Goal: Task Accomplishment & Management: Manage account settings

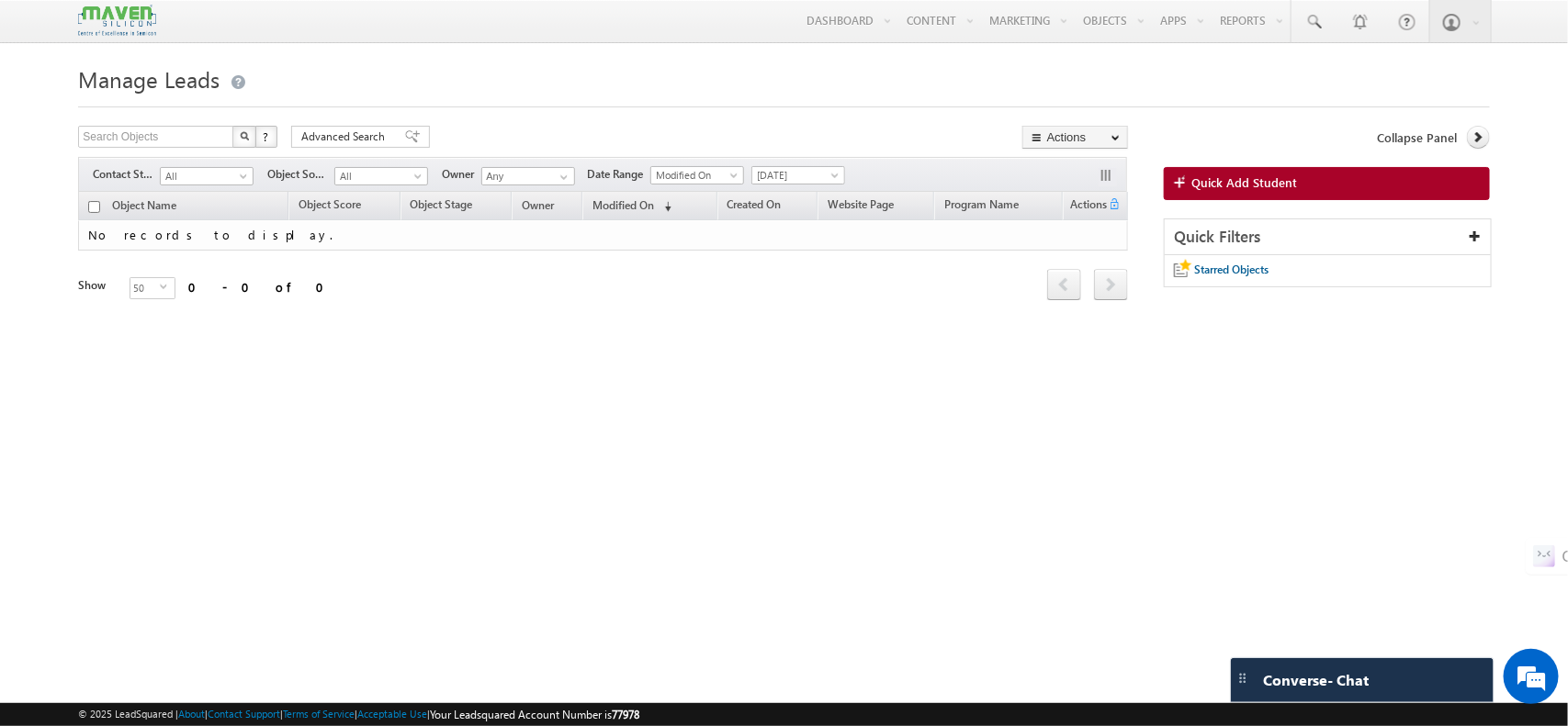
click at [735, 388] on div "Manage Leads Search Objects X ? 0 results found Advanced Search Advanced Search…" at bounding box center [783, 288] width 1410 height 459
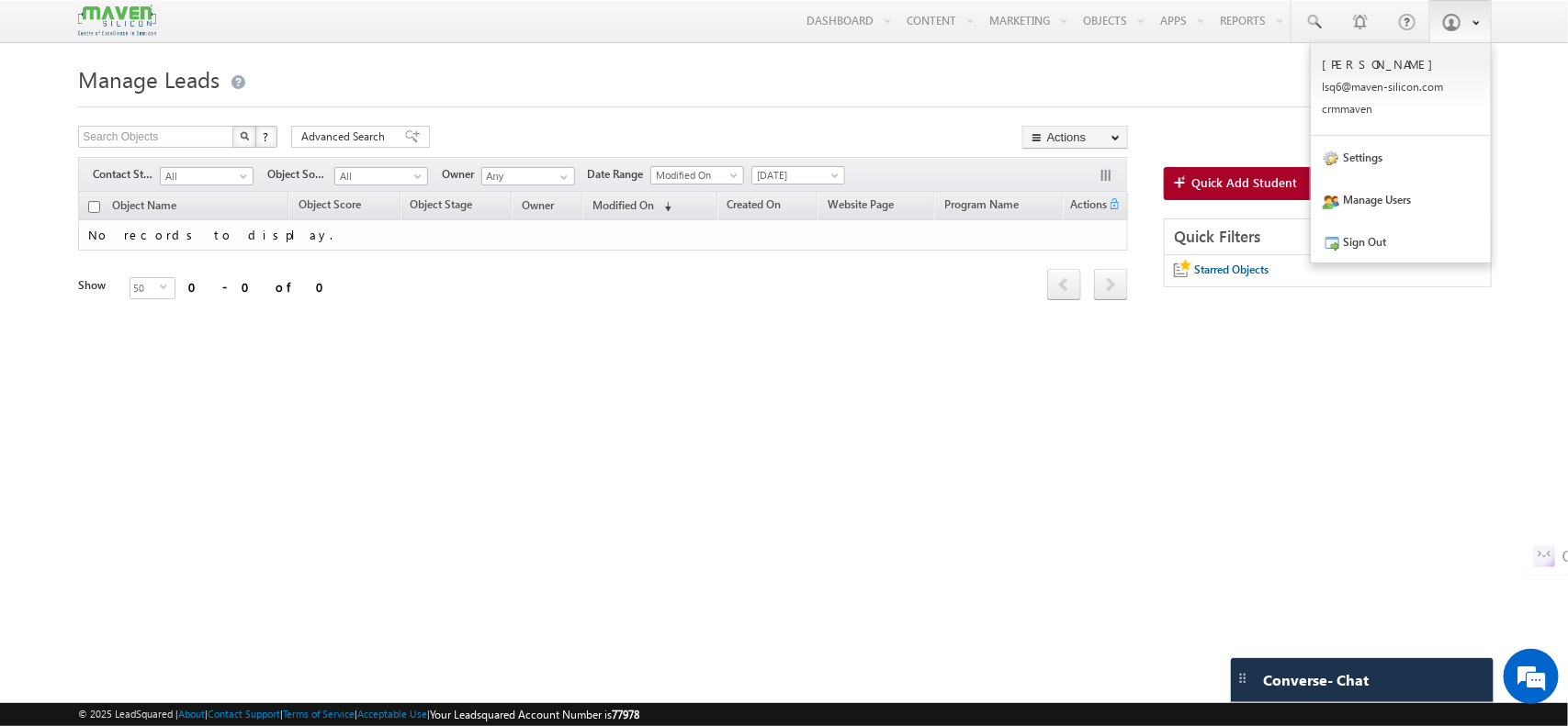
click at [1475, 11] on link at bounding box center [1460, 21] width 62 height 43
drag, startPoint x: 807, startPoint y: 175, endPoint x: 799, endPoint y: 337, distance: 162.2
click at [799, 337] on body "Menu Shubham lsq6@ maven -sili con.c om" at bounding box center [784, 260] width 1568 height 519
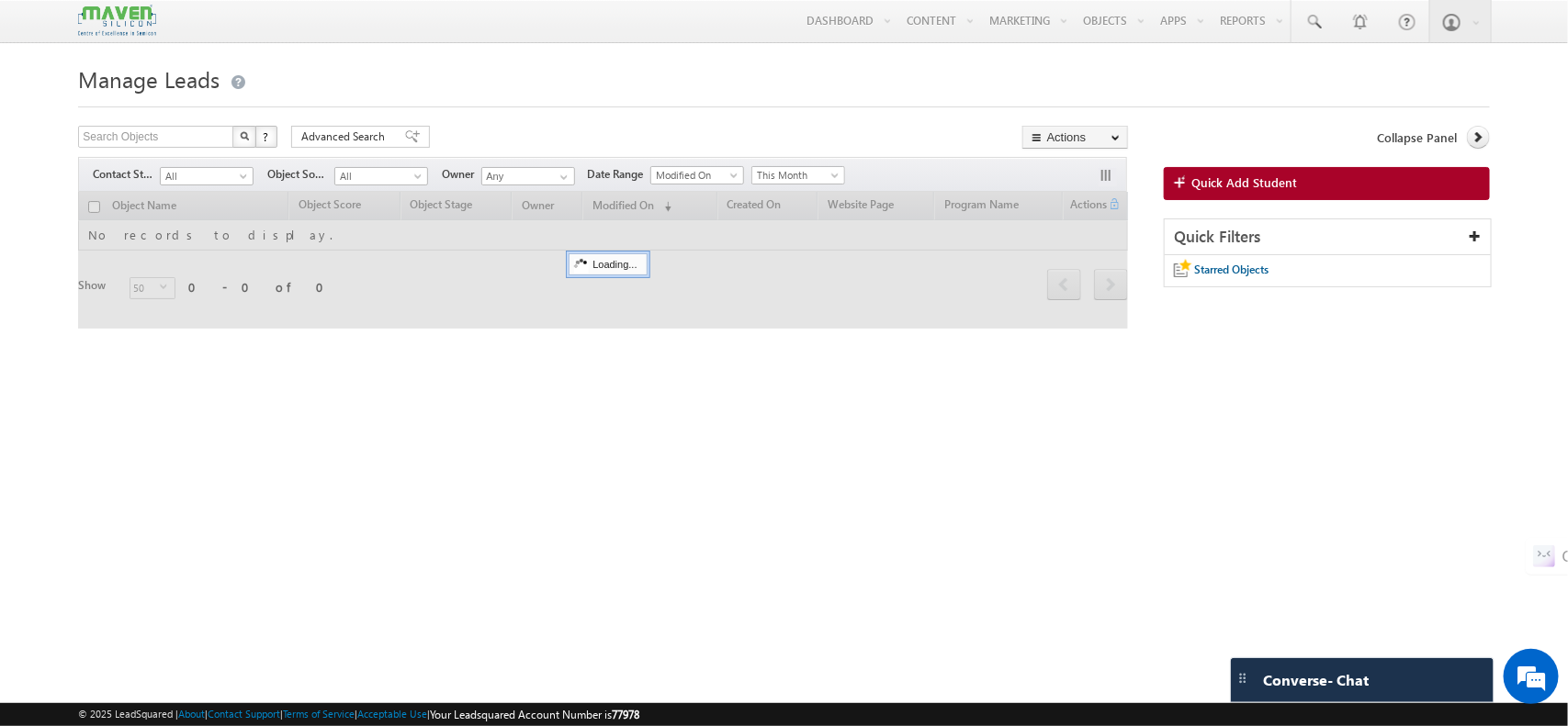
click at [799, 337] on div "Tags × Select at-least one object to tag... × Close Object Name Object Score Ob…" at bounding box center [602, 272] width 1049 height 159
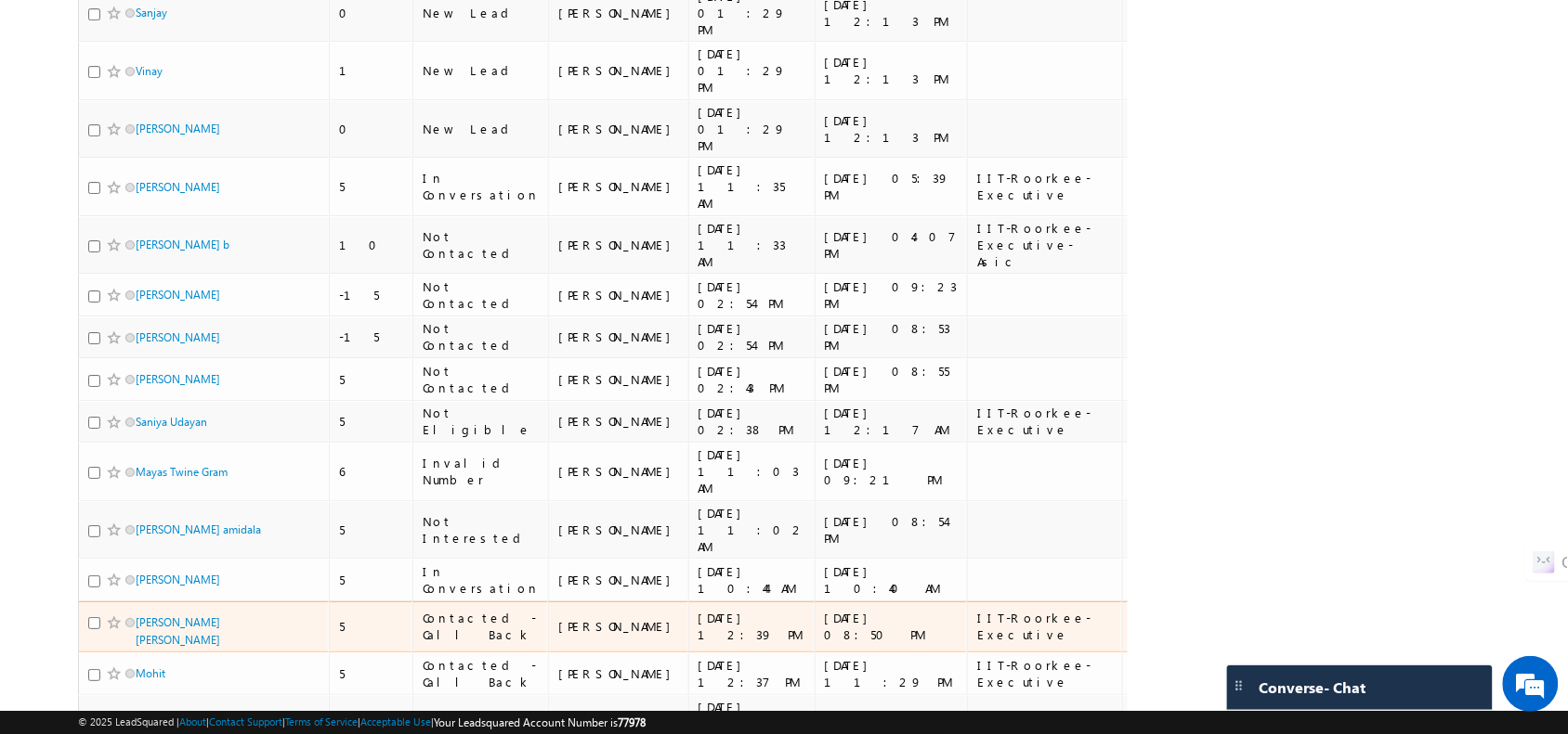
scroll to position [1790, 0]
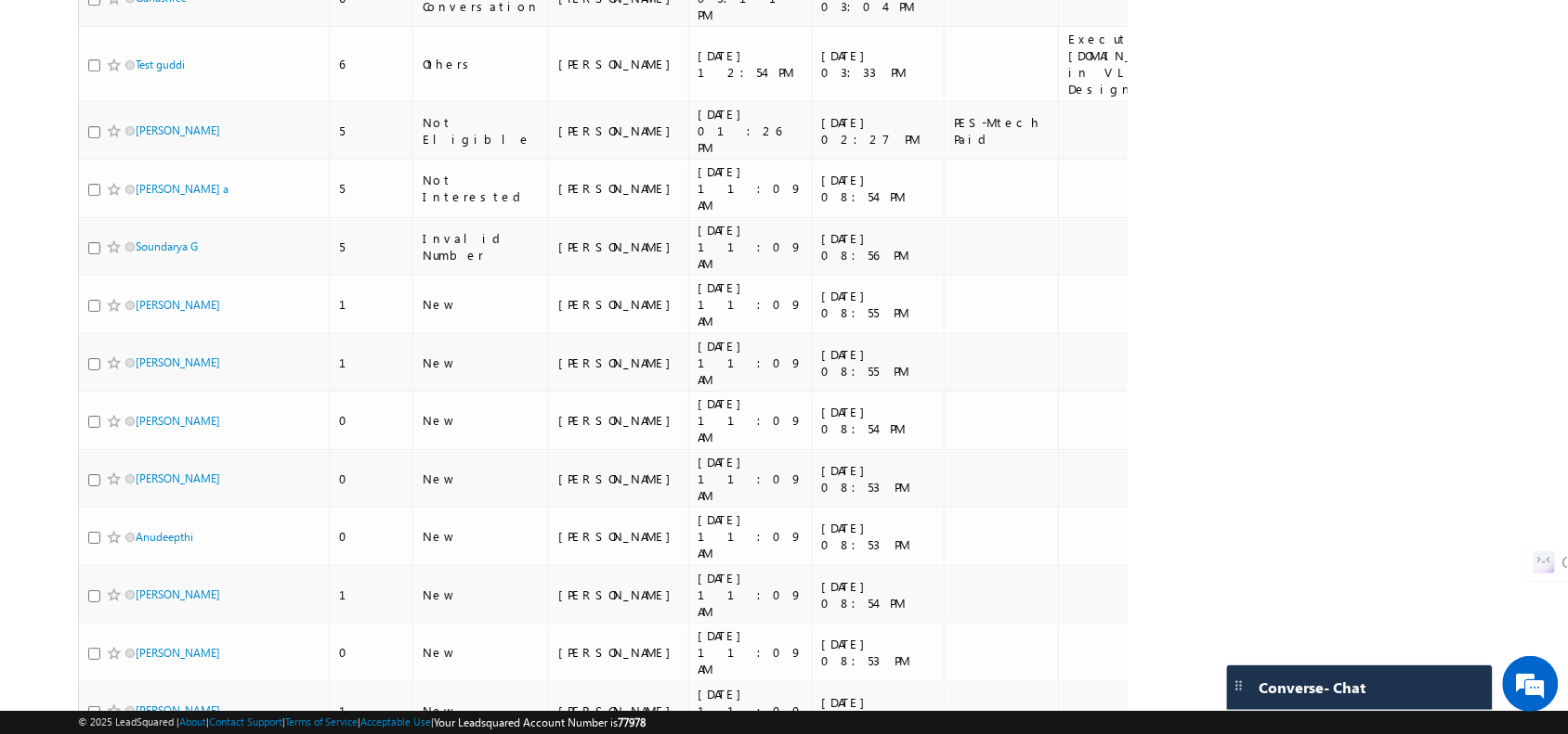
scroll to position [1827, 0]
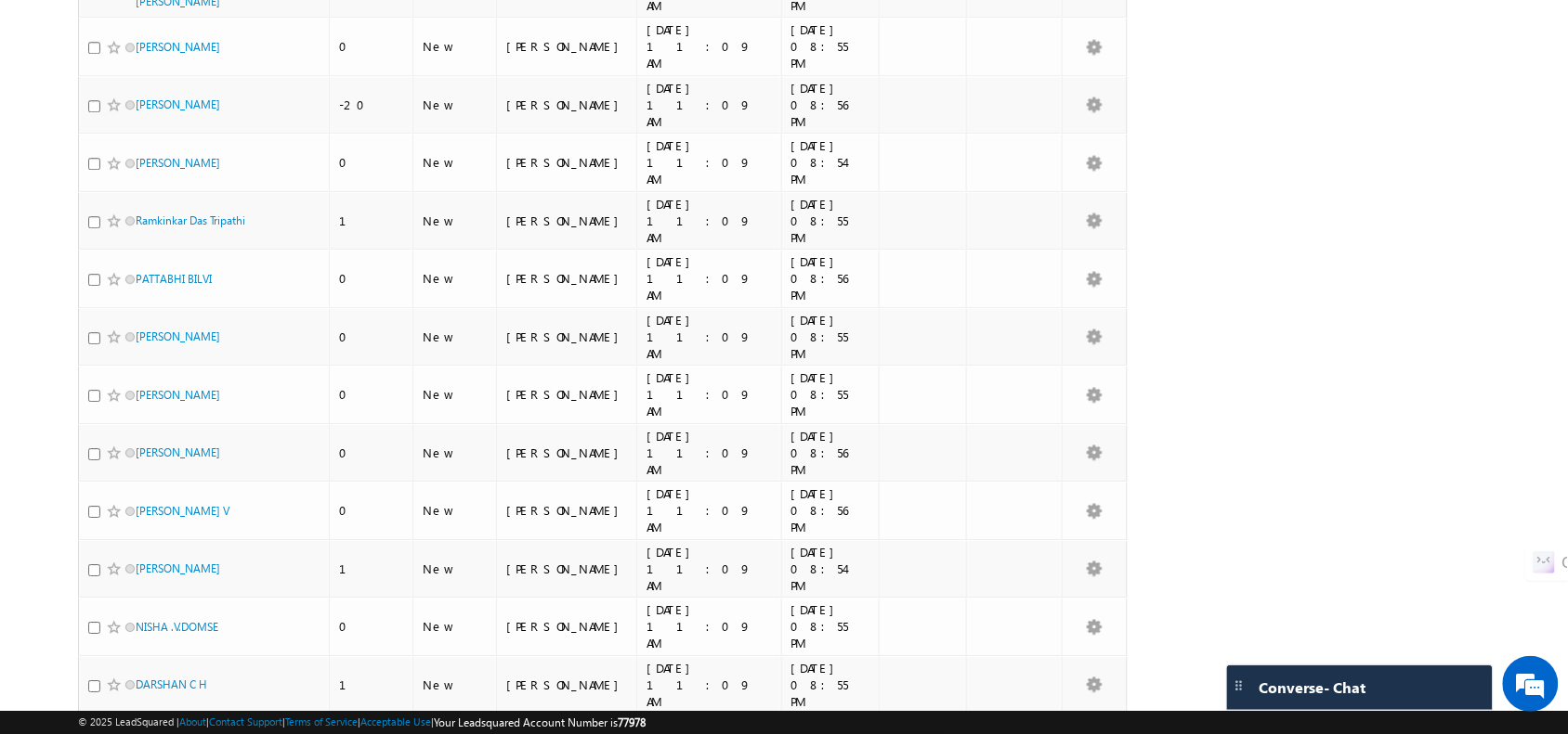
scroll to position [1775, 0]
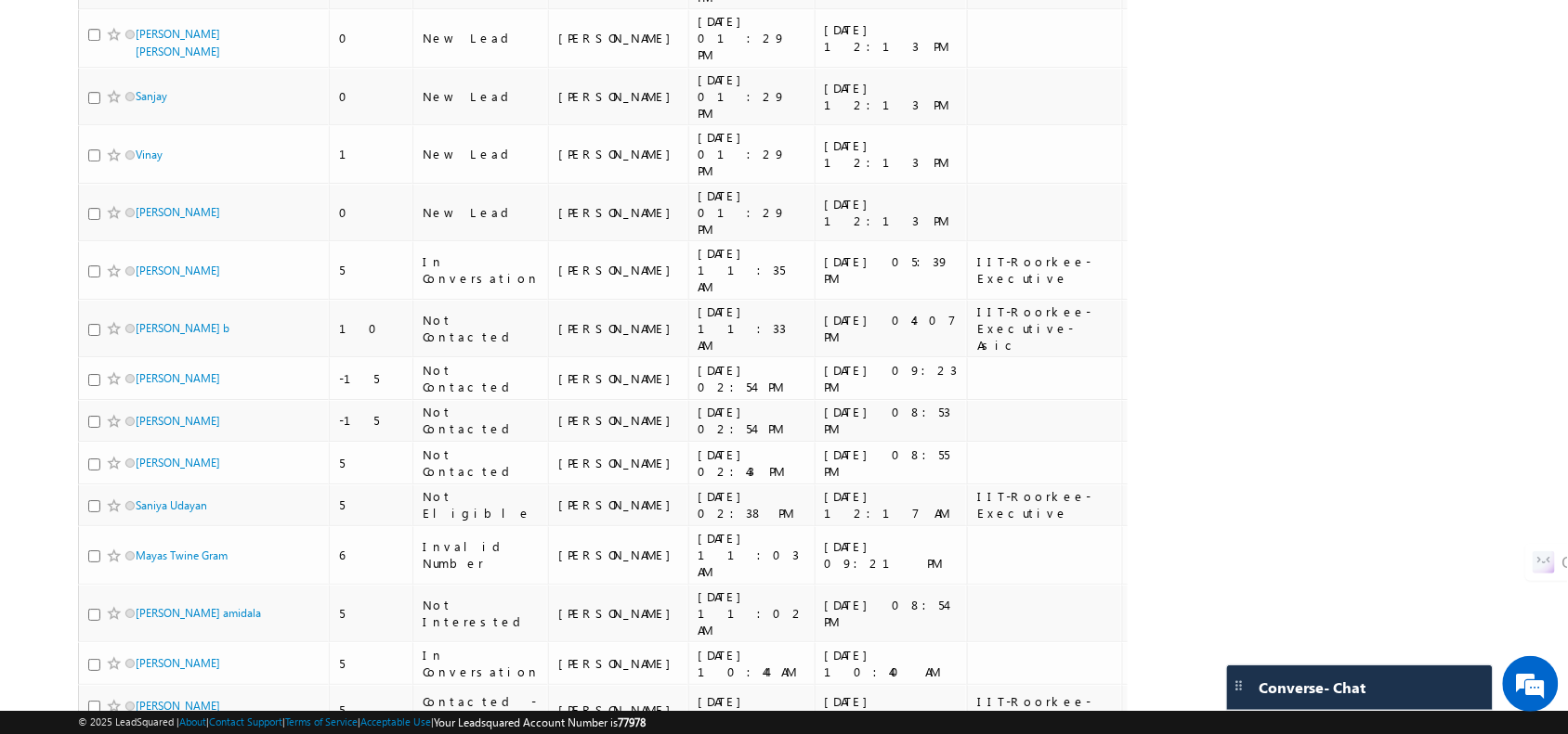
scroll to position [1790, 0]
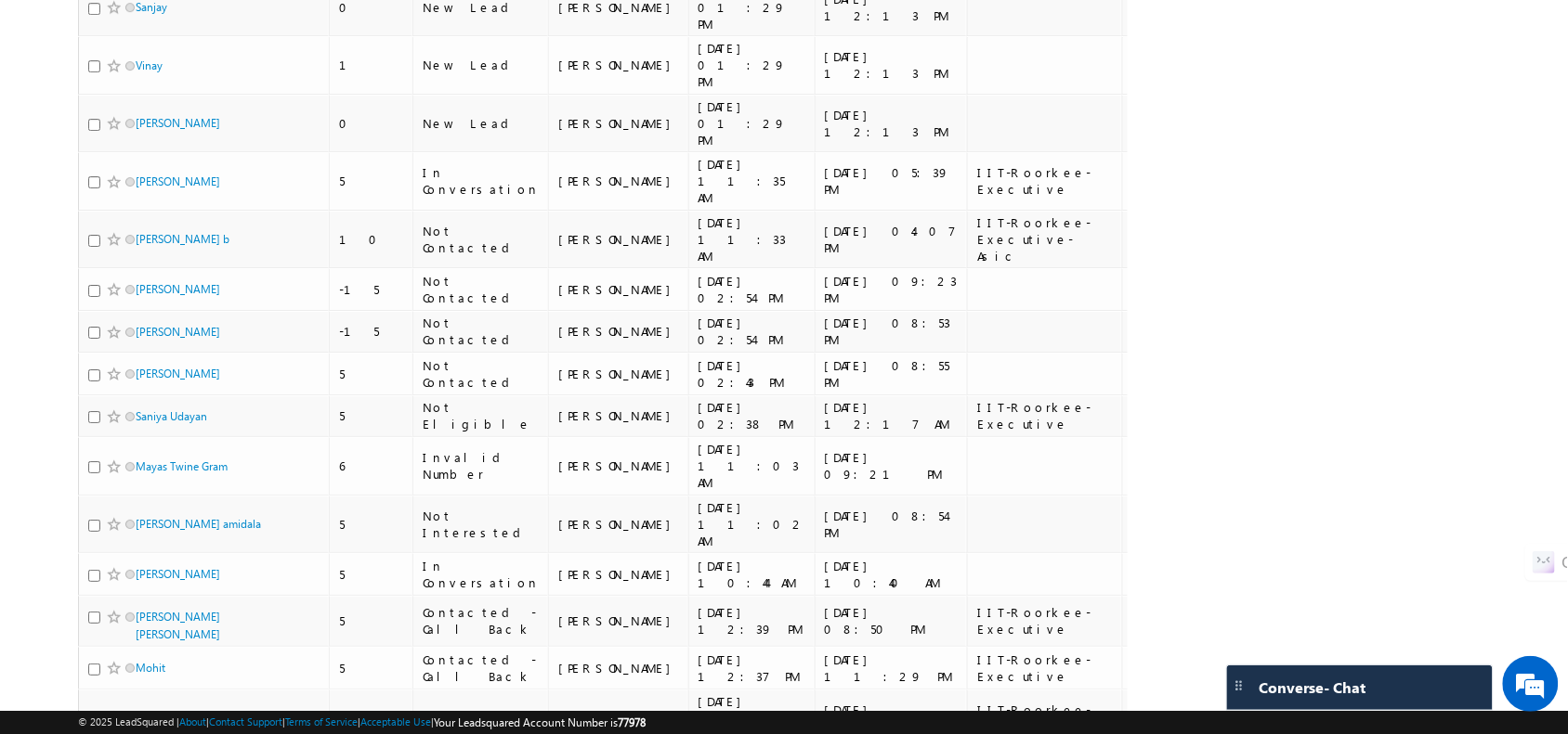
drag, startPoint x: 195, startPoint y: 562, endPoint x: 12, endPoint y: 397, distance: 246.4
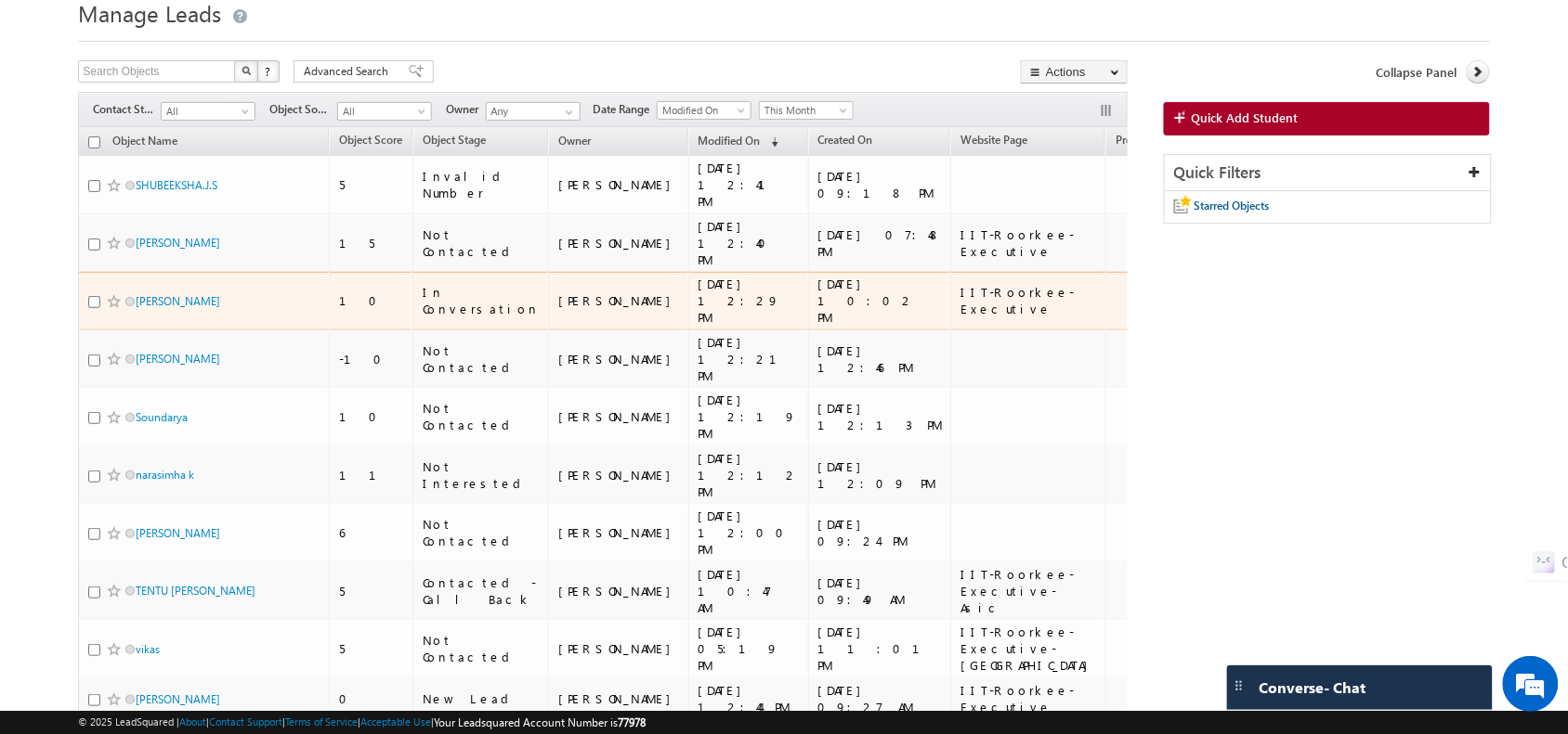
scroll to position [142, 0]
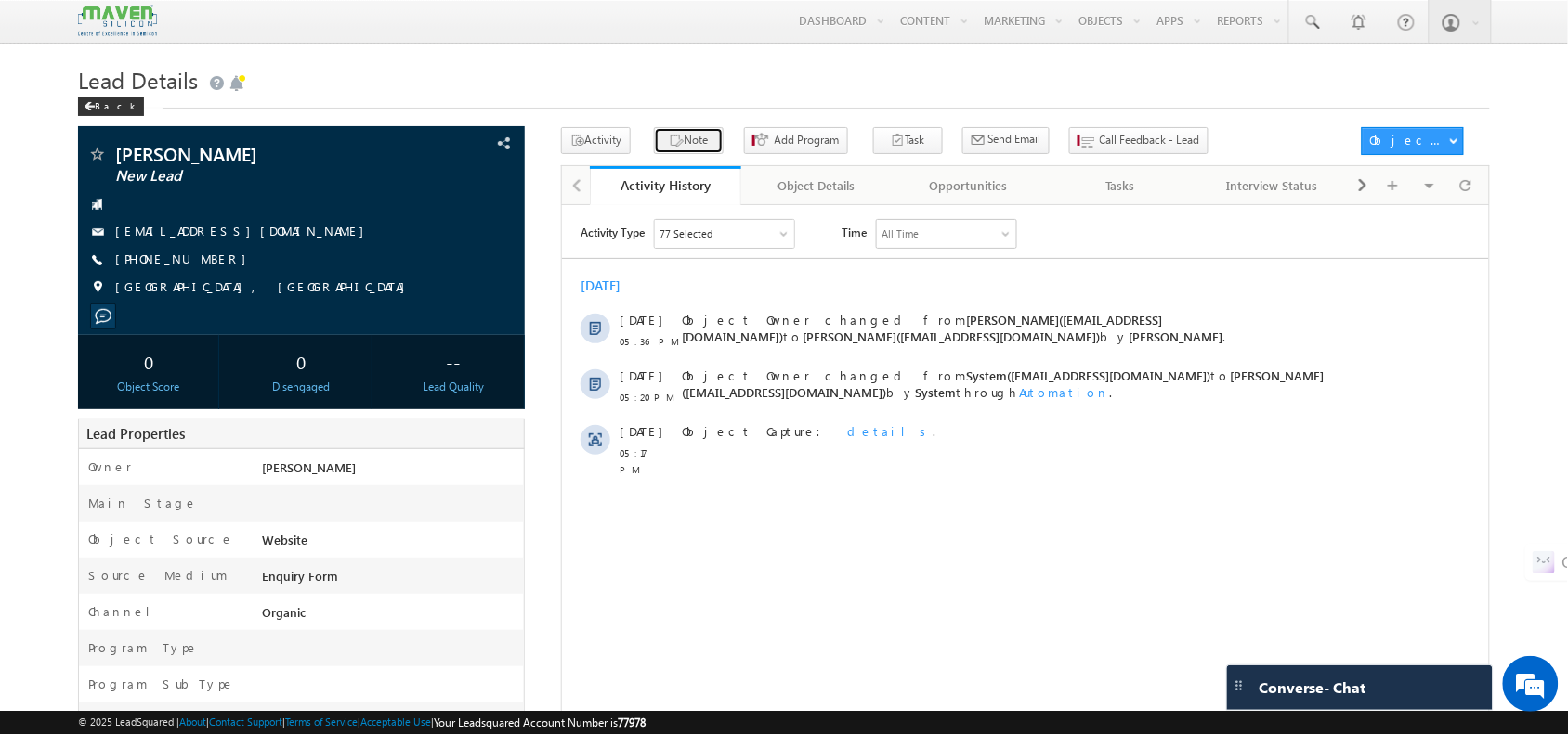
click at [700, 148] on button "Note" at bounding box center [688, 141] width 69 height 27
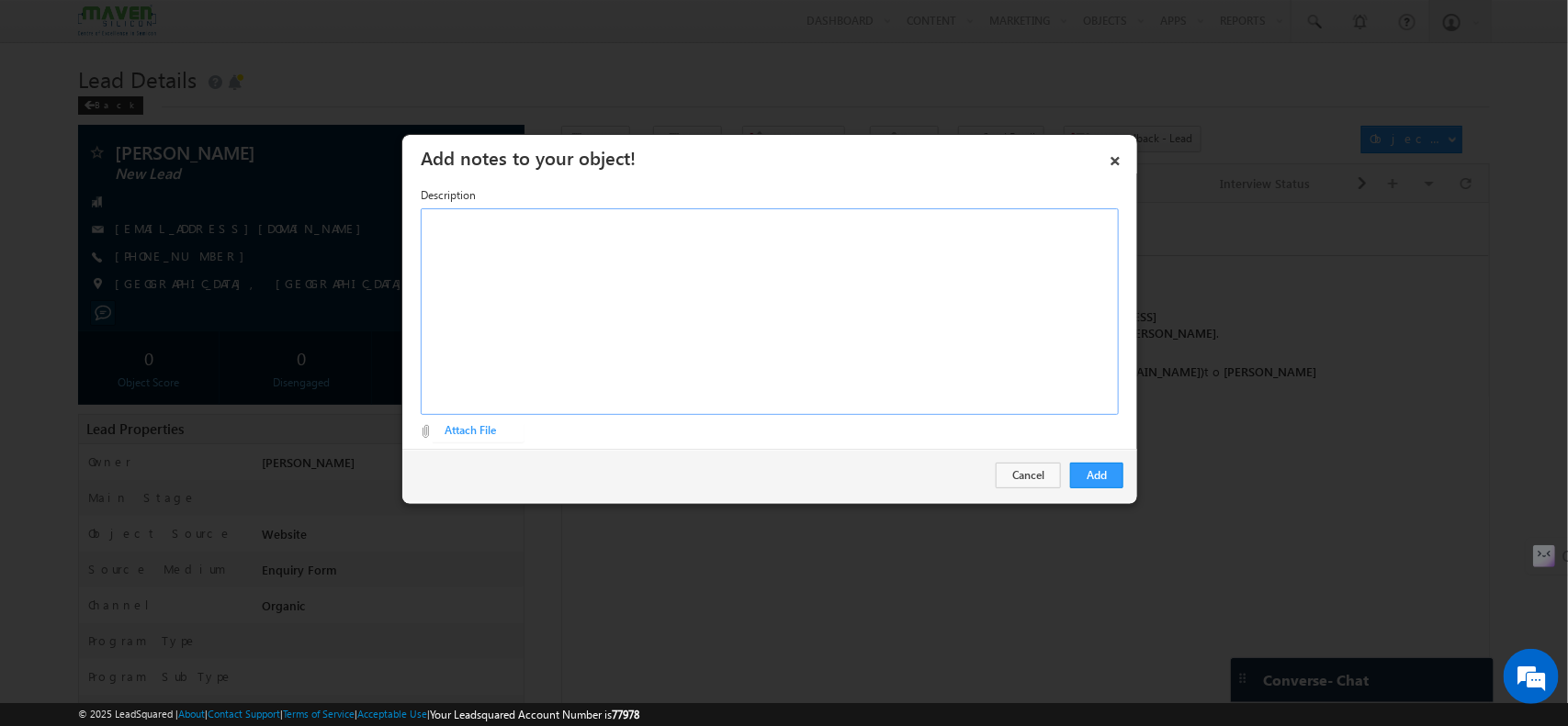
click at [846, 283] on div at bounding box center [770, 312] width 698 height 207
click at [473, 240] on div "planning for MS in Abroad ​2024 - ECE Passout - 7.64 cgpa" at bounding box center [770, 312] width 698 height 207
click at [475, 243] on div "planning for MS in Abroad ​2024 - ECE Passout - 7.64 cgpa" at bounding box center [770, 312] width 698 height 207
click at [476, 241] on div "planning for MS in Abroad 2024 - ECE Passout - 7.64 cgpaE" at bounding box center [770, 312] width 698 height 207
click at [695, 231] on div "planning for MS in Abroad 2024 - EEE Passout - 7.64 cgpaE" at bounding box center [770, 312] width 698 height 207
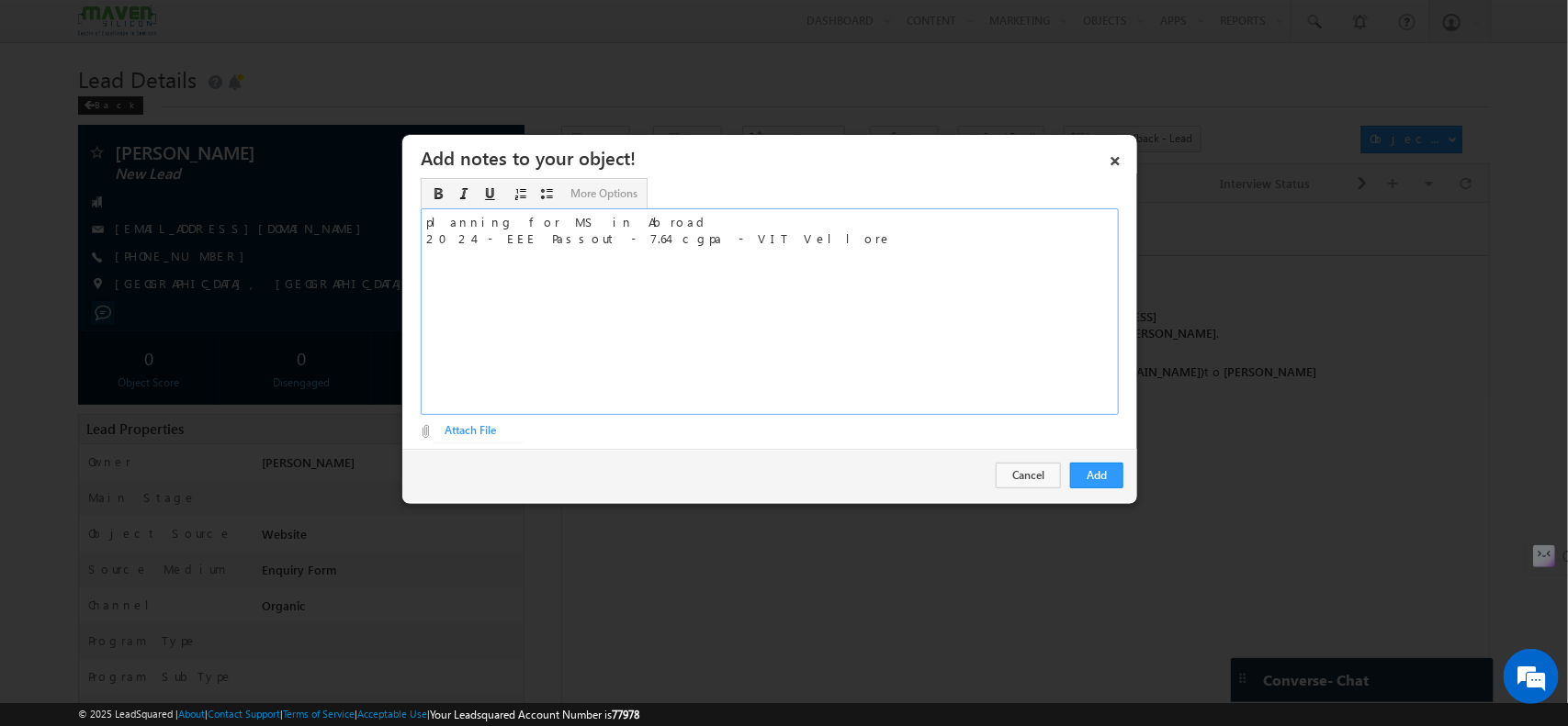
click at [598, 209] on div "planning for MS in Abroad 2024 - EEE Passout - 7.64 cgpa - VIT Vellore ​" at bounding box center [770, 312] width 698 height 207
click at [692, 245] on div "planning for MS in Abroad - VLSI 2024 - EEE Passout - 7.64 cgpa - VIT Vellore ​" at bounding box center [770, 312] width 698 height 207
click at [1091, 468] on button "Add" at bounding box center [1096, 476] width 53 height 26
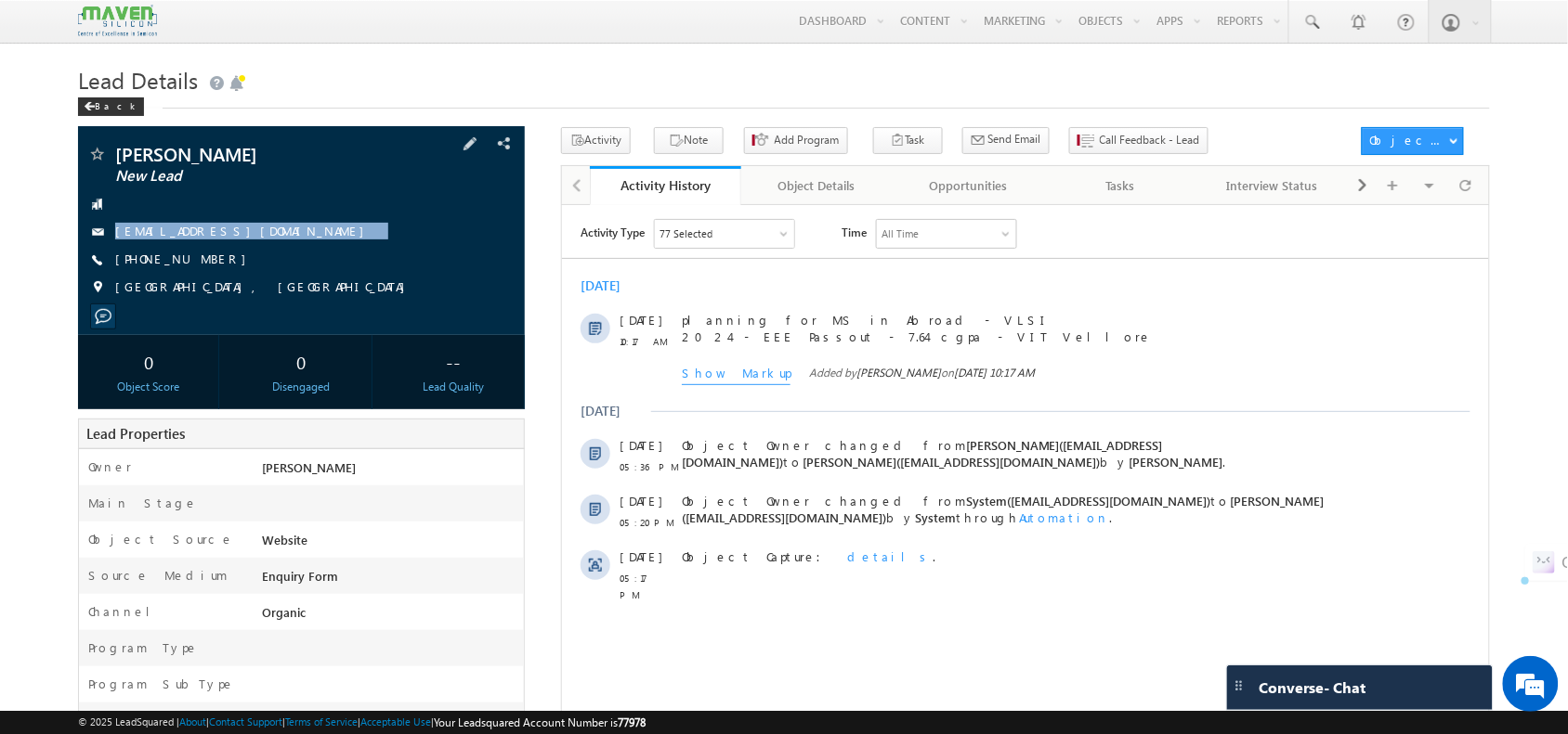
drag, startPoint x: 239, startPoint y: 237, endPoint x: 250, endPoint y: 253, distance: 19.4
click at [250, 253] on div "Aadit Jeyasankar New Lead aaditj16@outlook.com +91-9677030893" at bounding box center [301, 226] width 428 height 161
copy div "aaditj16@outlook.com"
click at [275, 231] on div "aaditj16@outlook.com" at bounding box center [301, 232] width 428 height 19
drag, startPoint x: 270, startPoint y: 233, endPoint x: 272, endPoint y: 261, distance: 28.1
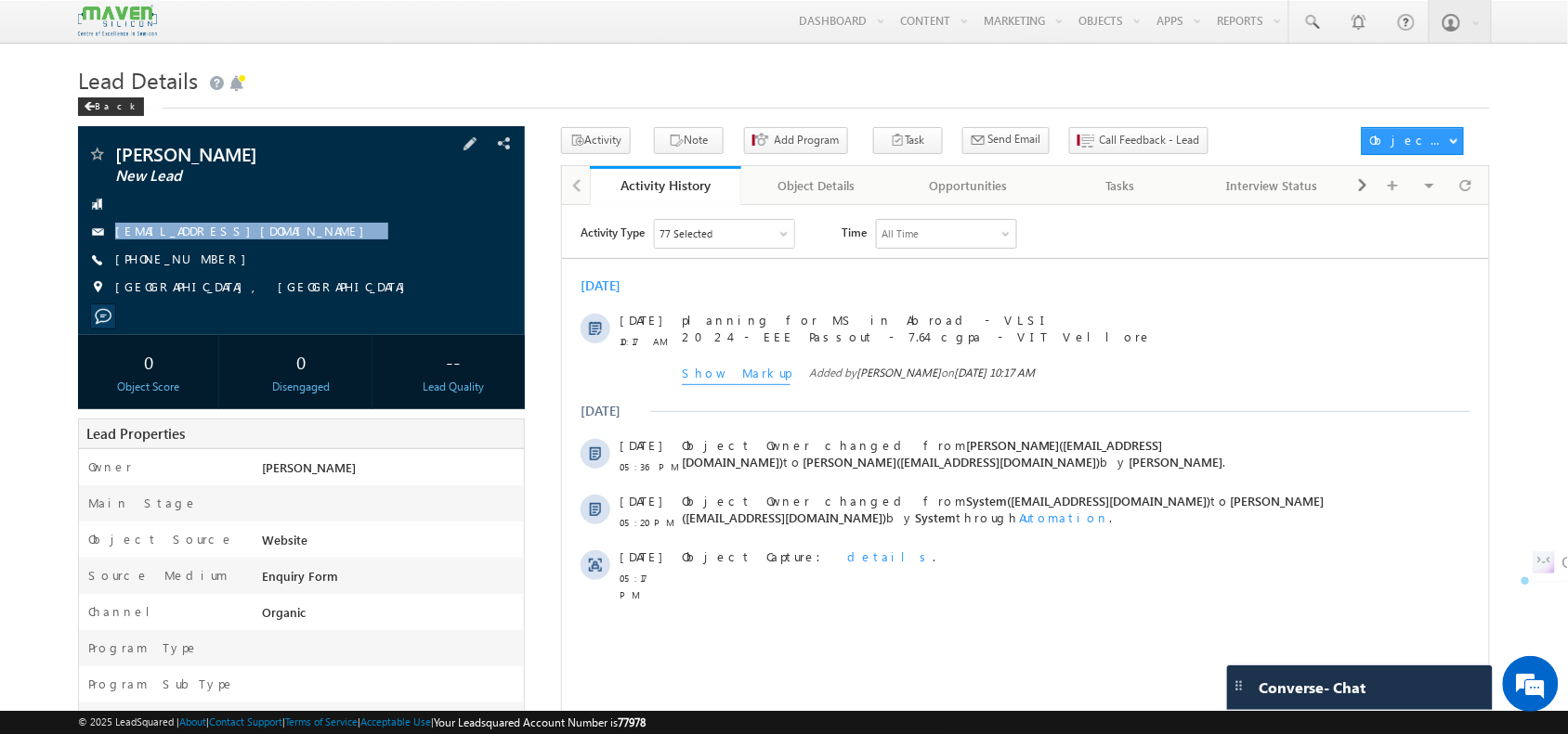
click at [272, 261] on div "Aadit Jeyasankar New Lead aaditj16@outlook.com +91-9677030893" at bounding box center [301, 226] width 428 height 161
copy div "aaditj16@outlook.com"
click at [1474, 202] on div at bounding box center [1465, 185] width 37 height 33
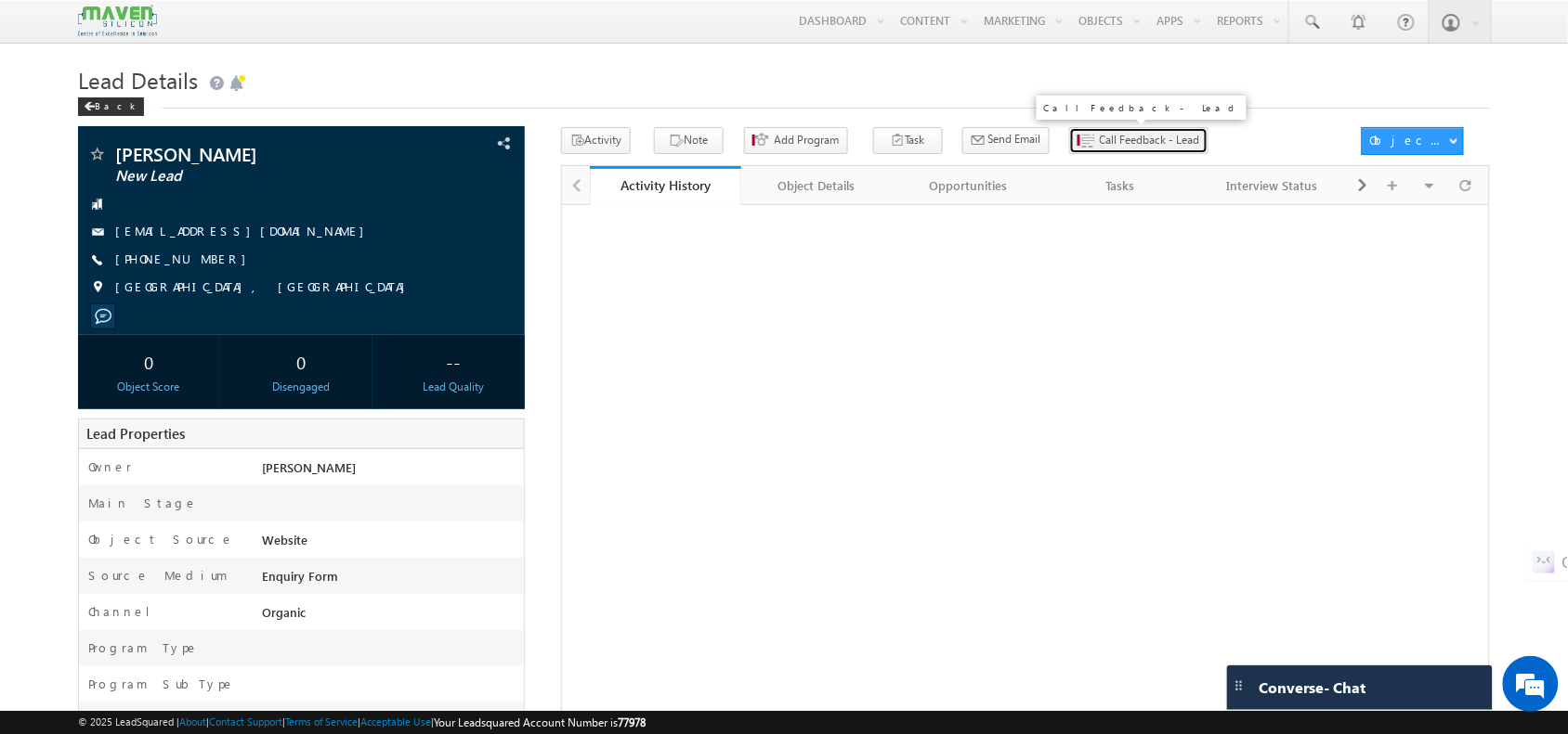
click at [1100, 141] on span "Call Feedback - Lead" at bounding box center [1150, 141] width 100 height 17
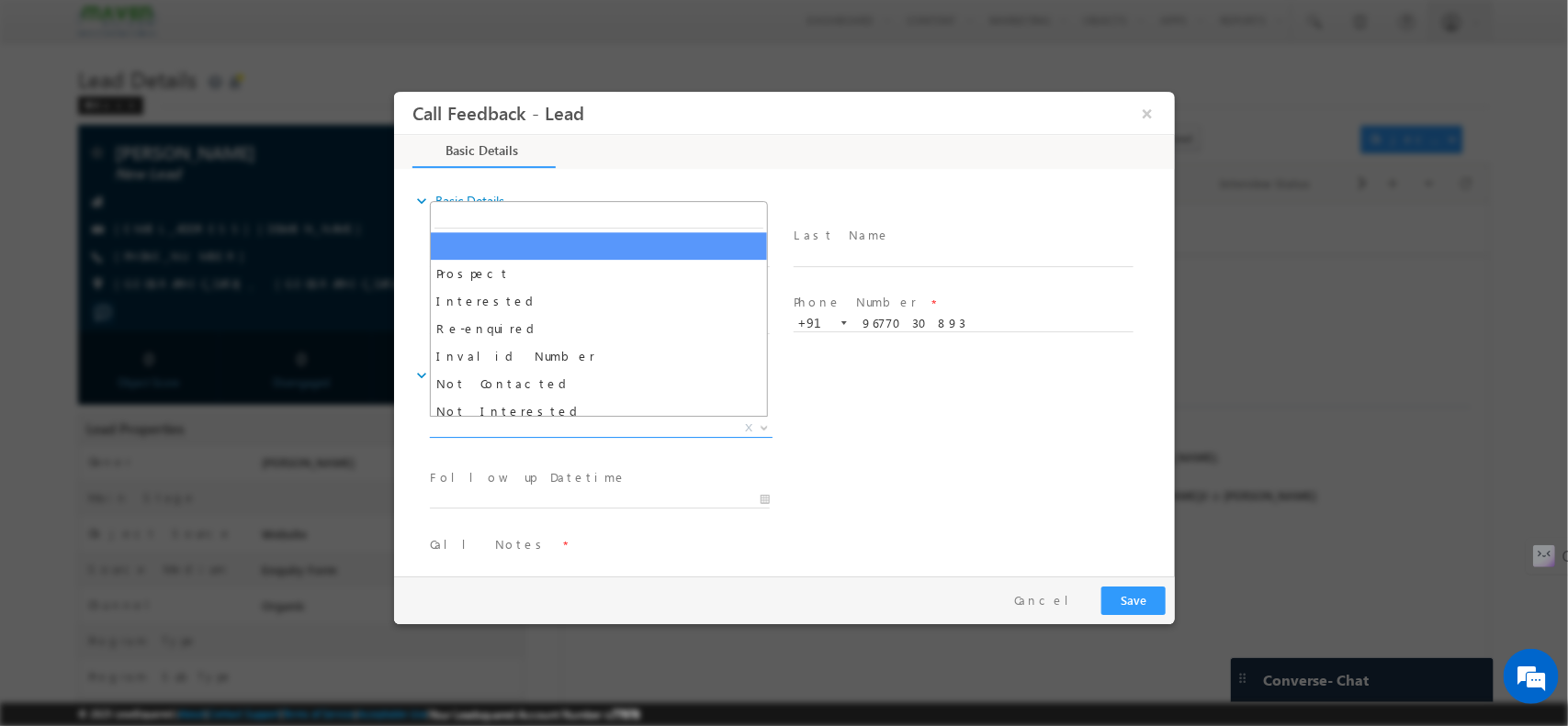
click at [607, 433] on span "X" at bounding box center [600, 428] width 342 height 19
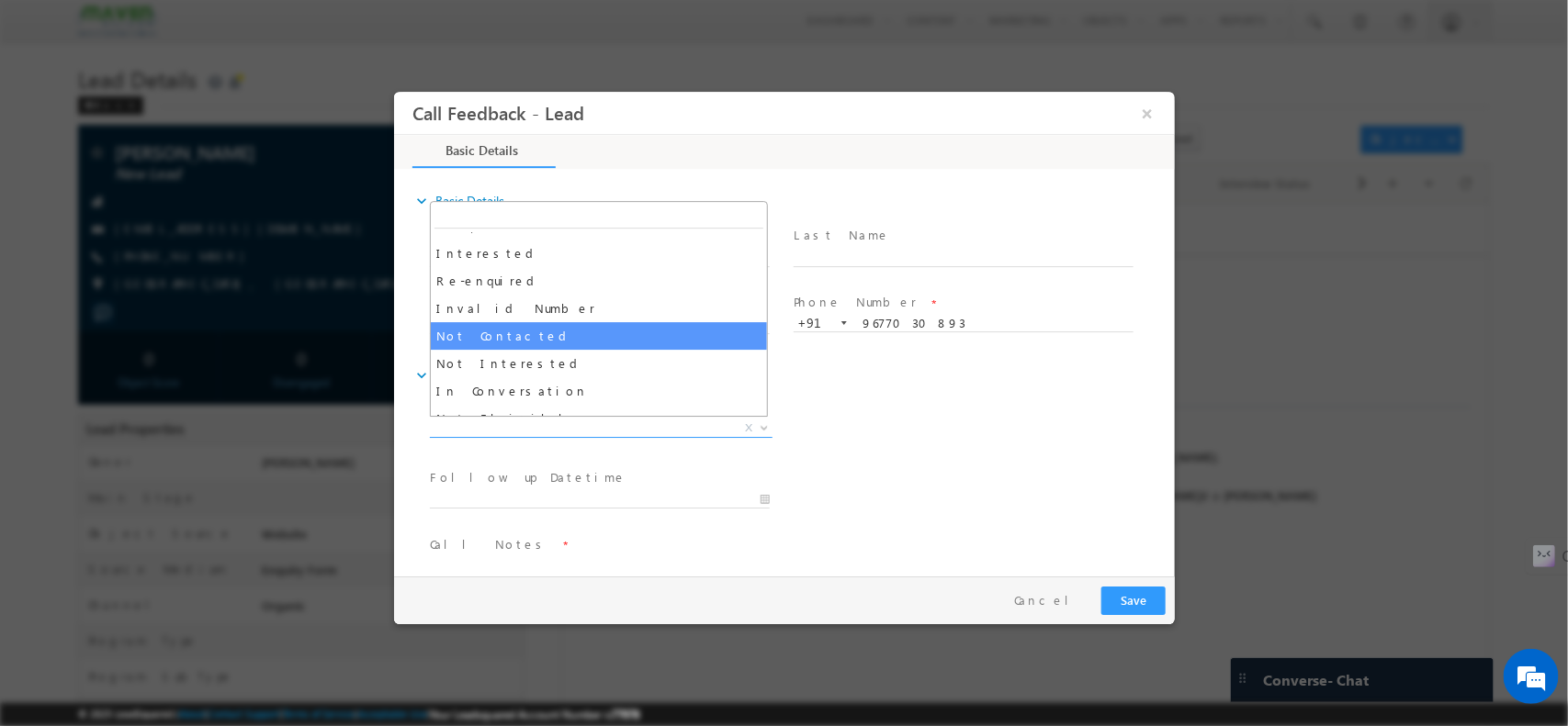
scroll to position [50, 0]
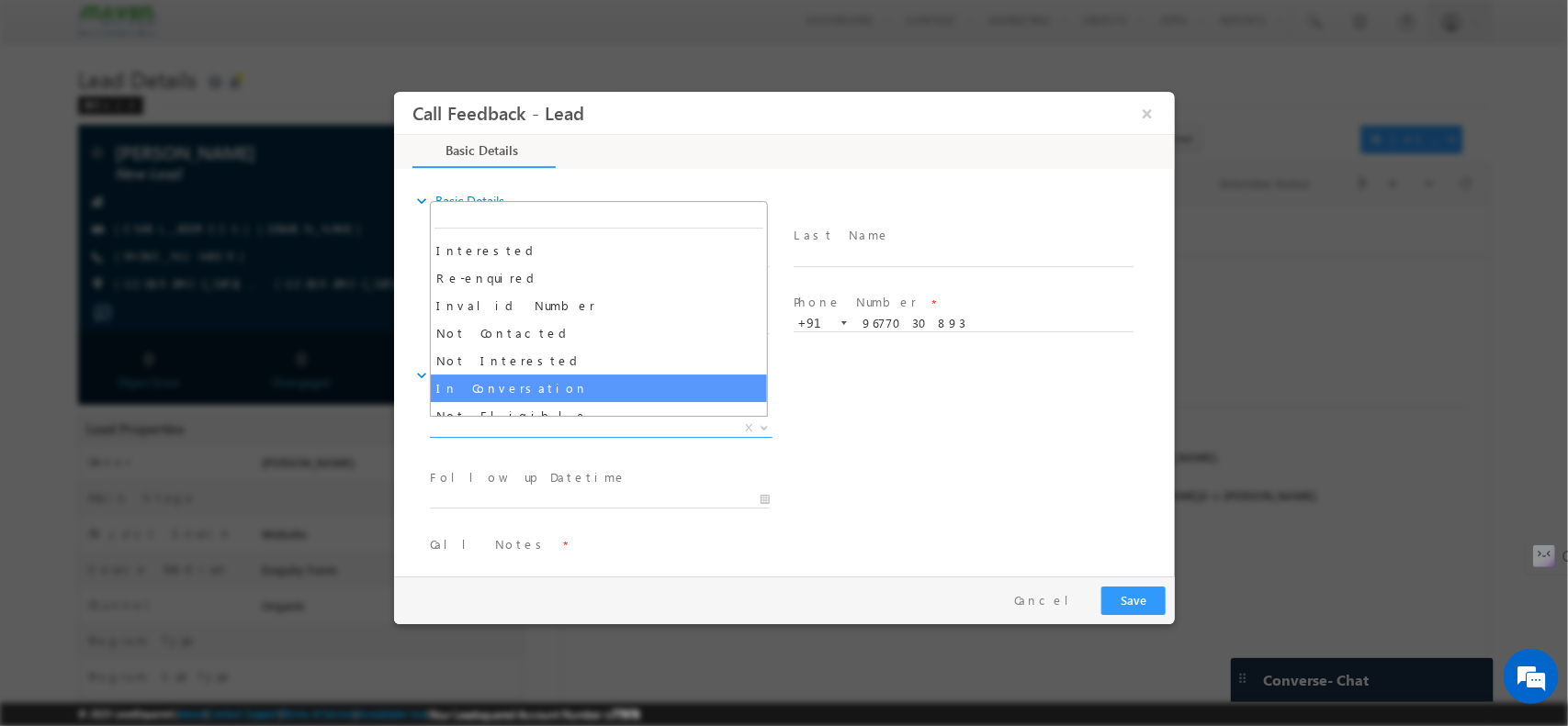
select select "In Conversation"
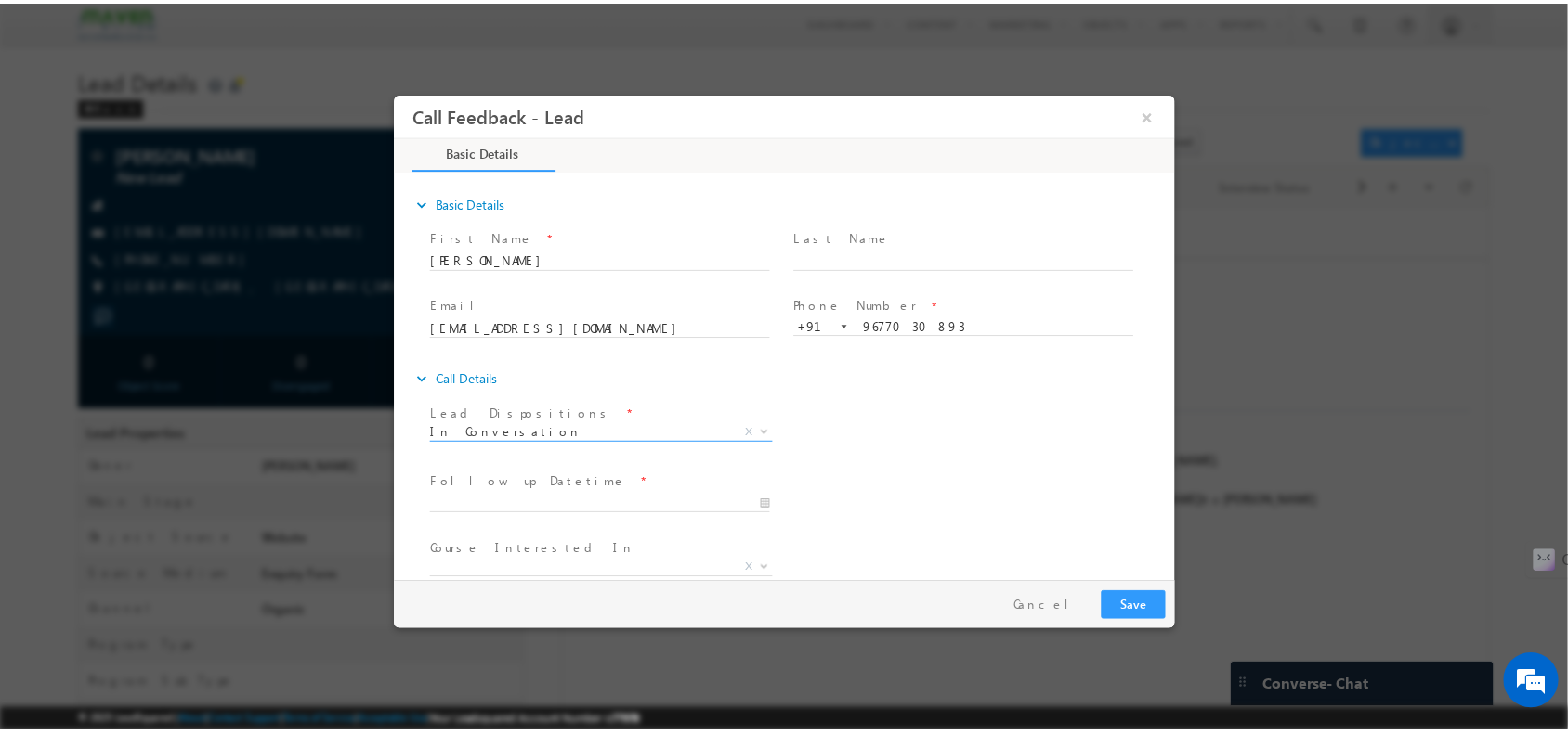
scroll to position [99, 0]
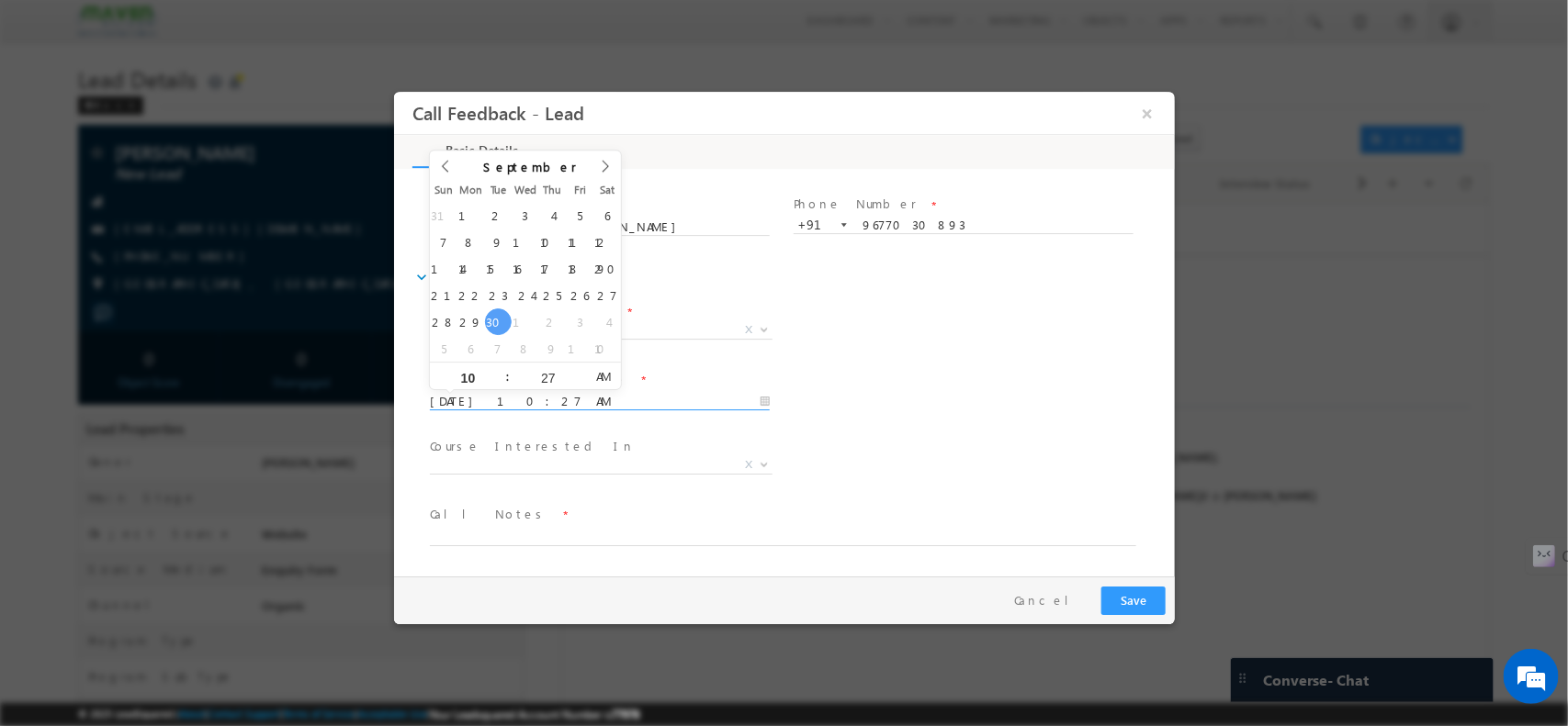
click at [555, 394] on input "30/09/2025 10:27 AM" at bounding box center [599, 401] width 339 height 19
click at [601, 159] on icon at bounding box center [605, 165] width 13 height 13
type input "03/10/2025 10:27 AM"
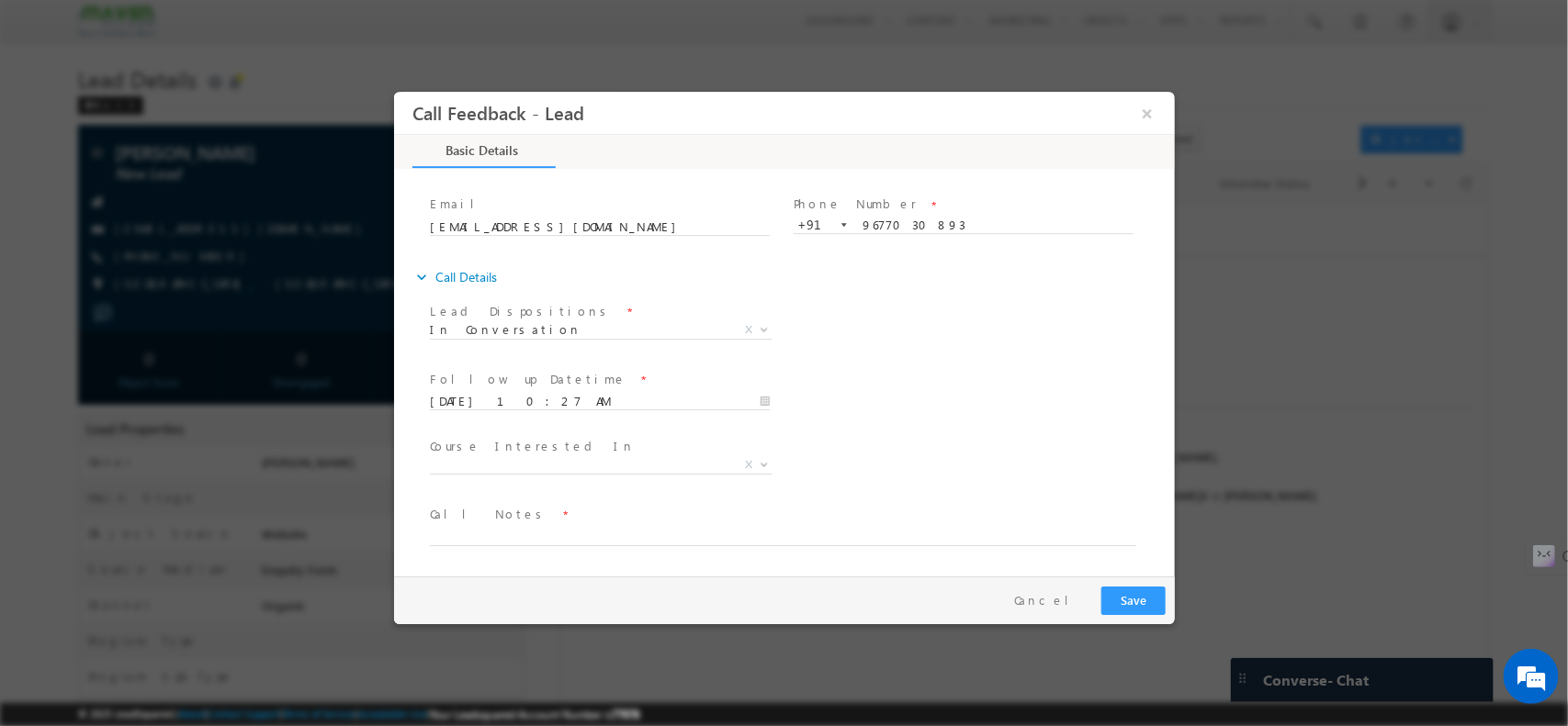
click at [935, 452] on div "Course Interested In * Executive M.Tech in VLSI Design Advanced VLSI Design & V…" at bounding box center [799, 465] width 748 height 68
click at [601, 527] on textarea at bounding box center [783, 535] width 707 height 21
type textarea "pitched SoC / VM / Mail sent / will update by oct 5"
click at [1151, 599] on button "Save" at bounding box center [1132, 600] width 64 height 29
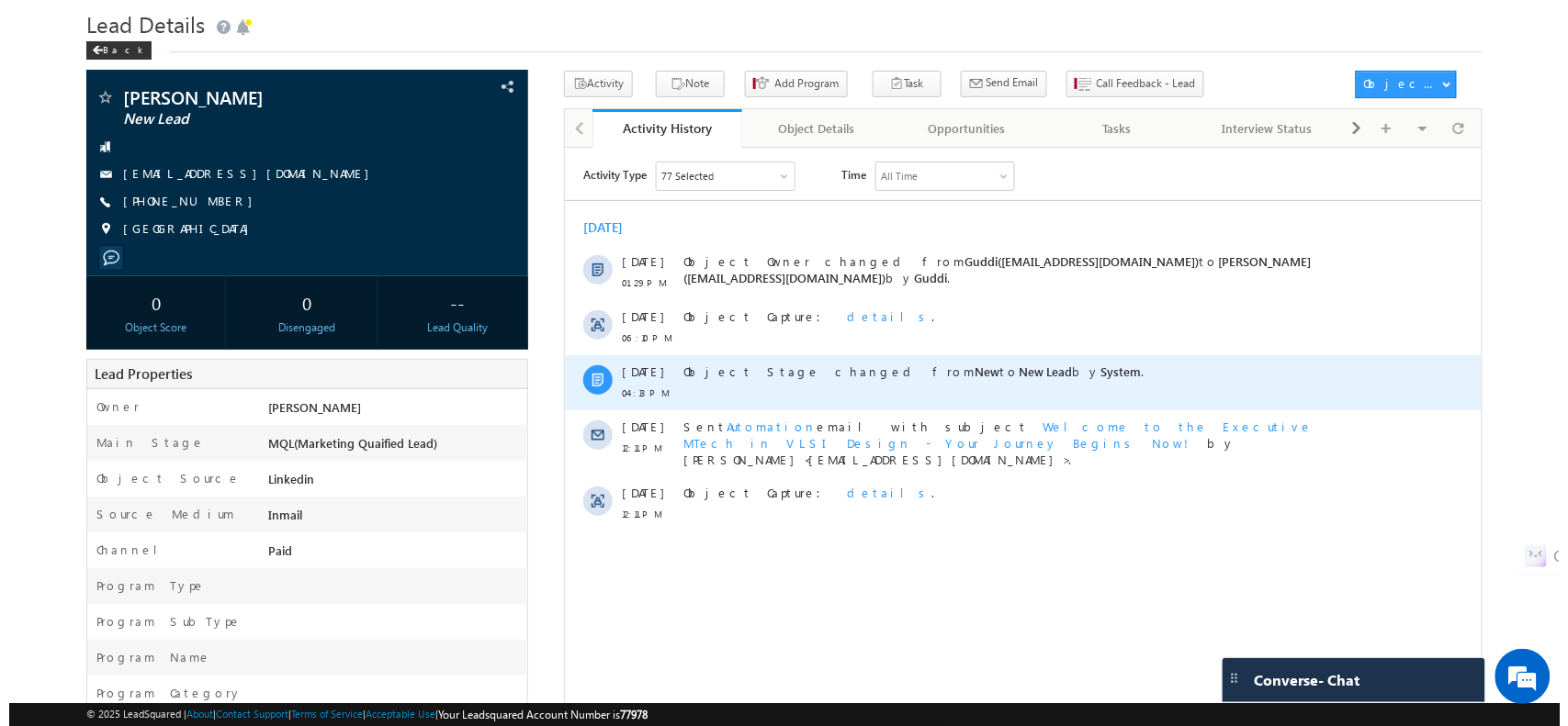
scroll to position [57, 0]
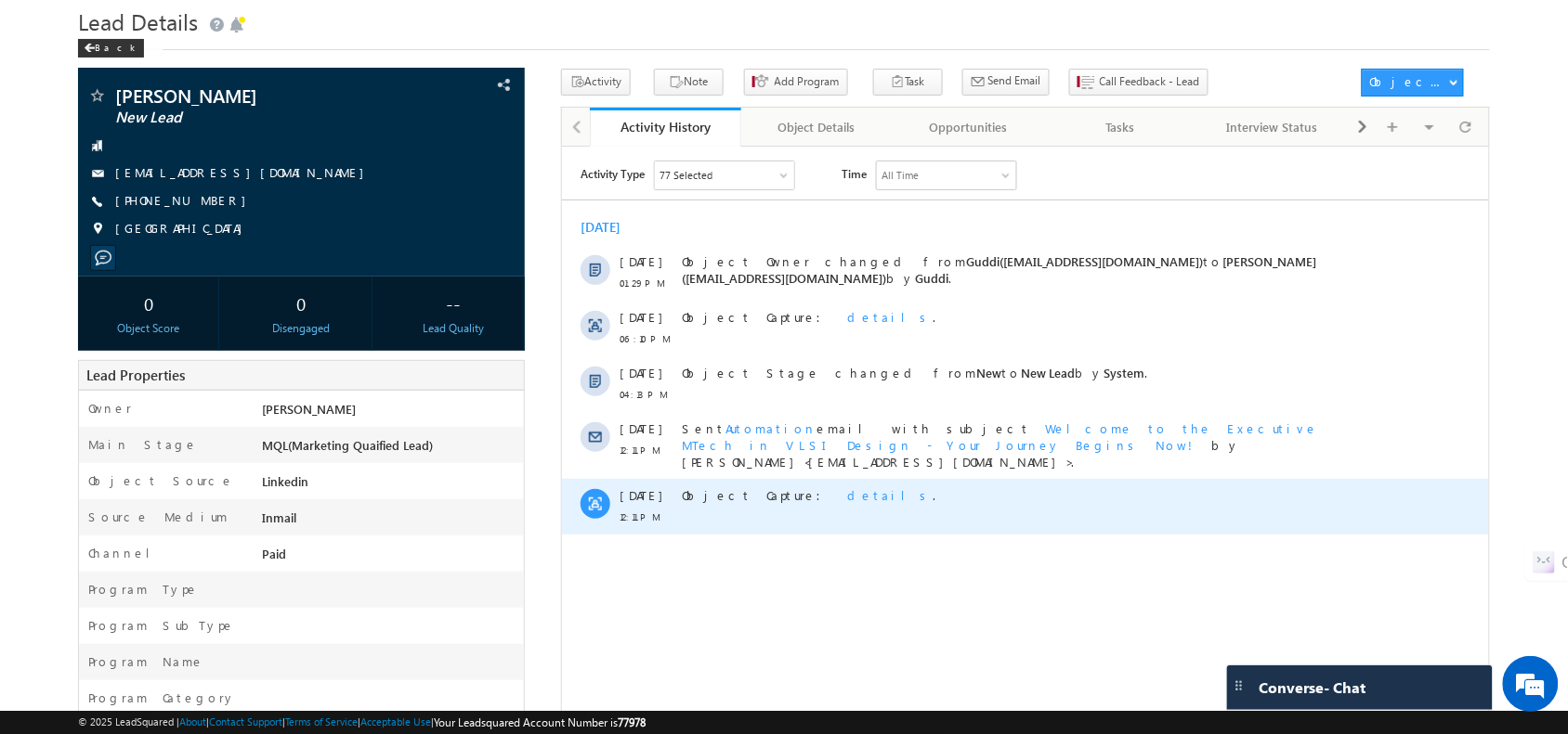
click at [846, 487] on span "details" at bounding box center [888, 494] width 85 height 16
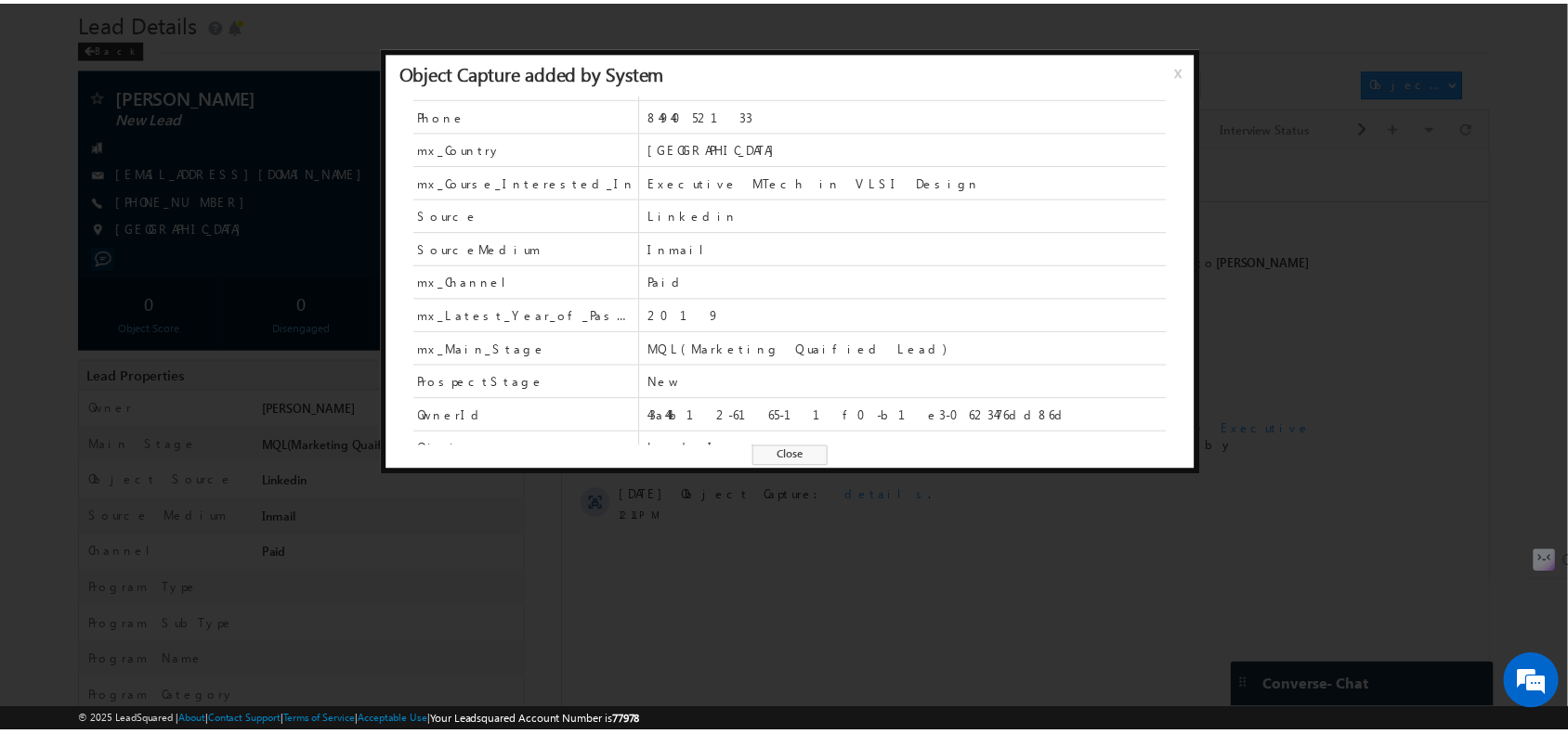
scroll to position [61, 0]
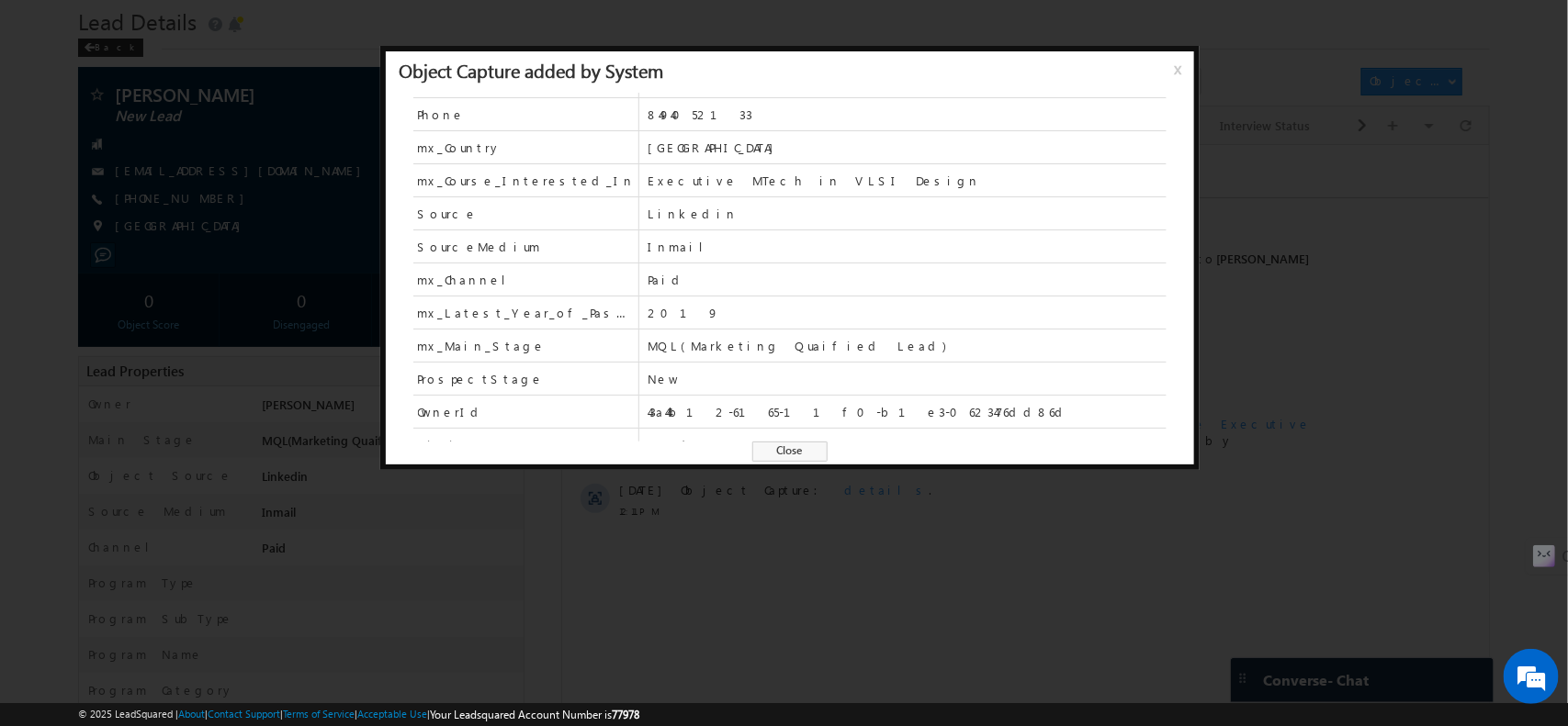
click at [1174, 70] on span "x" at bounding box center [1181, 76] width 15 height 33
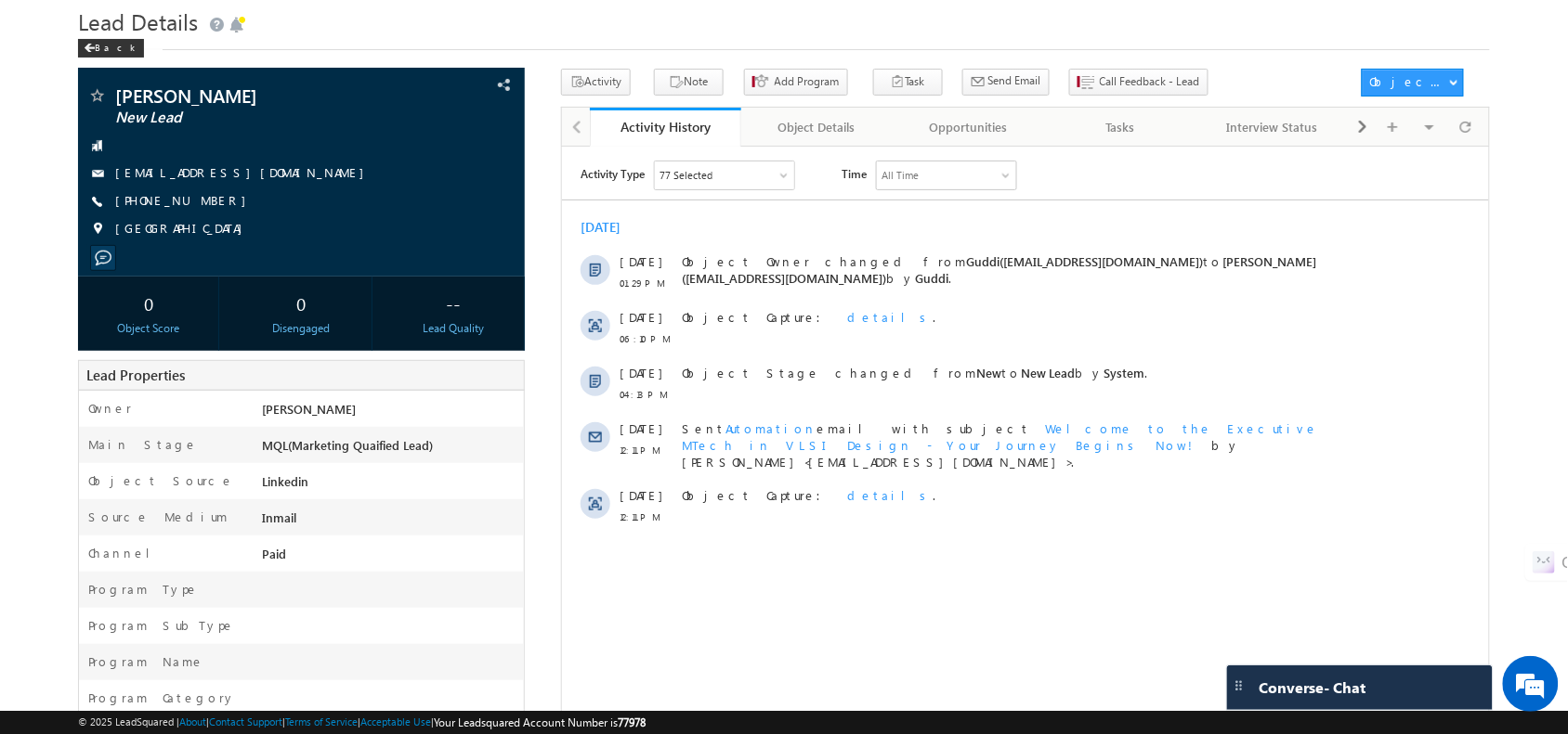
scroll to position [0, 0]
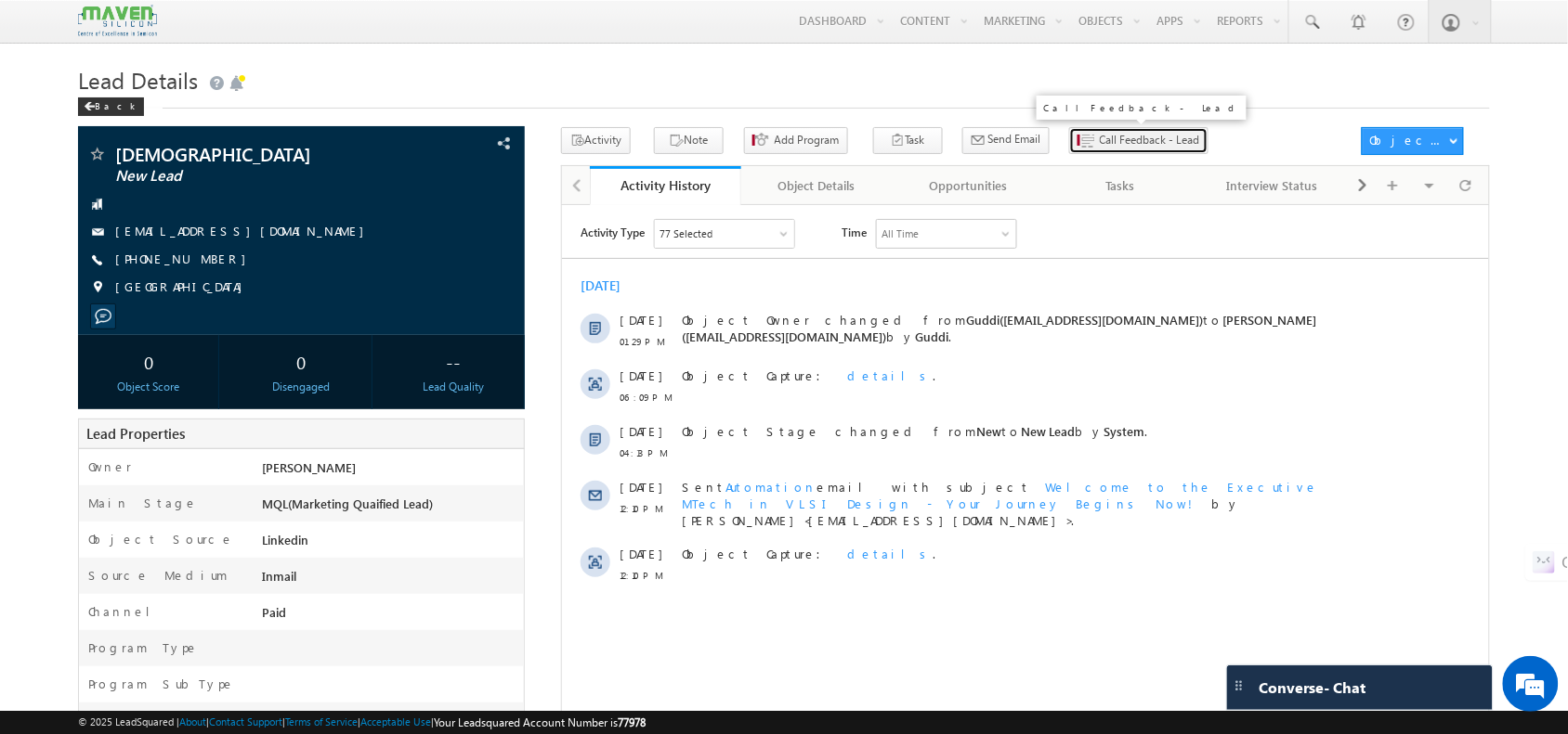
click at [1104, 142] on span "Call Feedback - Lead" at bounding box center [1150, 141] width 100 height 17
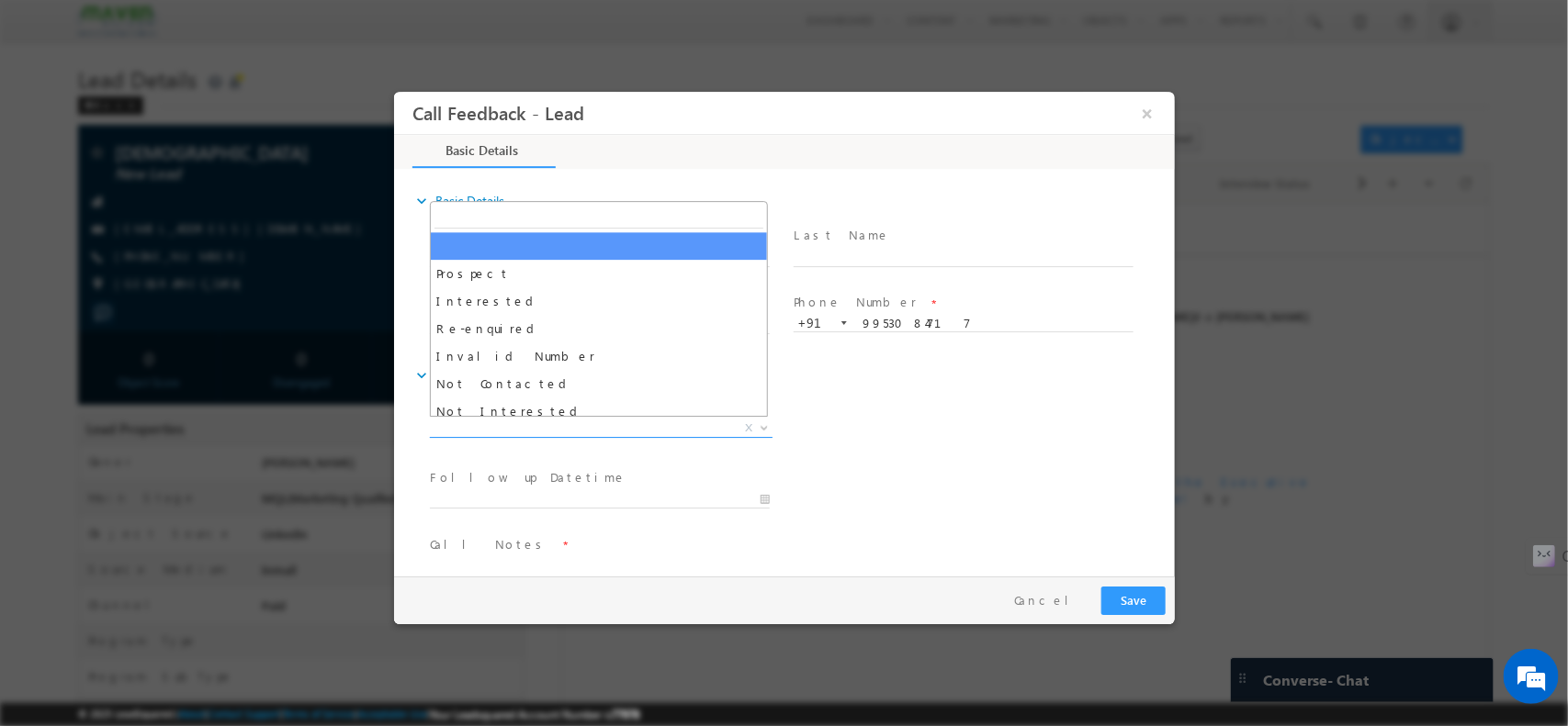
click at [600, 431] on span "X" at bounding box center [600, 428] width 342 height 19
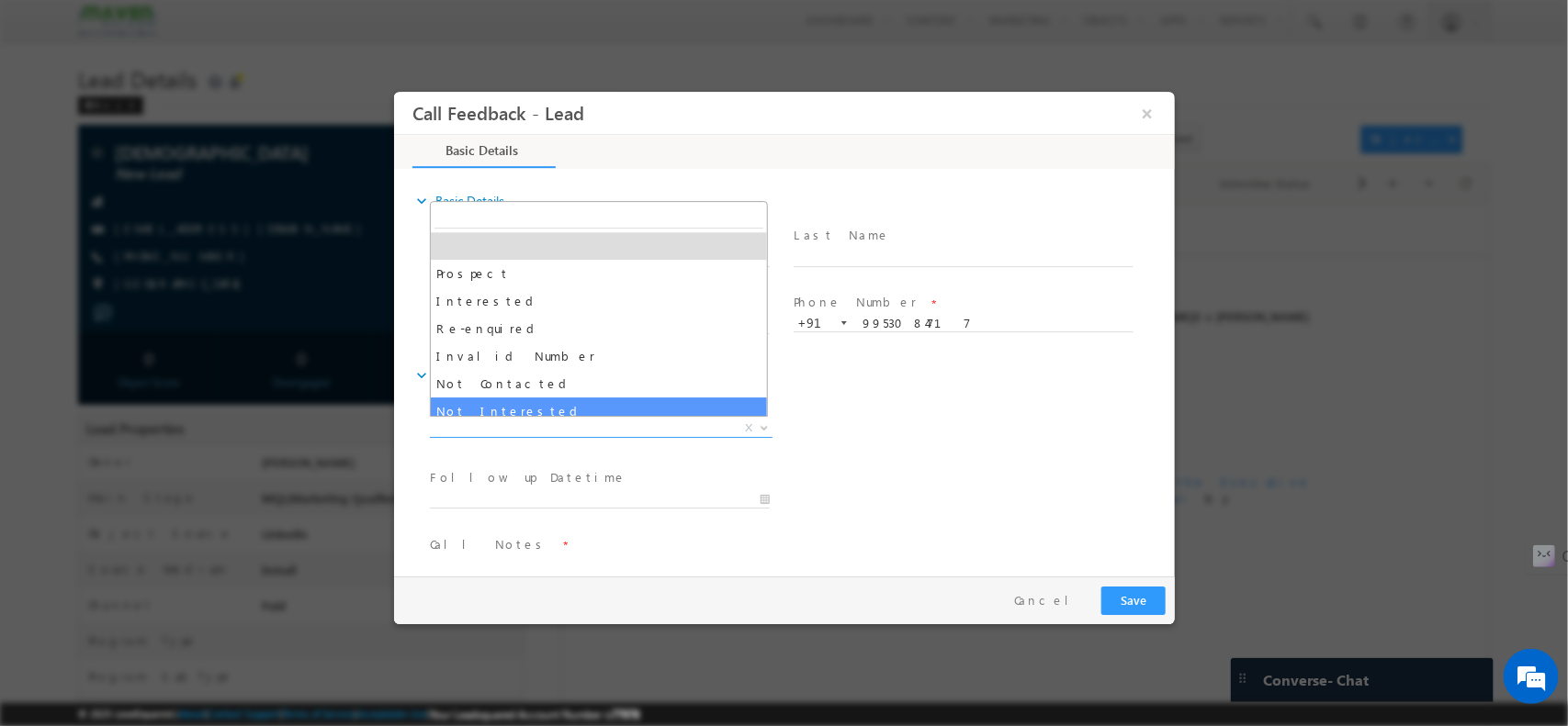
select select "Not Interested"
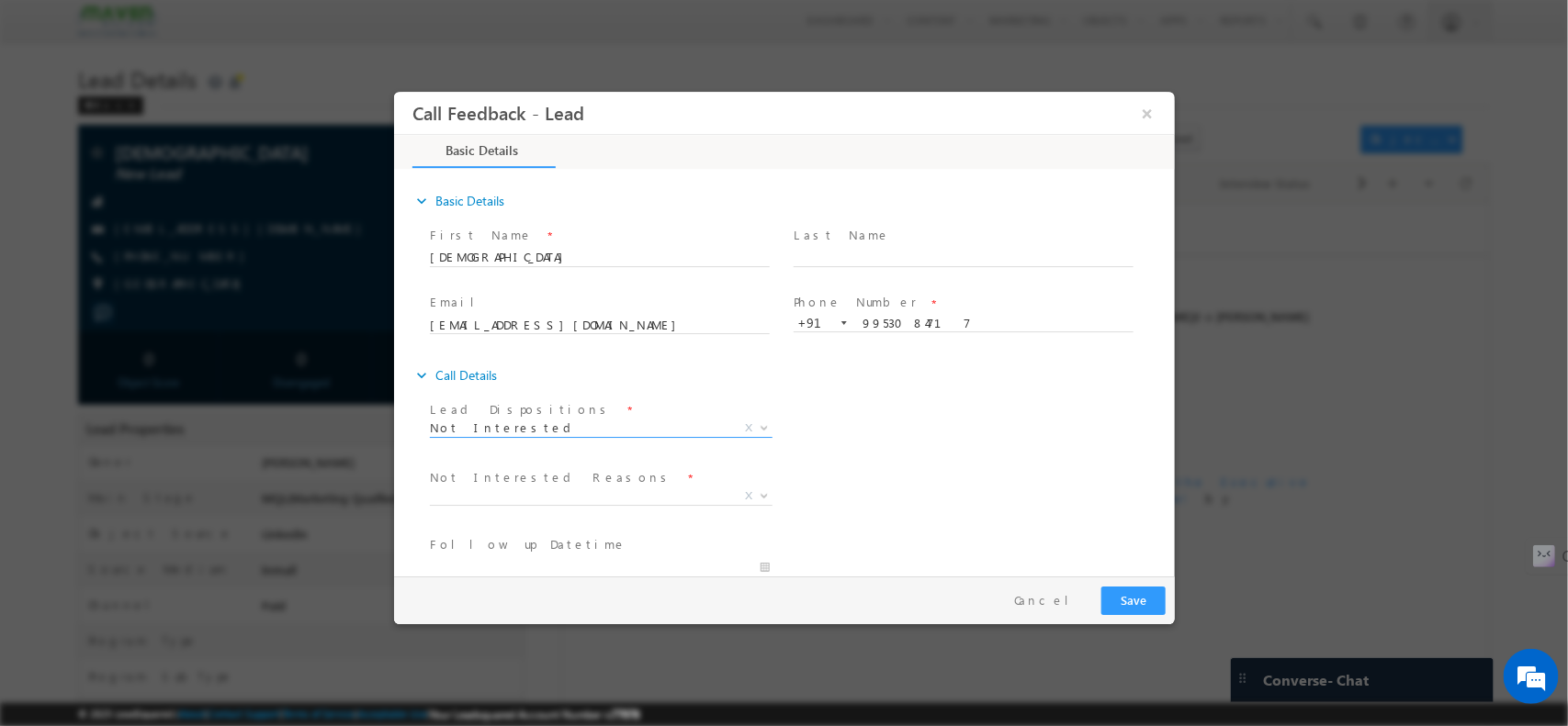
scroll to position [166, 0]
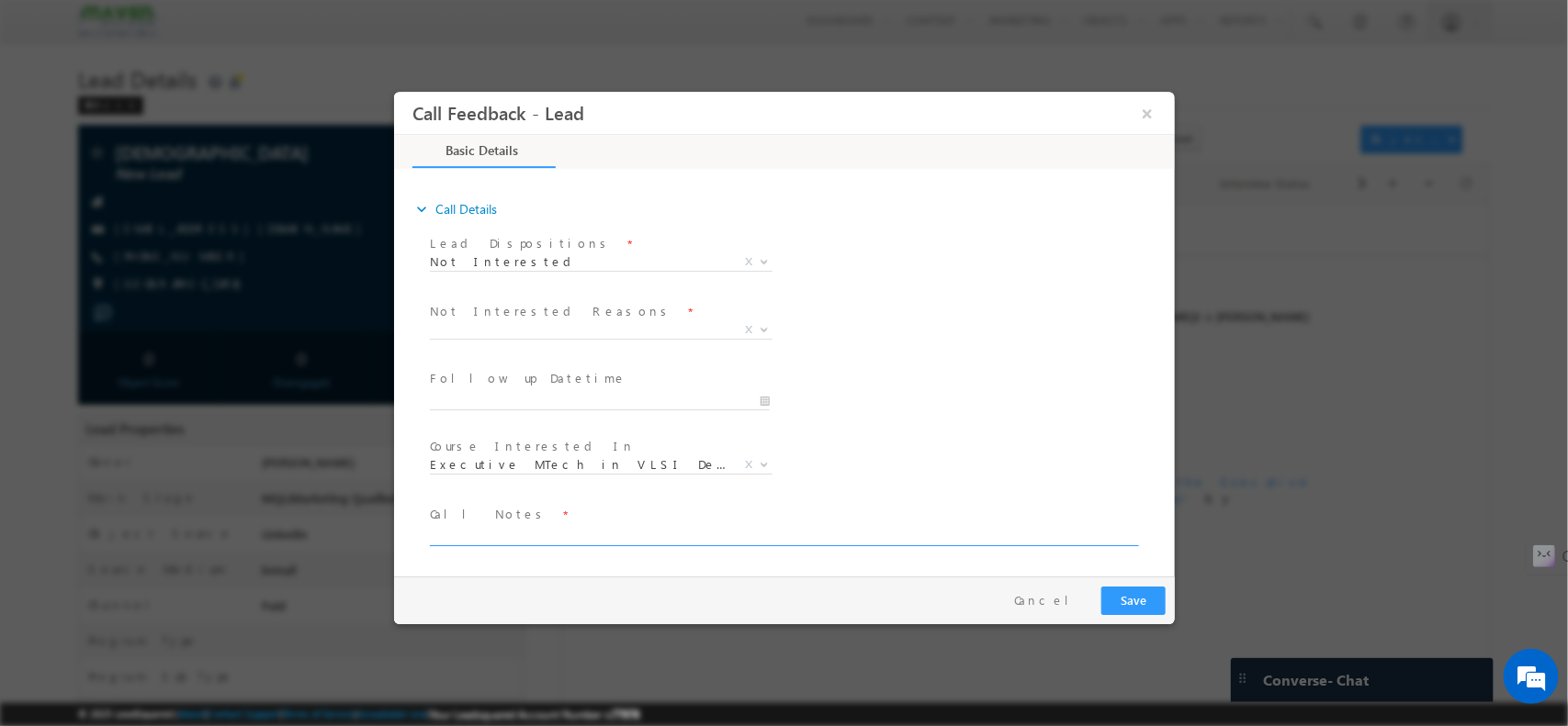
click at [537, 535] on textarea at bounding box center [783, 535] width 707 height 21
type textarea "NO PLANS"
click at [1126, 610] on button "Save" at bounding box center [1132, 600] width 64 height 29
click at [674, 336] on span "Distance Issue Financial Issue Company Sponsored Course Not Available DND Enrol…" at bounding box center [607, 333] width 356 height 22
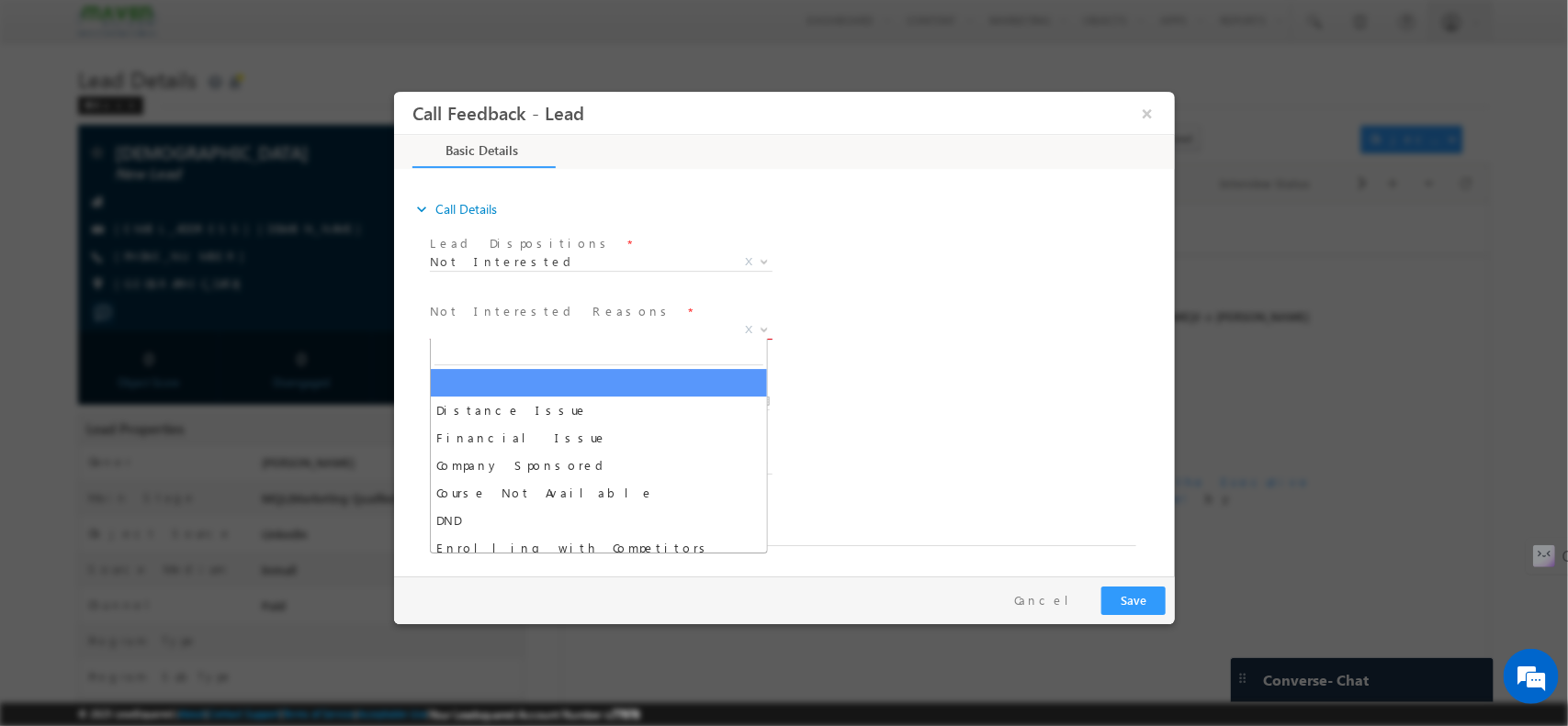
click at [624, 329] on span "X" at bounding box center [600, 330] width 342 height 19
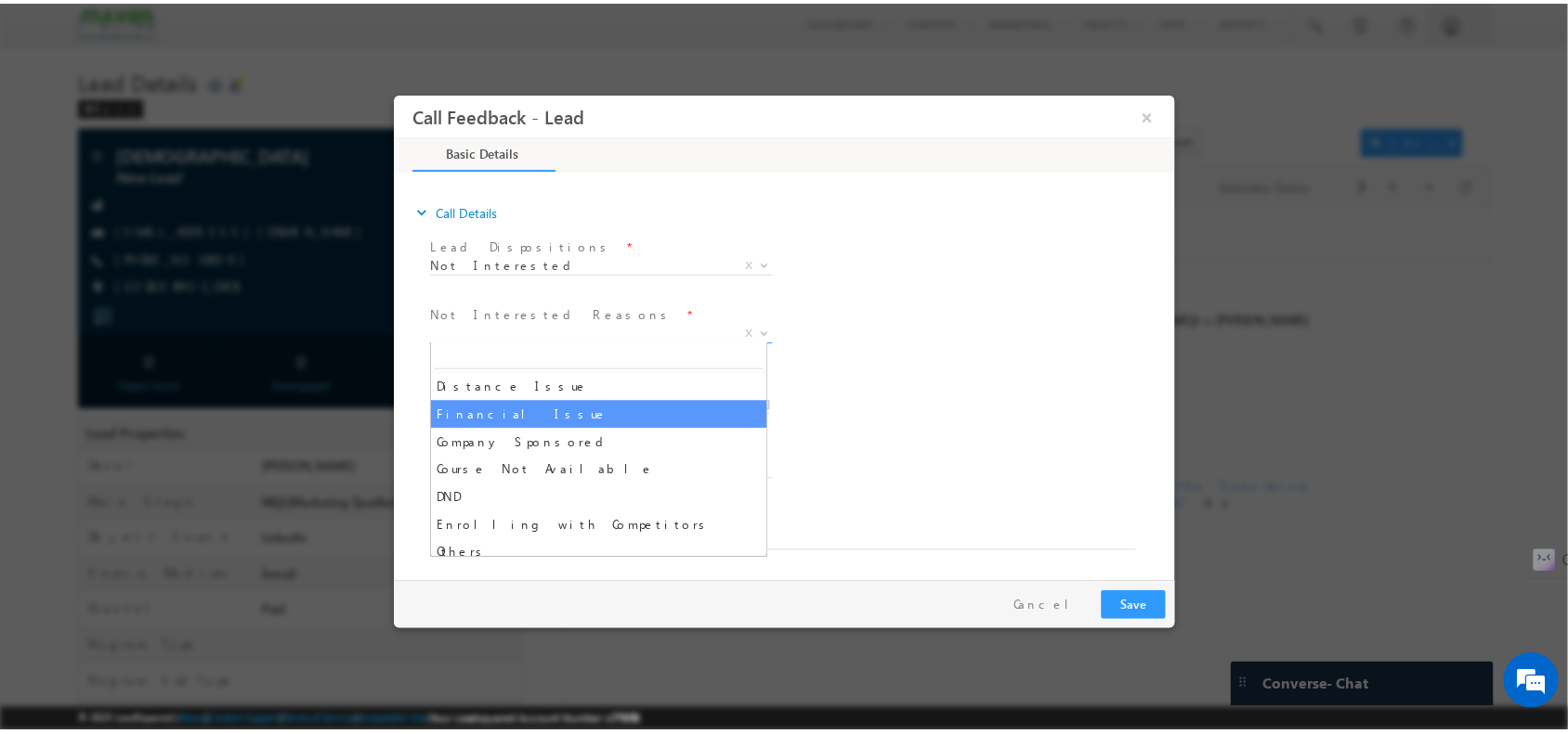
scroll to position [37, 0]
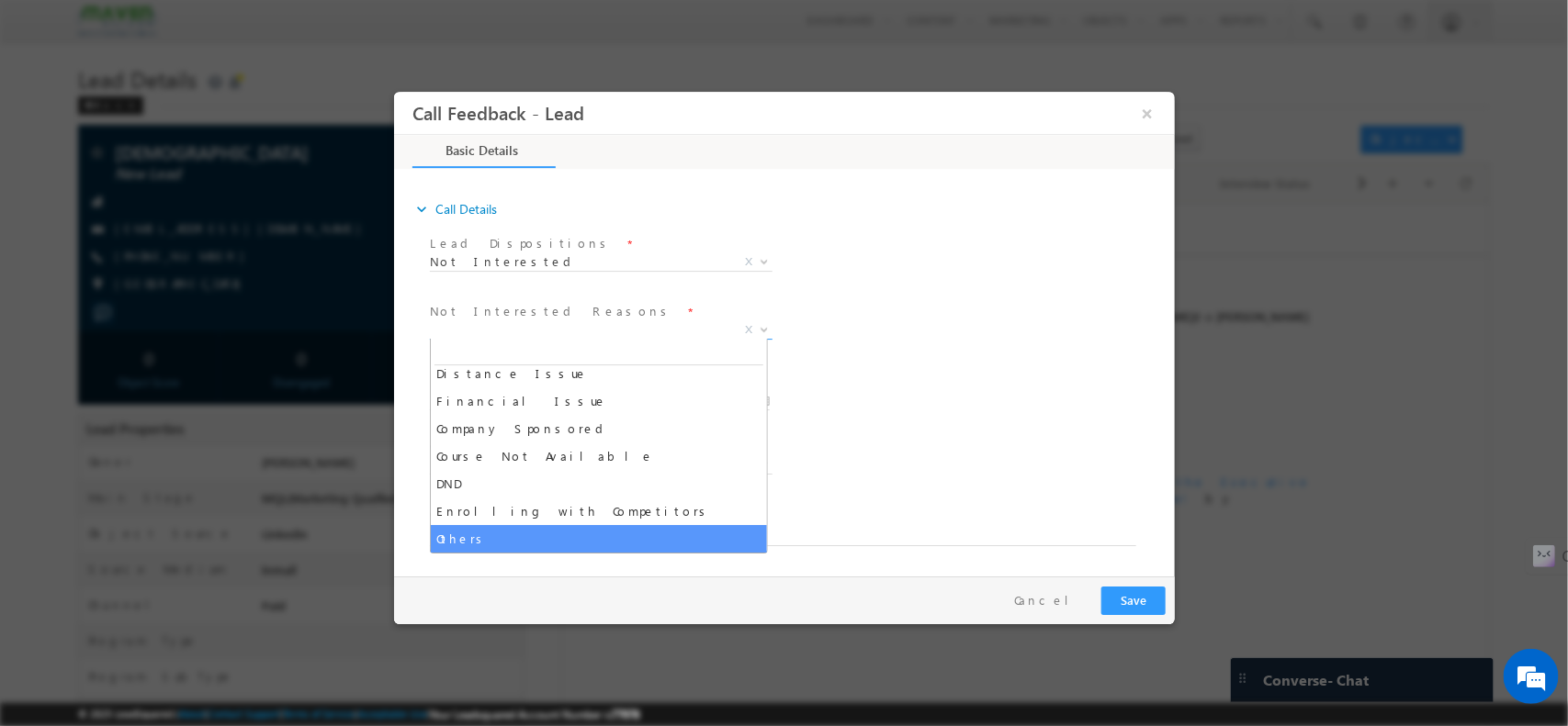
select select "Others"
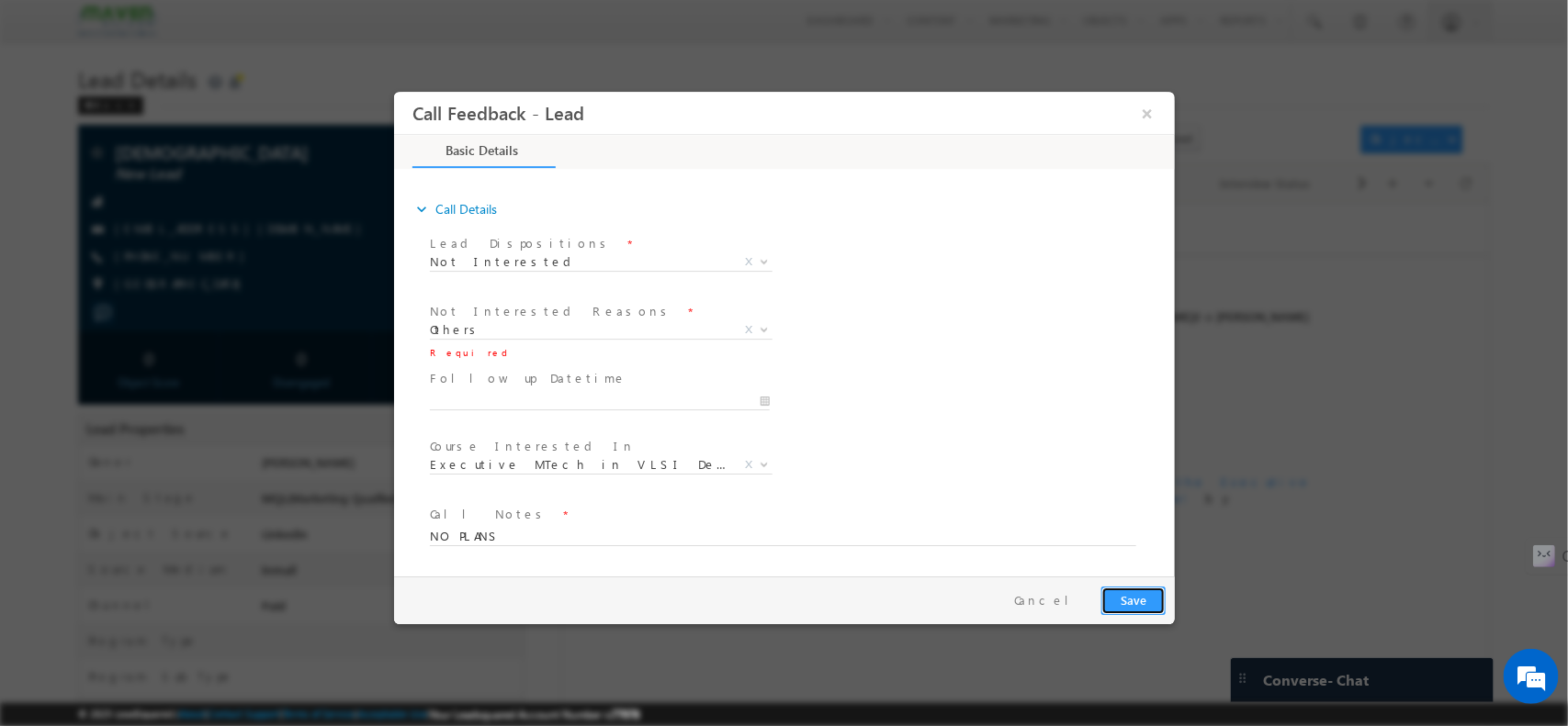
click at [1162, 601] on button "Save" at bounding box center [1132, 600] width 64 height 29
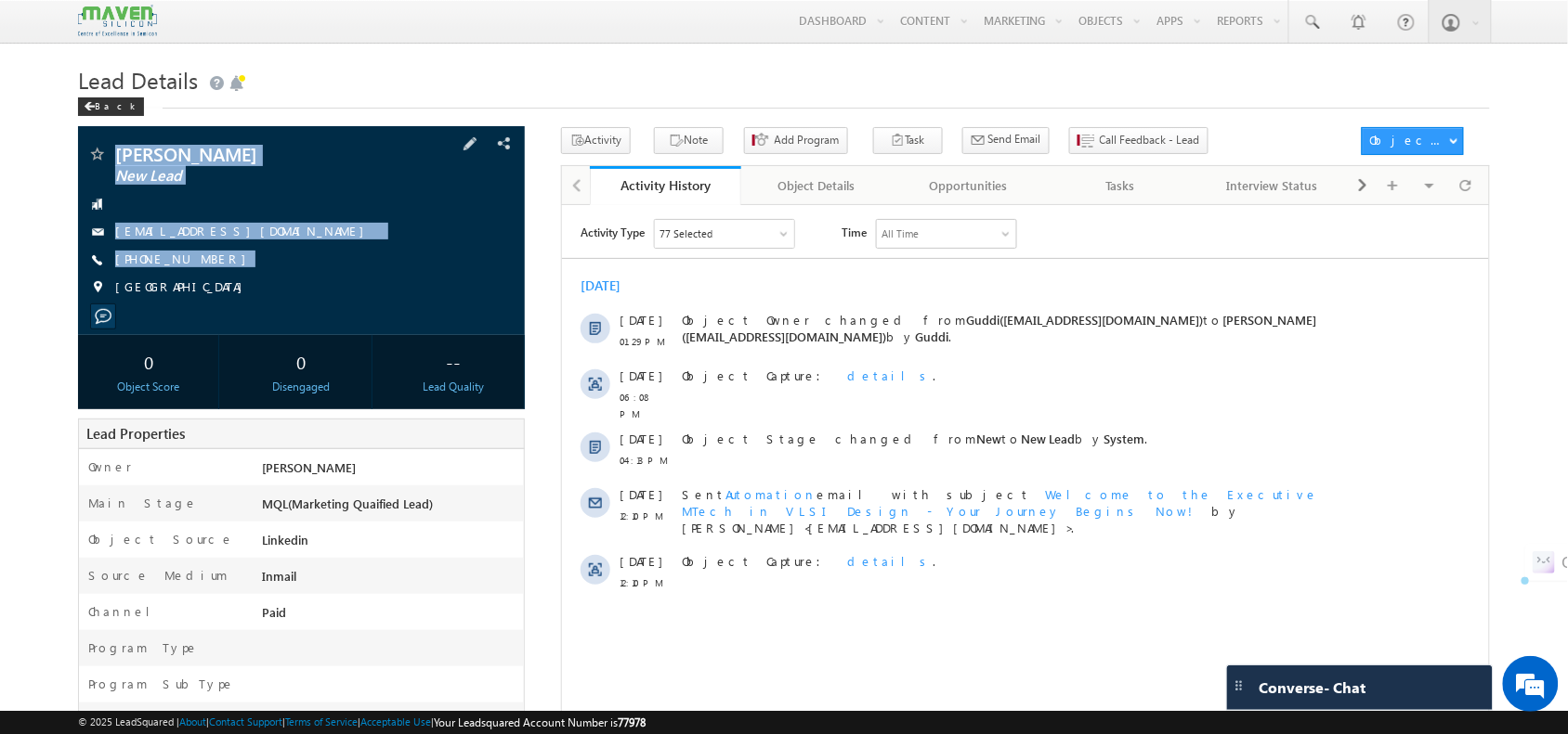
drag, startPoint x: 234, startPoint y: 279, endPoint x: 113, endPoint y: 153, distance: 174.7
click at [113, 153] on div "[PERSON_NAME] New Lead [EMAIL_ADDRESS][DOMAIN_NAME] [PHONE_NUMBER] [GEOGRAPHIC_…" at bounding box center [301, 226] width 428 height 161
copy div "[PERSON_NAME] New Lead [EMAIL_ADDRESS][DOMAIN_NAME] [PHONE_NUMBER]"
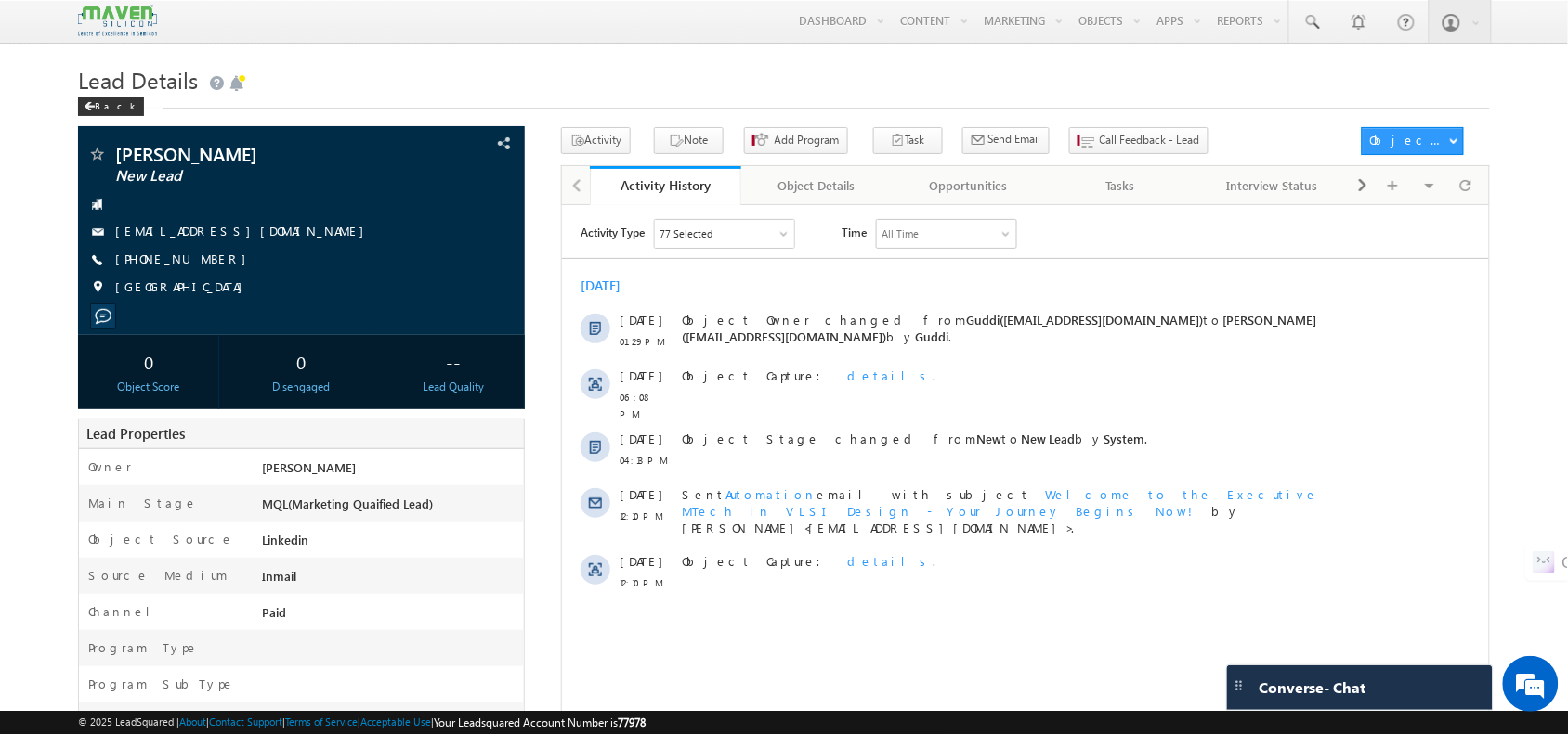
click at [595, 43] on div "Menu Shubham lsq6@ maven -sili con.c om crmma ven" at bounding box center [783, 22] width 1410 height 44
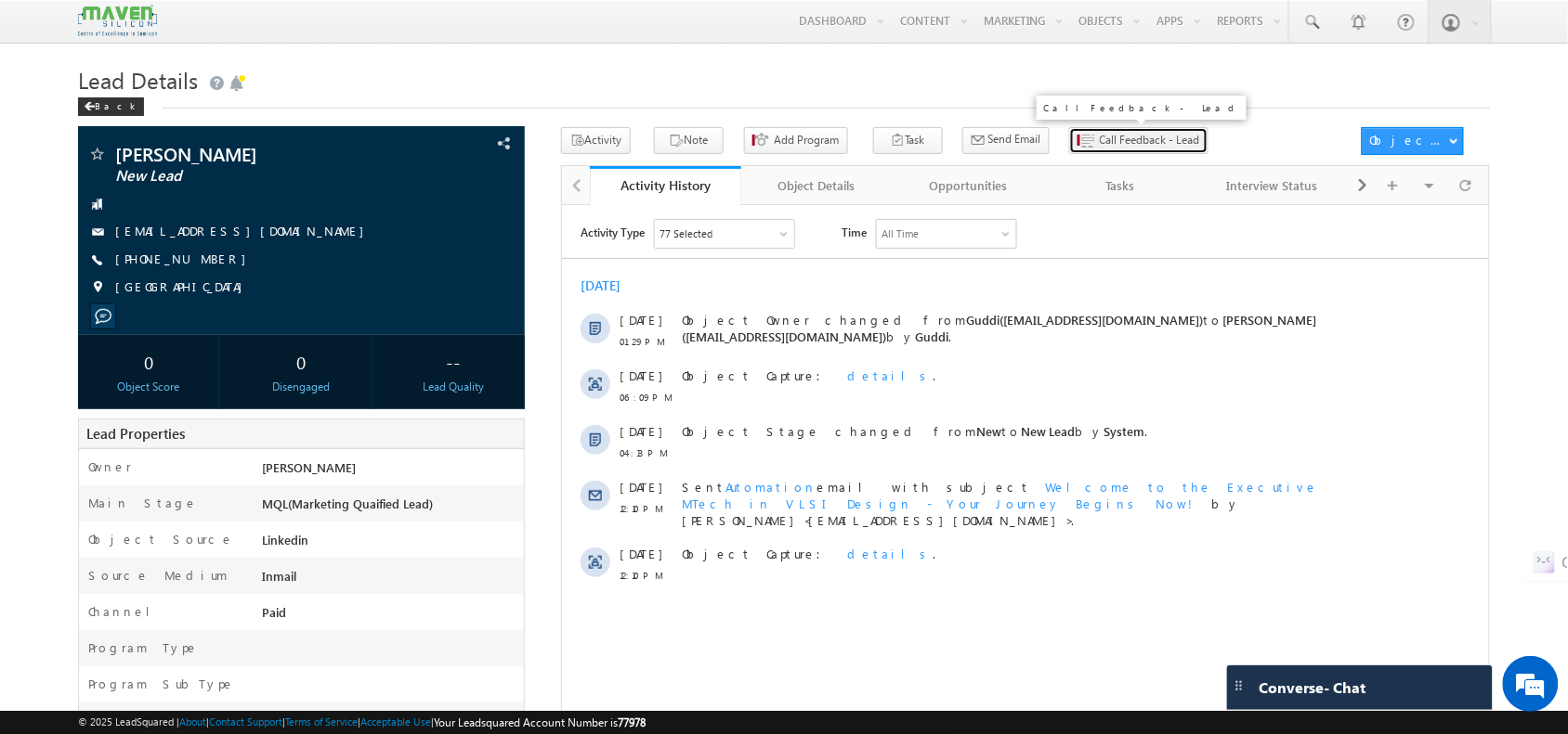
click at [1100, 138] on span "Call Feedback - Lead" at bounding box center [1150, 141] width 100 height 17
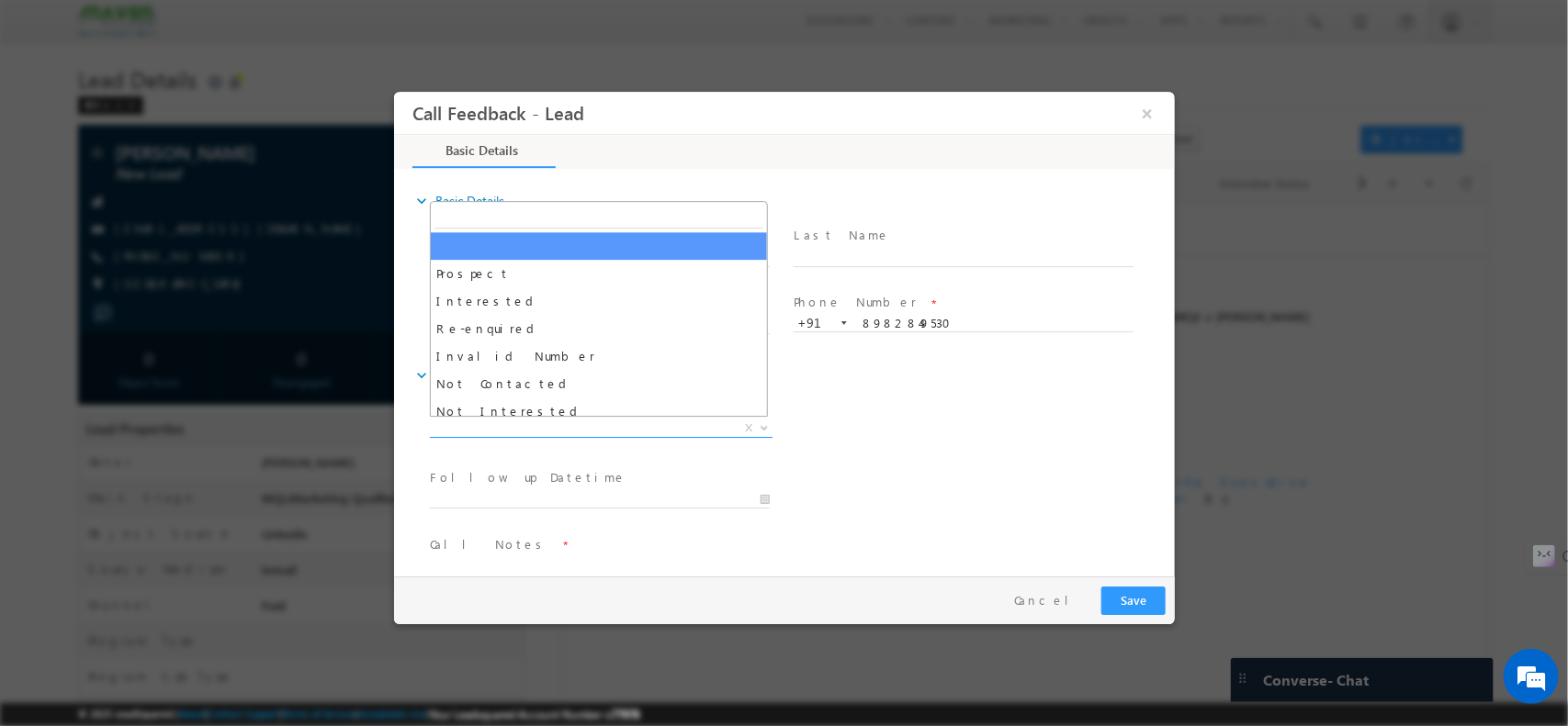
click at [636, 420] on span "X" at bounding box center [600, 428] width 342 height 19
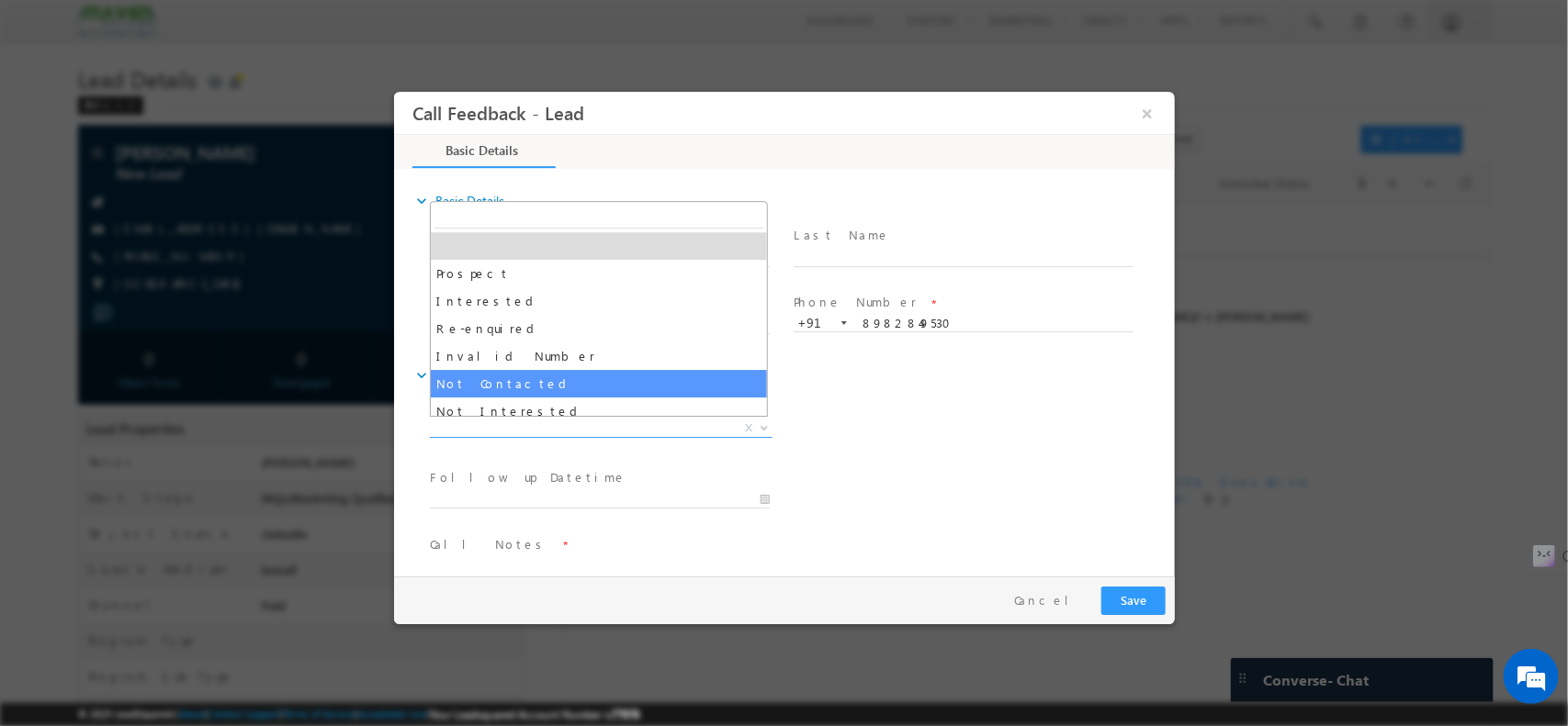
select select "Not Contacted"
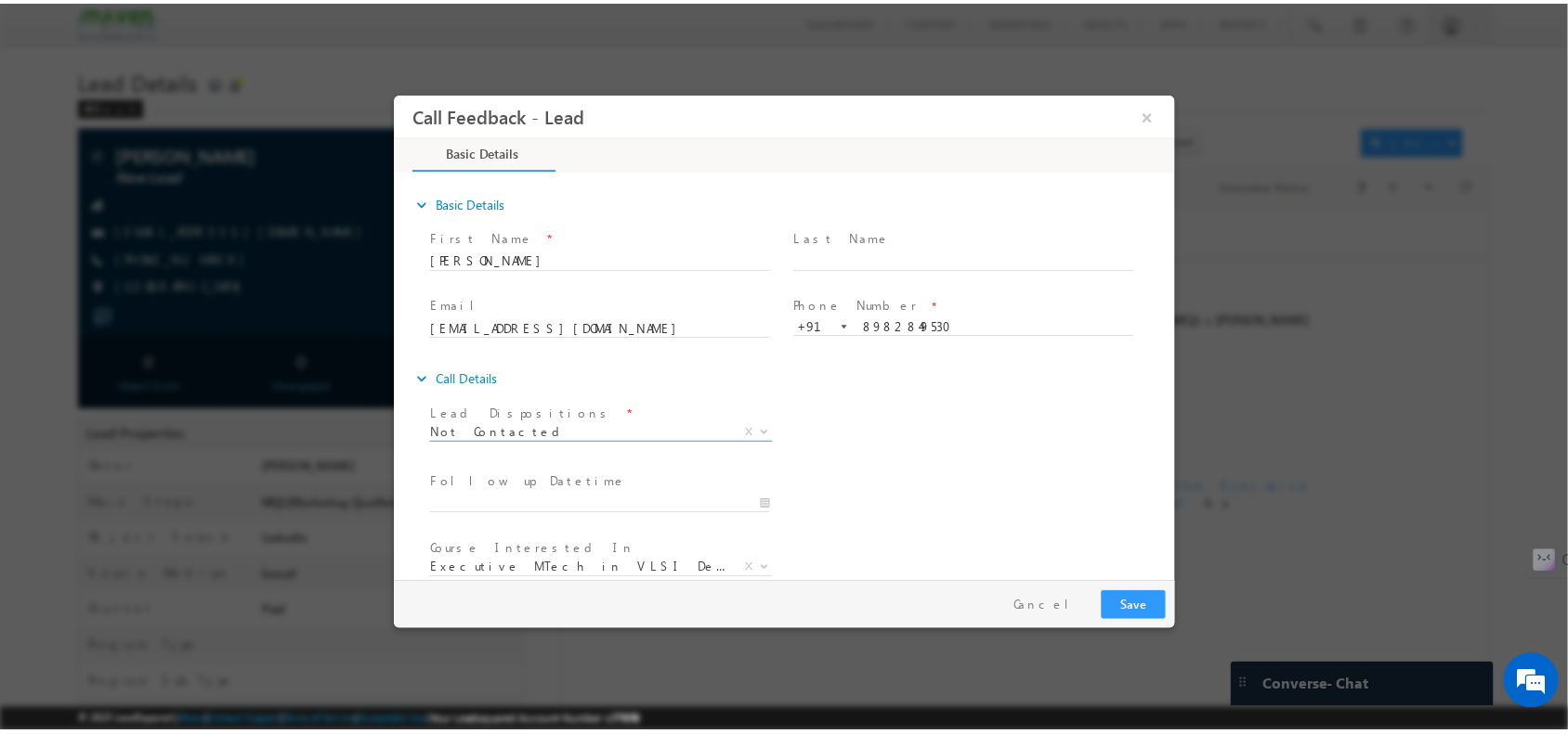
scroll to position [99, 0]
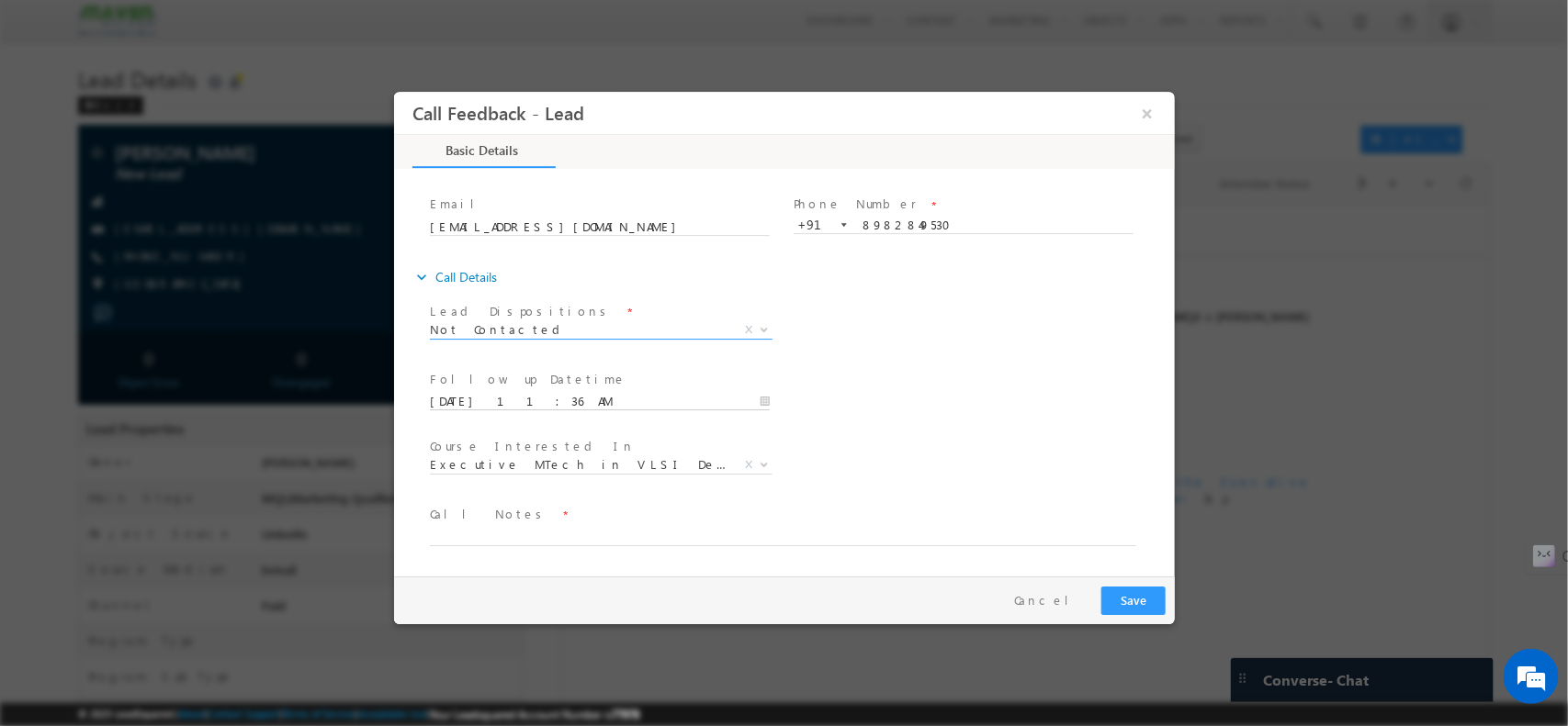
click at [565, 394] on input "30/09/2025 11:36 AM" at bounding box center [599, 401] width 339 height 19
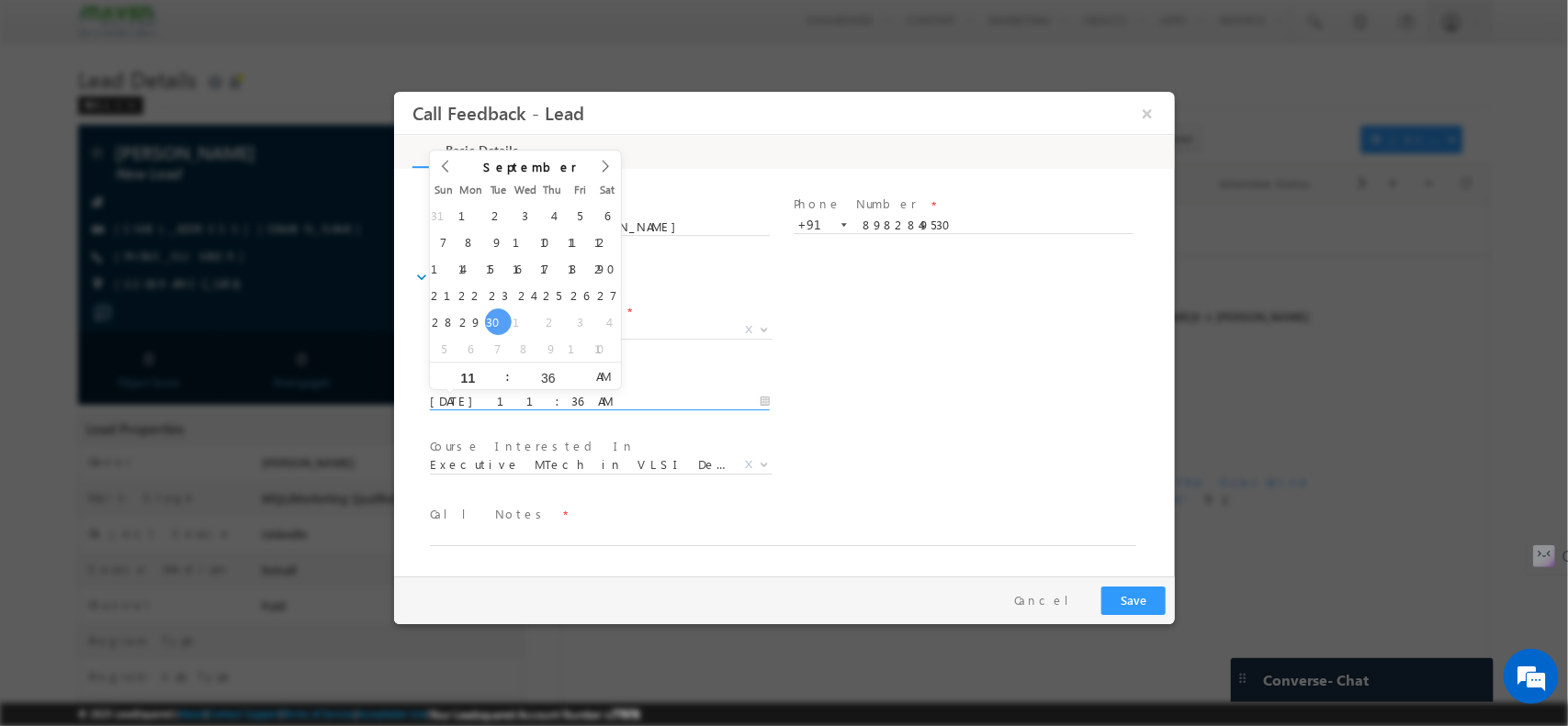
click at [756, 361] on div "Lead Dispositions * Prospect Interested Re-enquired Invalid Number Not Contacte…" at bounding box center [607, 331] width 363 height 68
click at [616, 397] on input "30/09/2025 11:36 AM" at bounding box center [599, 401] width 339 height 19
click at [606, 159] on icon at bounding box center [605, 165] width 13 height 13
type input "03/10/2025 11:36 AM"
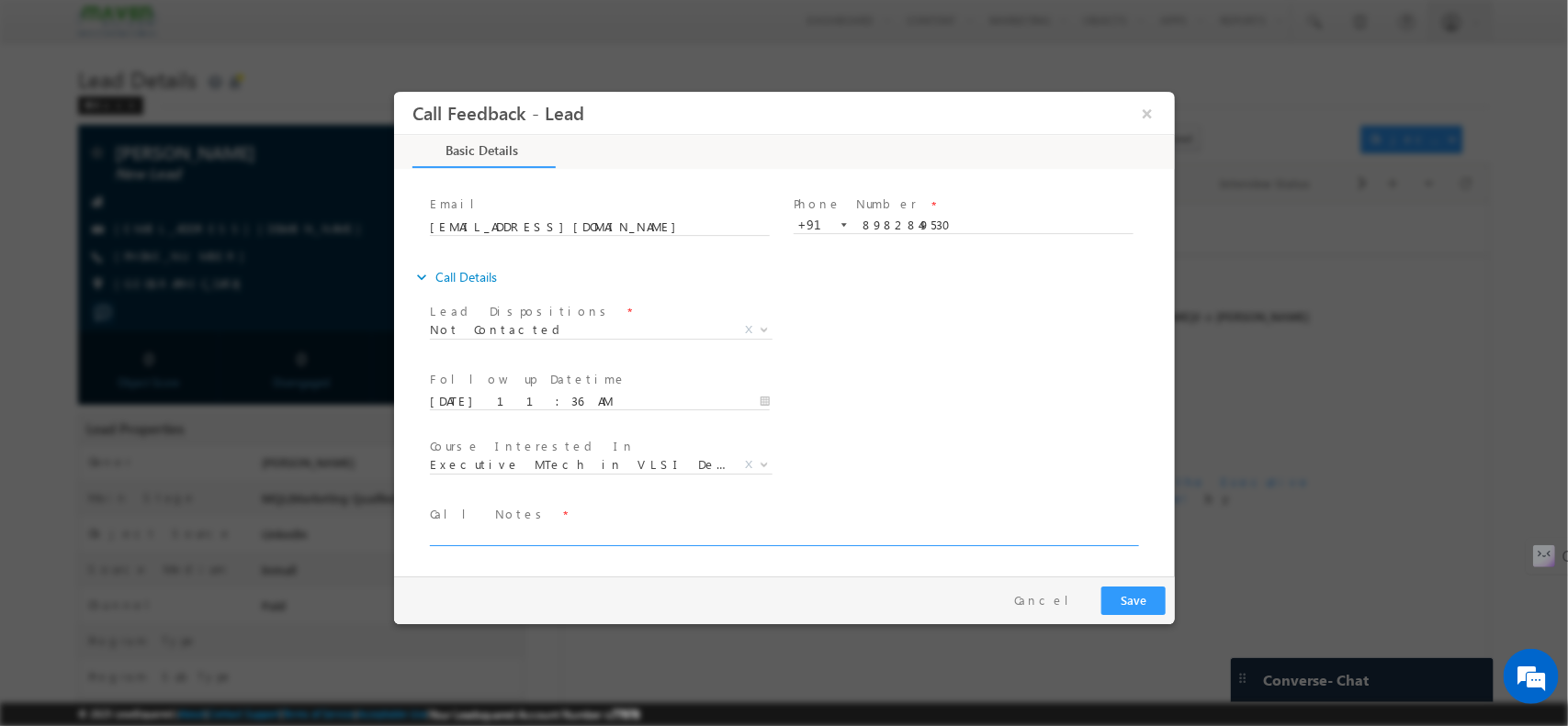
click at [708, 534] on textarea at bounding box center [783, 535] width 707 height 21
type textarea "npu"
click at [1091, 592] on button "Cancel" at bounding box center [1048, 600] width 96 height 27
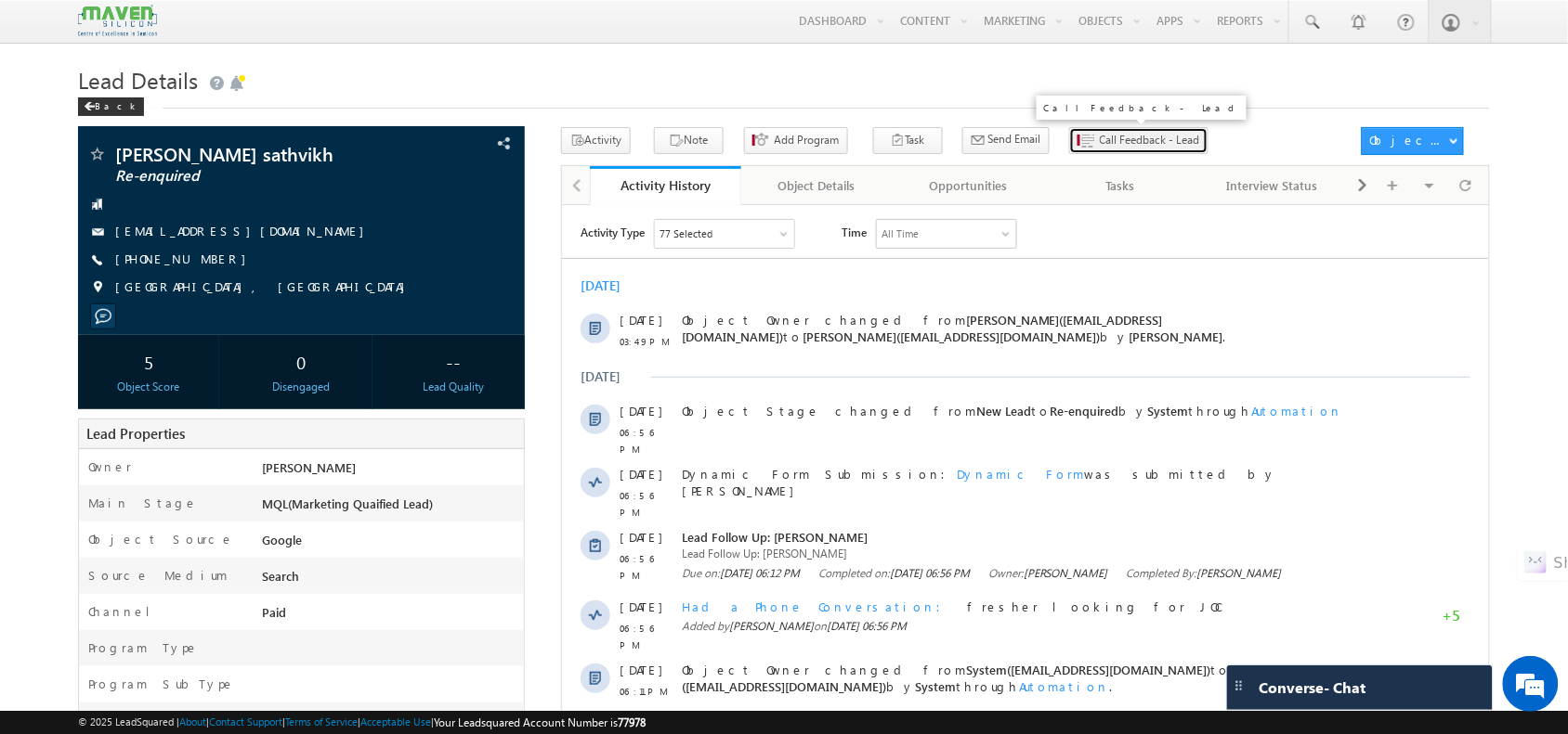
click at [1073, 128] on button "Call Feedback - Lead" at bounding box center [1138, 141] width 140 height 27
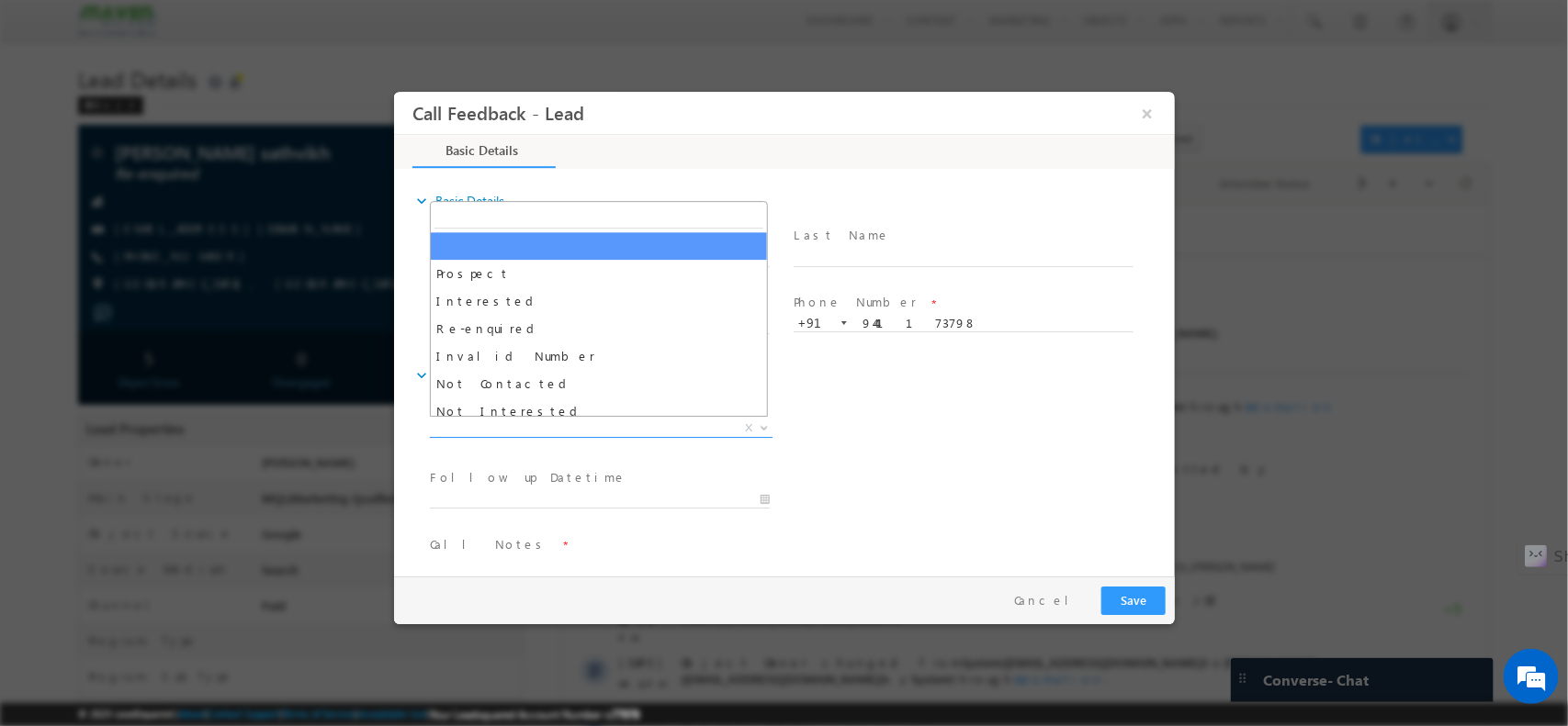
click at [595, 434] on span "X" at bounding box center [600, 428] width 342 height 19
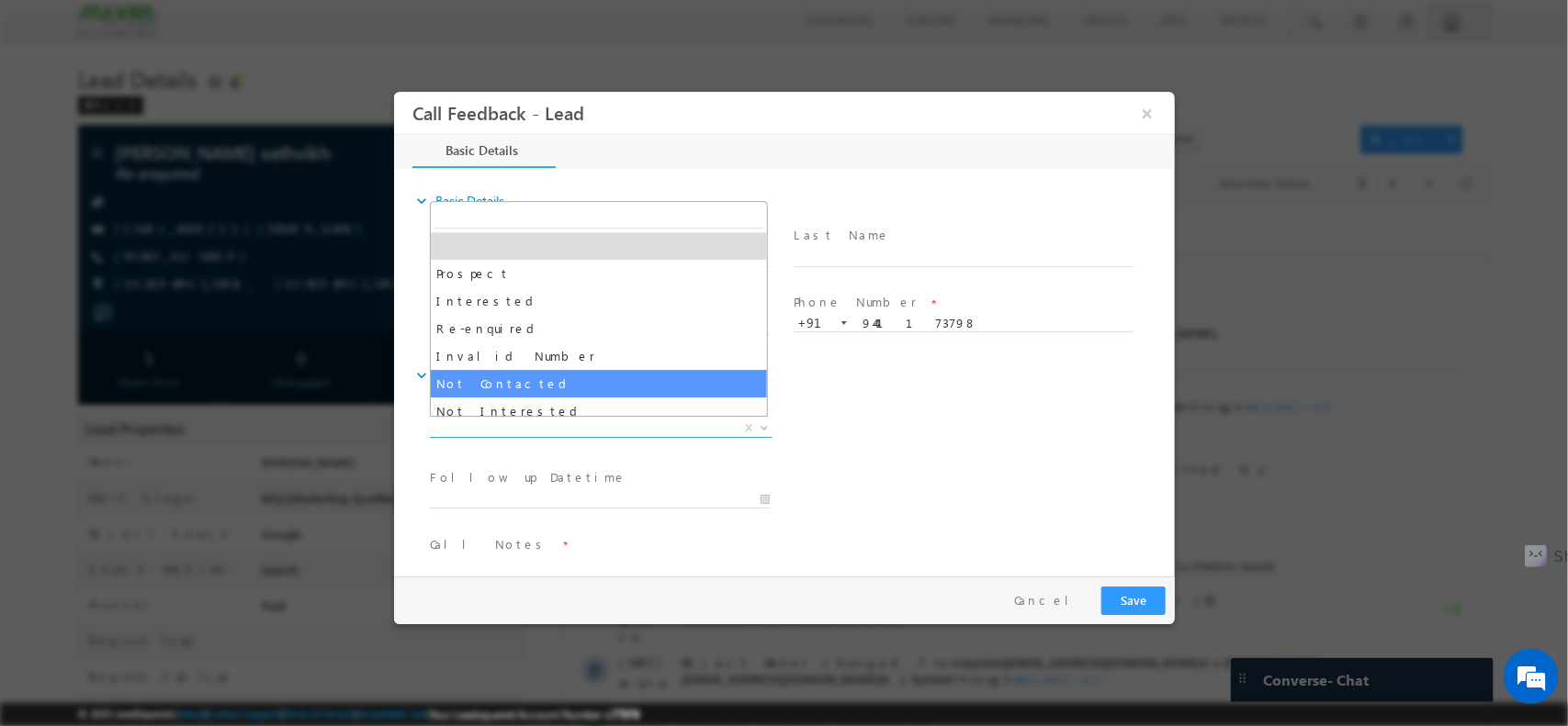
select select "Not Contacted"
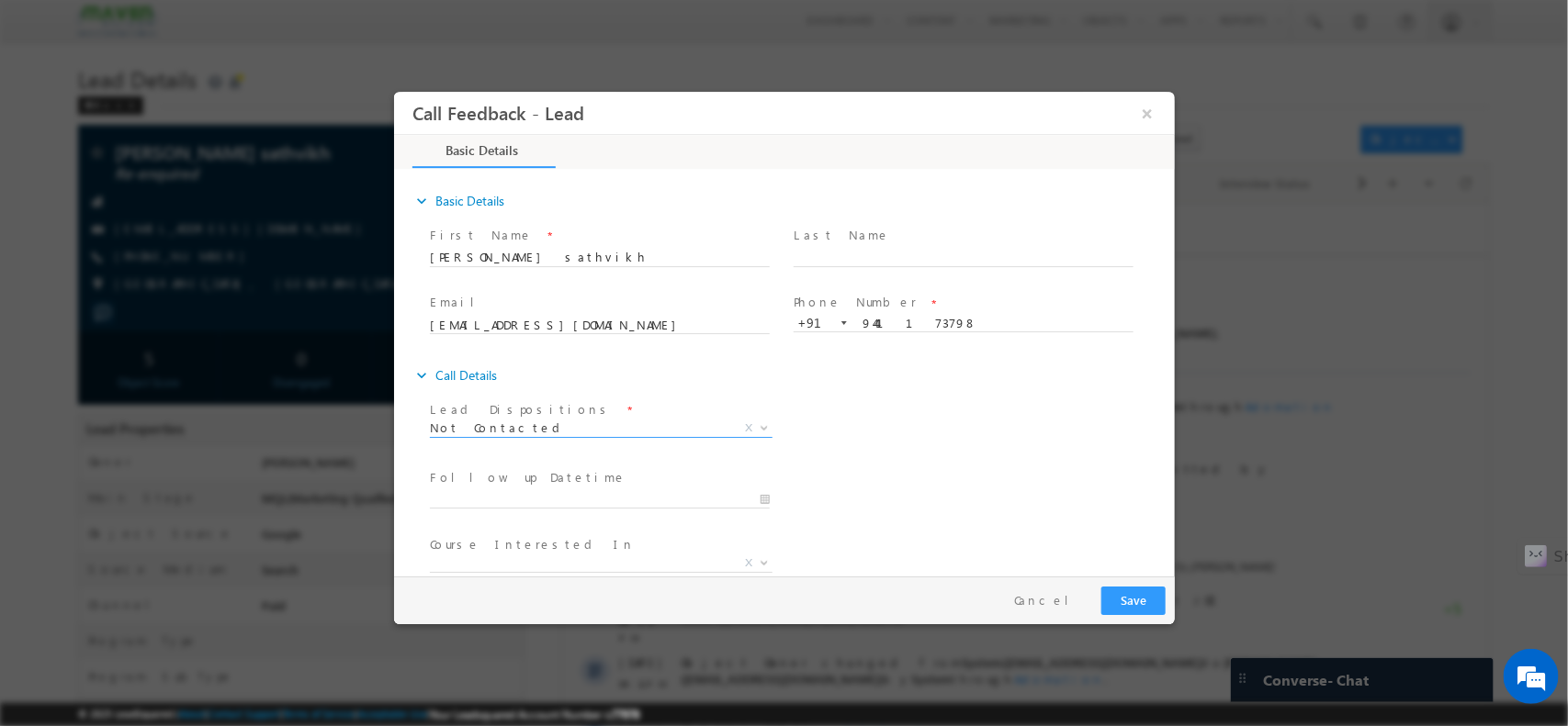
scroll to position [98, 0]
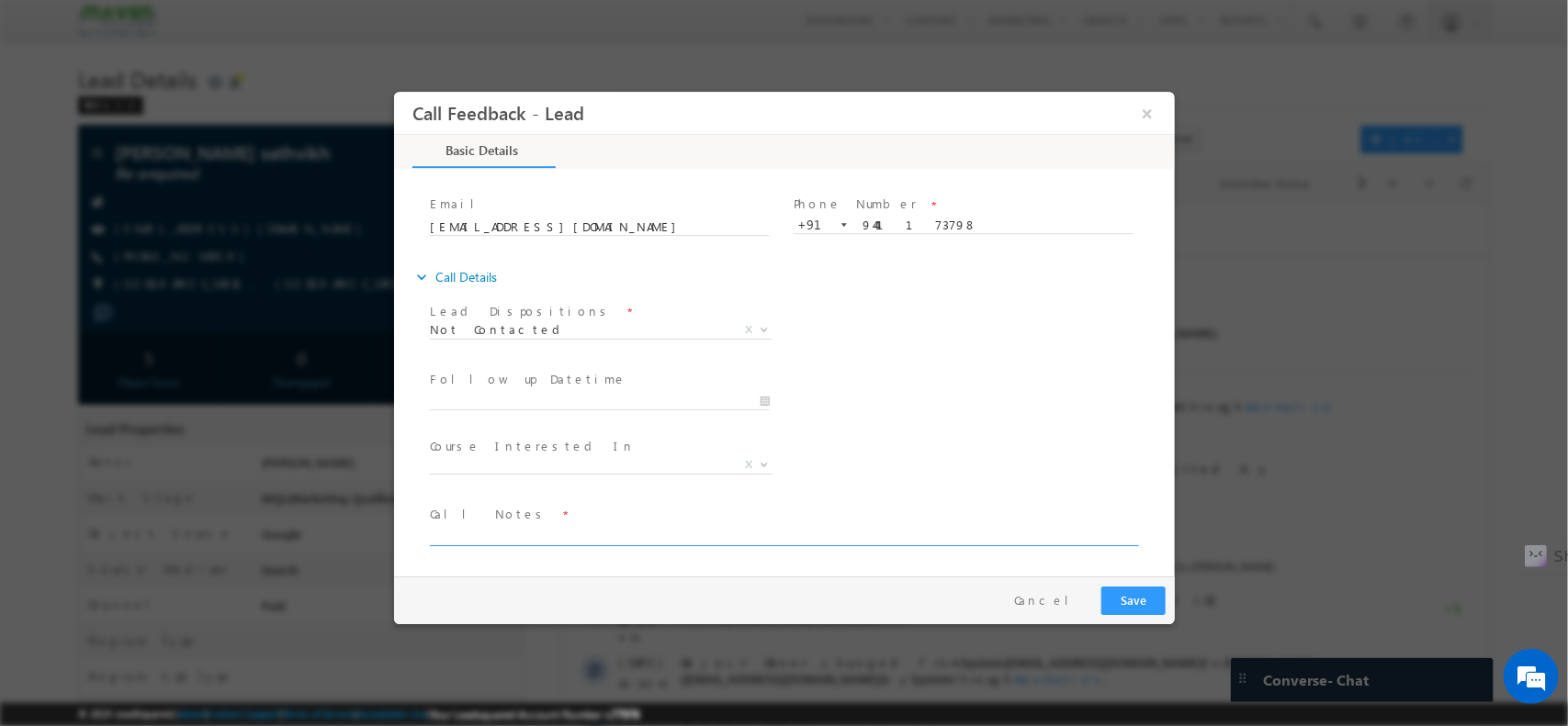
click at [506, 534] on textarea at bounding box center [783, 535] width 707 height 21
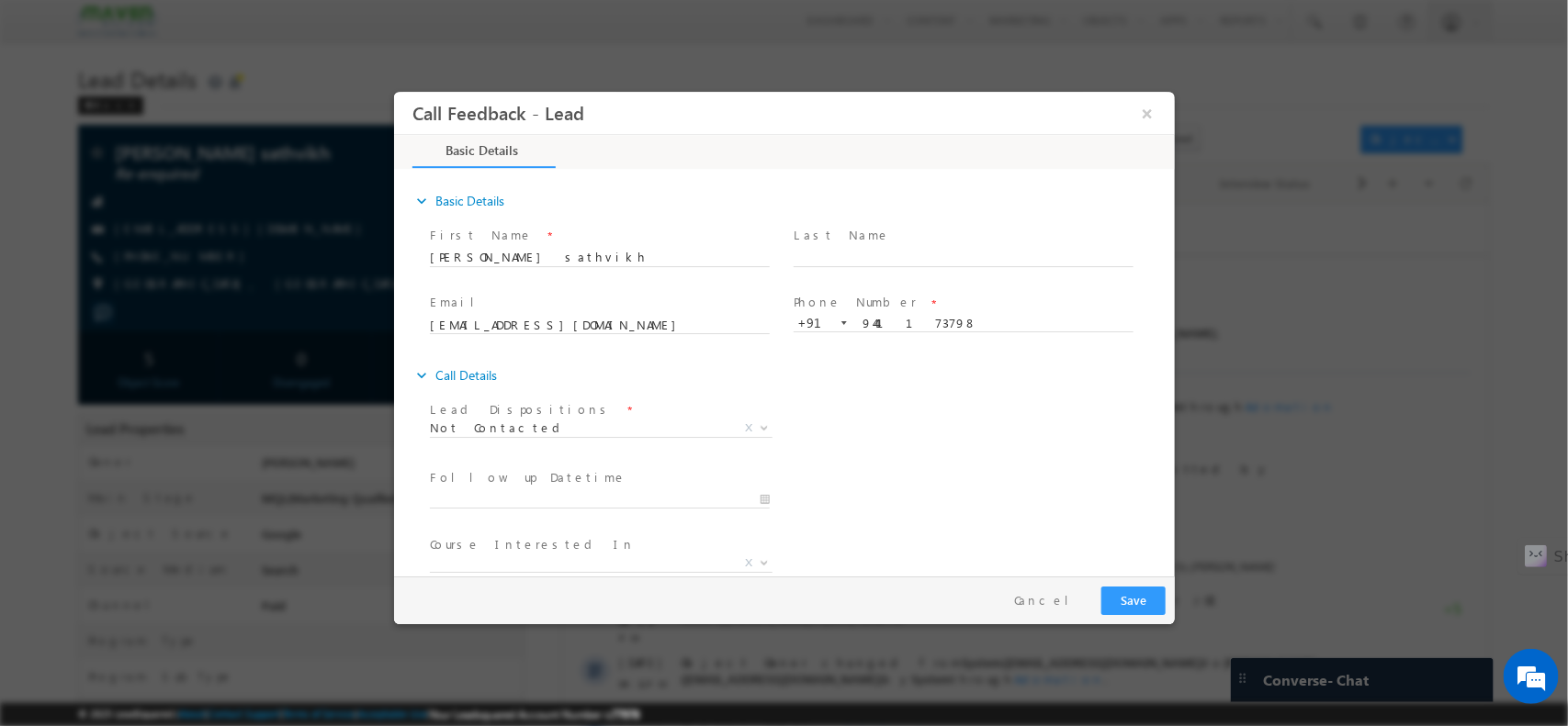
type textarea "NPU"
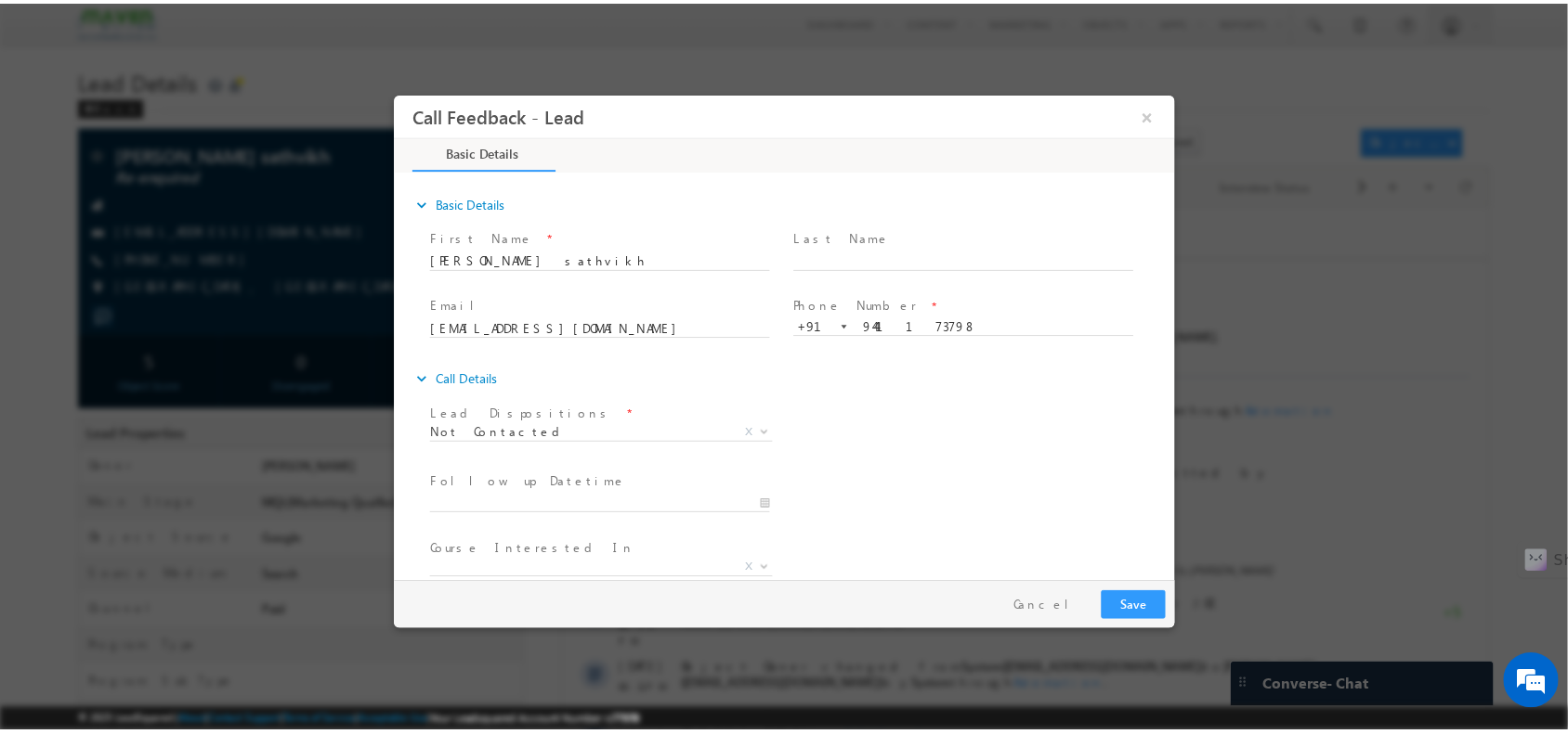
scroll to position [99, 0]
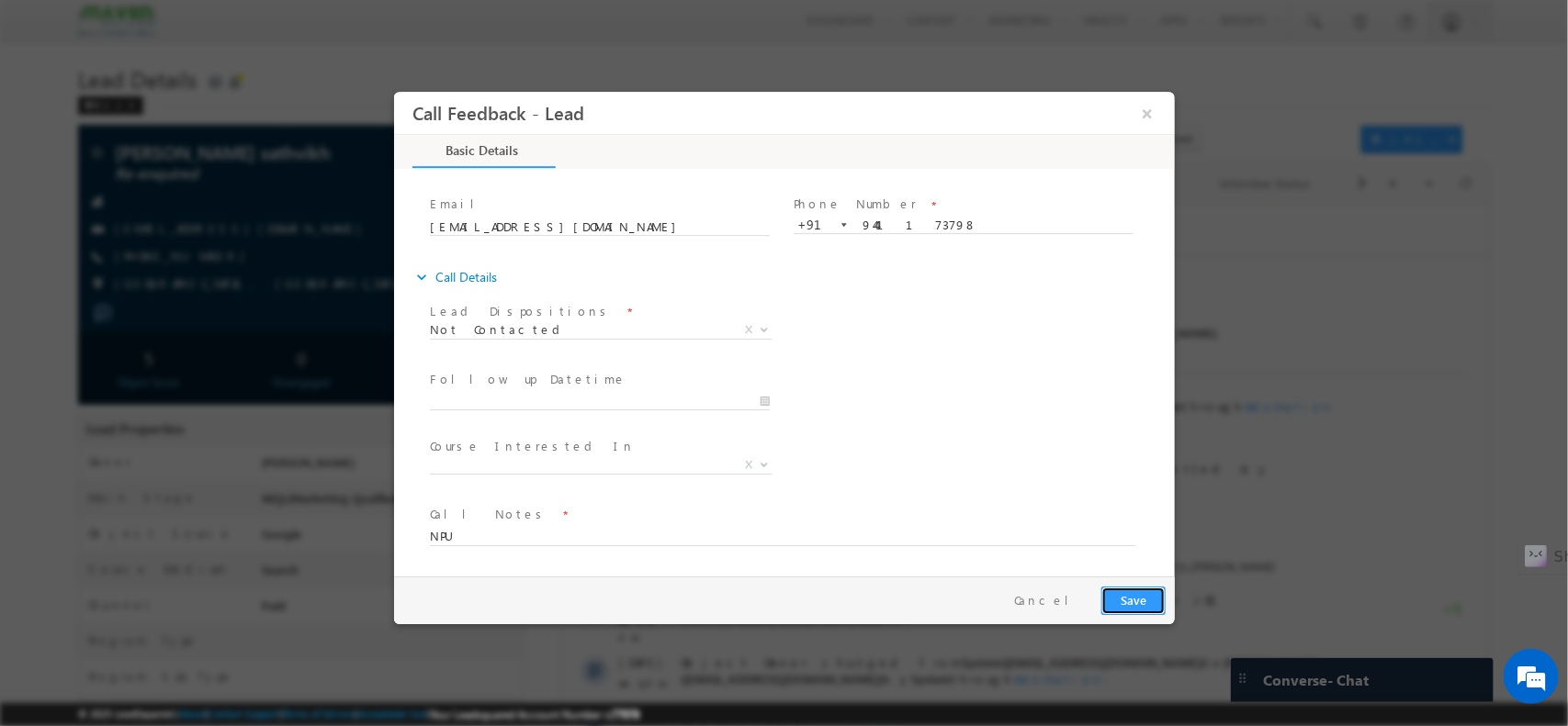
click at [1134, 591] on button "Save" at bounding box center [1132, 600] width 64 height 29
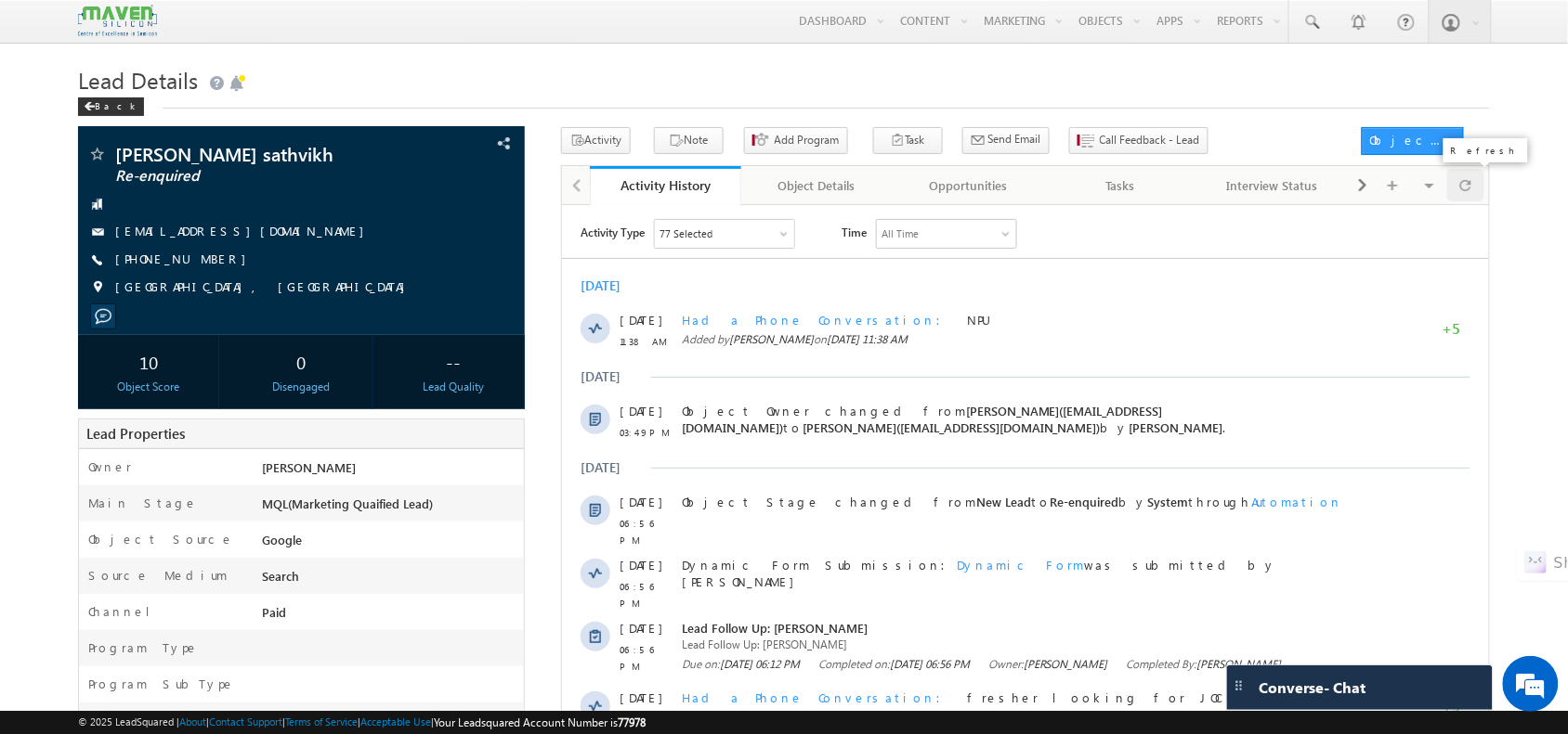
click at [1474, 177] on div at bounding box center [1465, 185] width 37 height 33
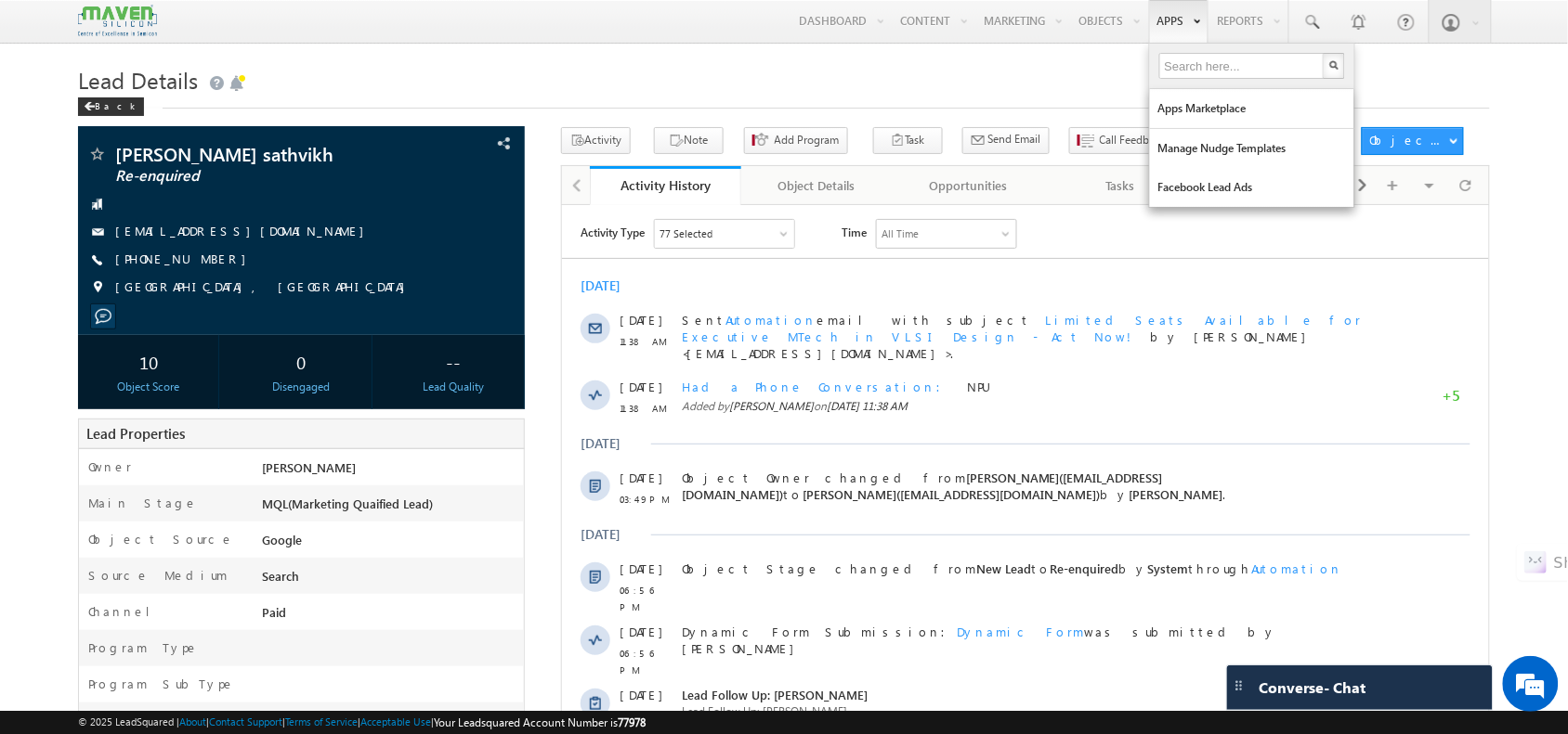
scroll to position [0, 0]
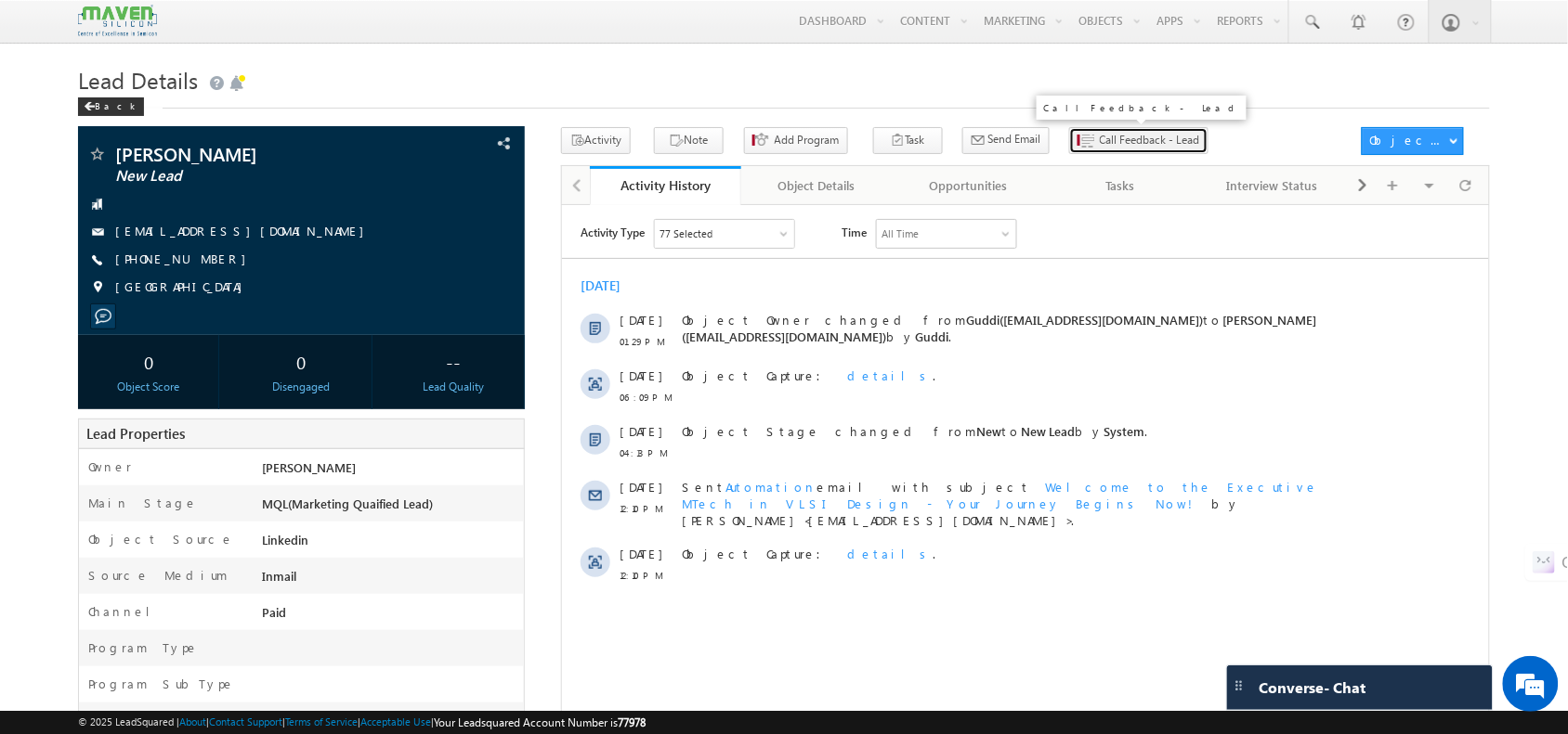
click at [1100, 142] on span "Call Feedback - Lead" at bounding box center [1150, 141] width 100 height 17
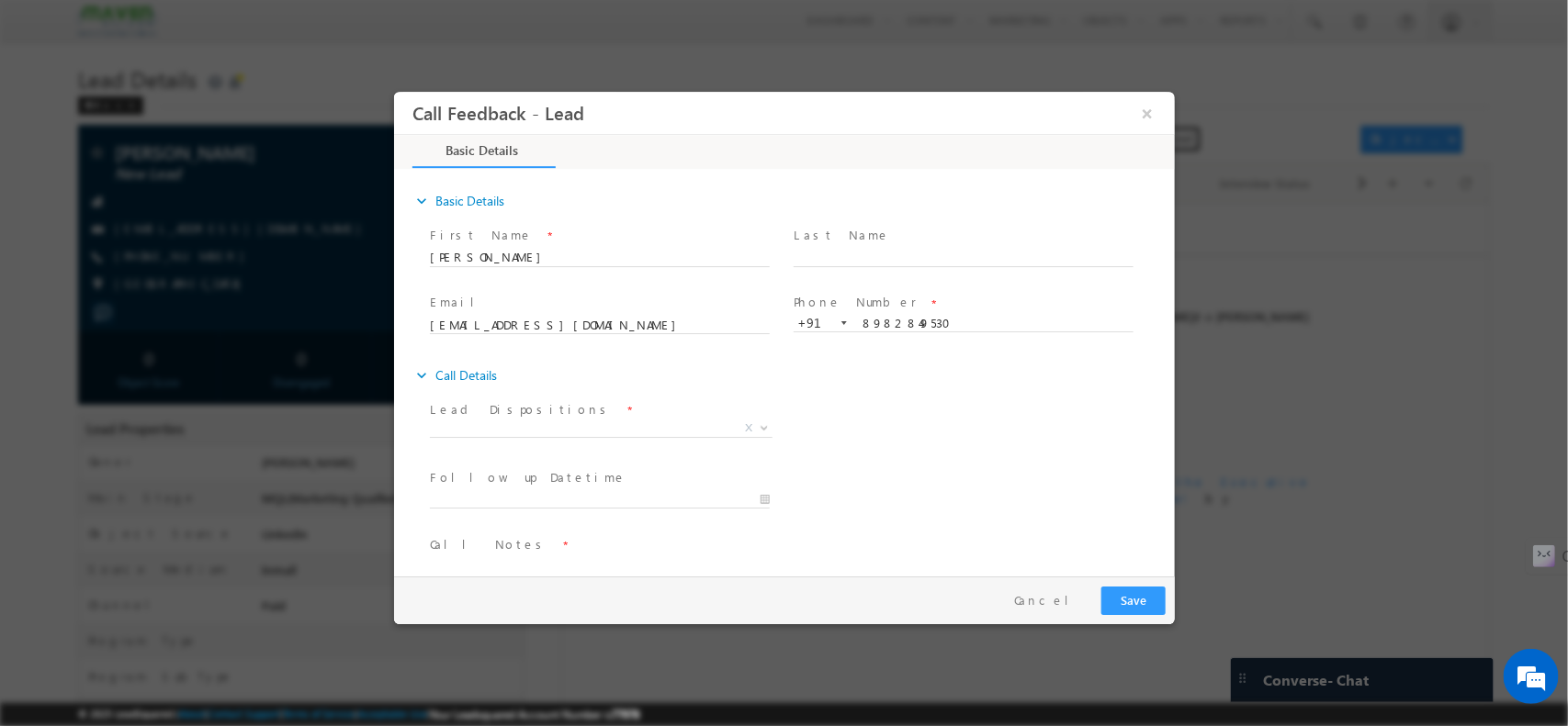
scroll to position [31, 0]
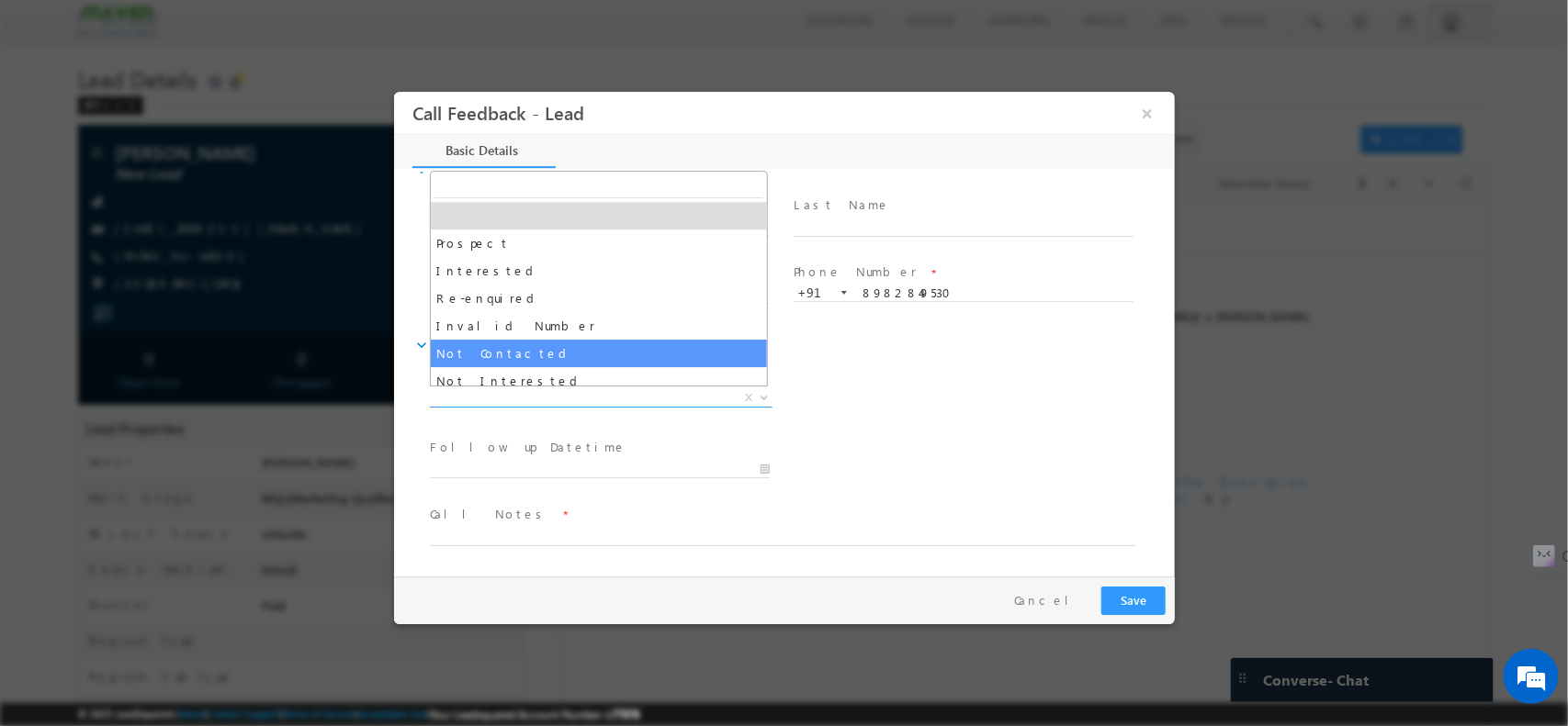
drag, startPoint x: 588, startPoint y: 389, endPoint x: 533, endPoint y: 343, distance: 71.7
select select "Not Contacted"
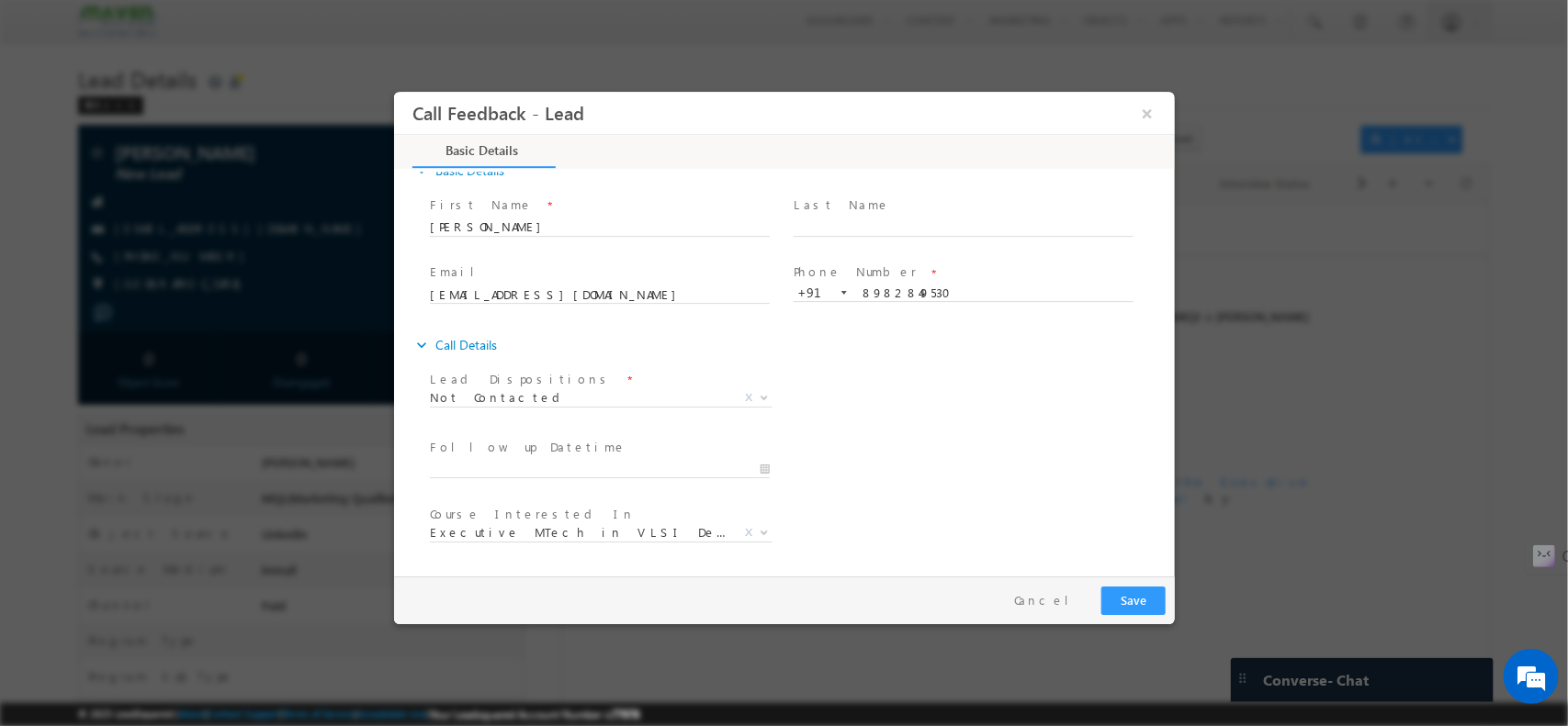
click at [533, 343] on div "expand_more Call Details" at bounding box center [793, 345] width 762 height 33
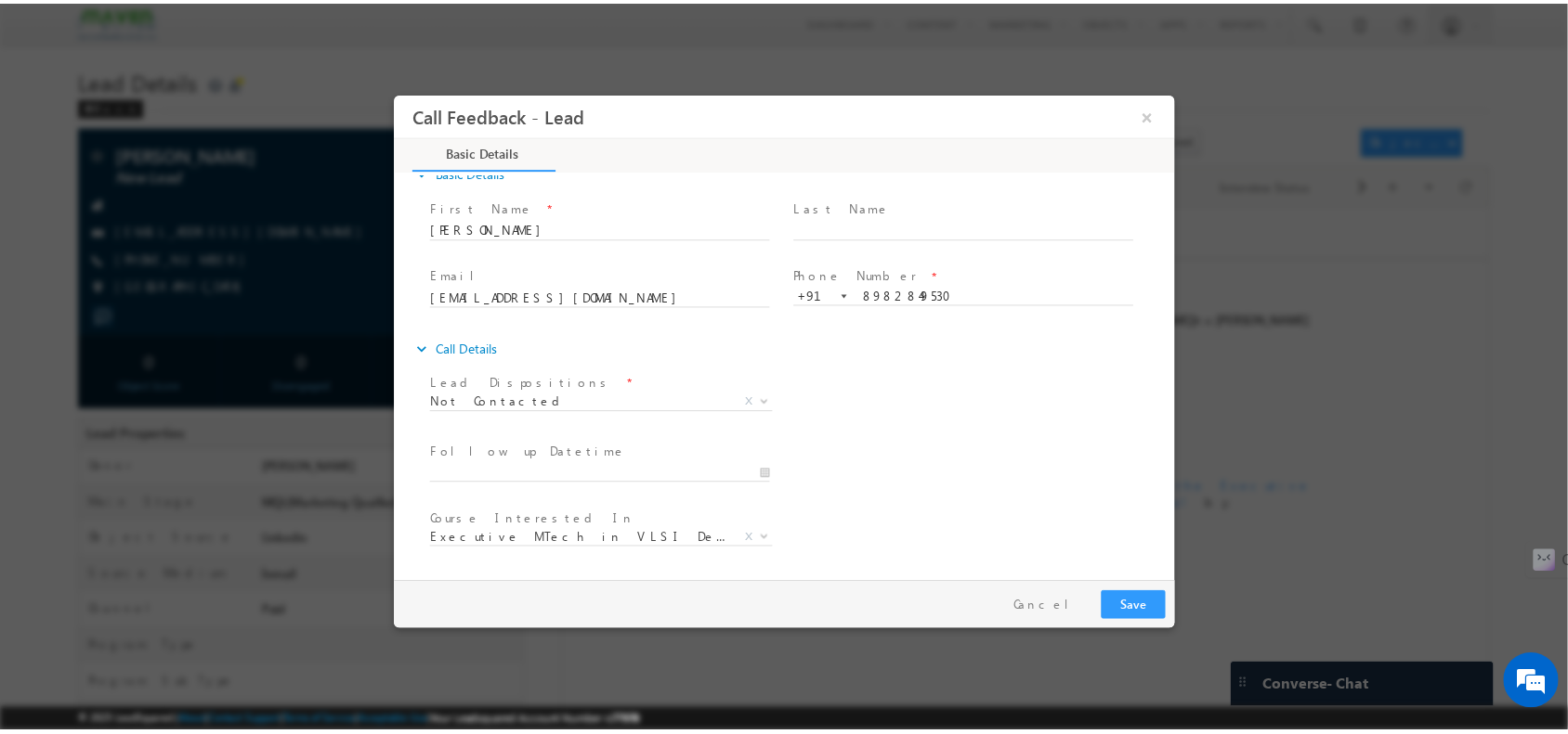
scroll to position [99, 0]
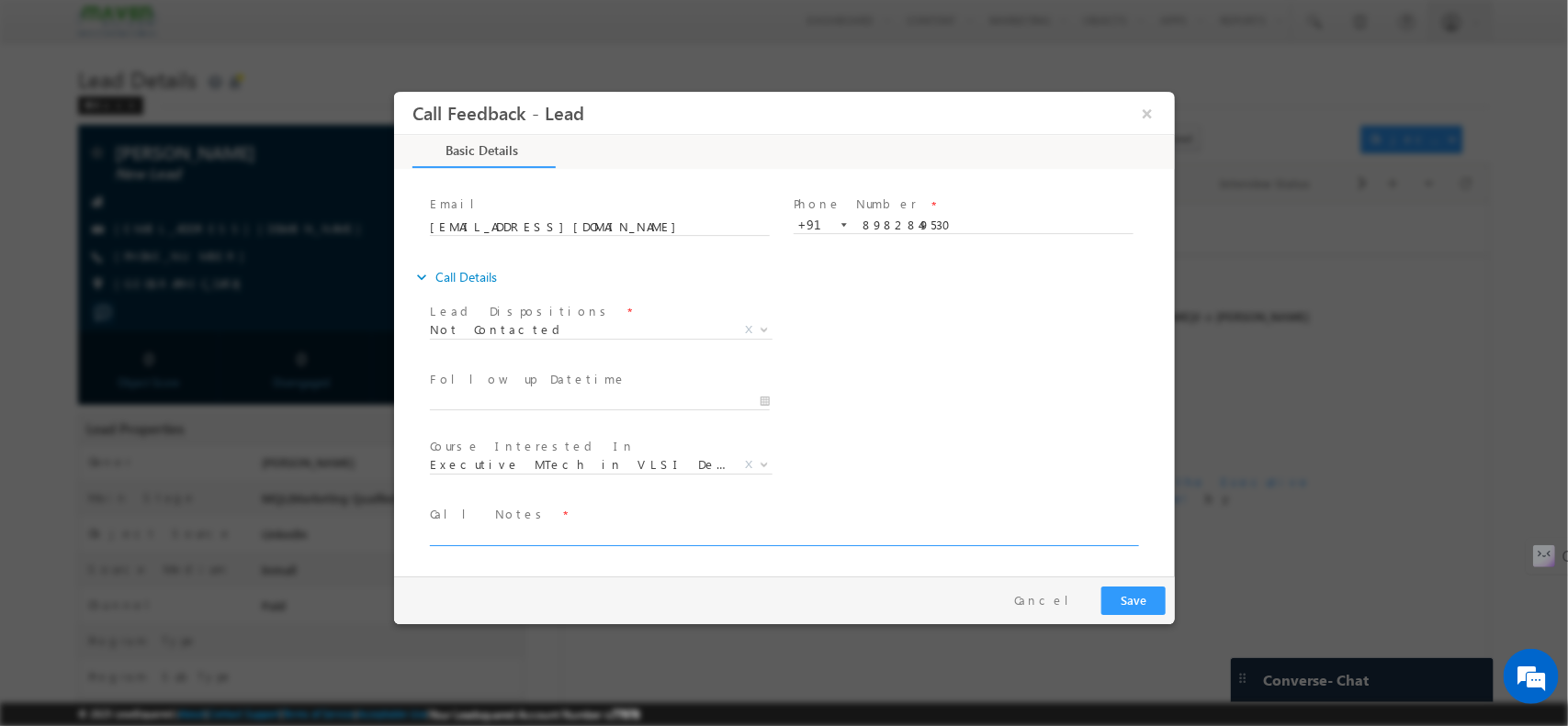
click at [564, 532] on textarea at bounding box center [783, 535] width 707 height 21
type textarea "M"
type textarea "NPU"
click at [1140, 602] on button "Save" at bounding box center [1132, 600] width 64 height 29
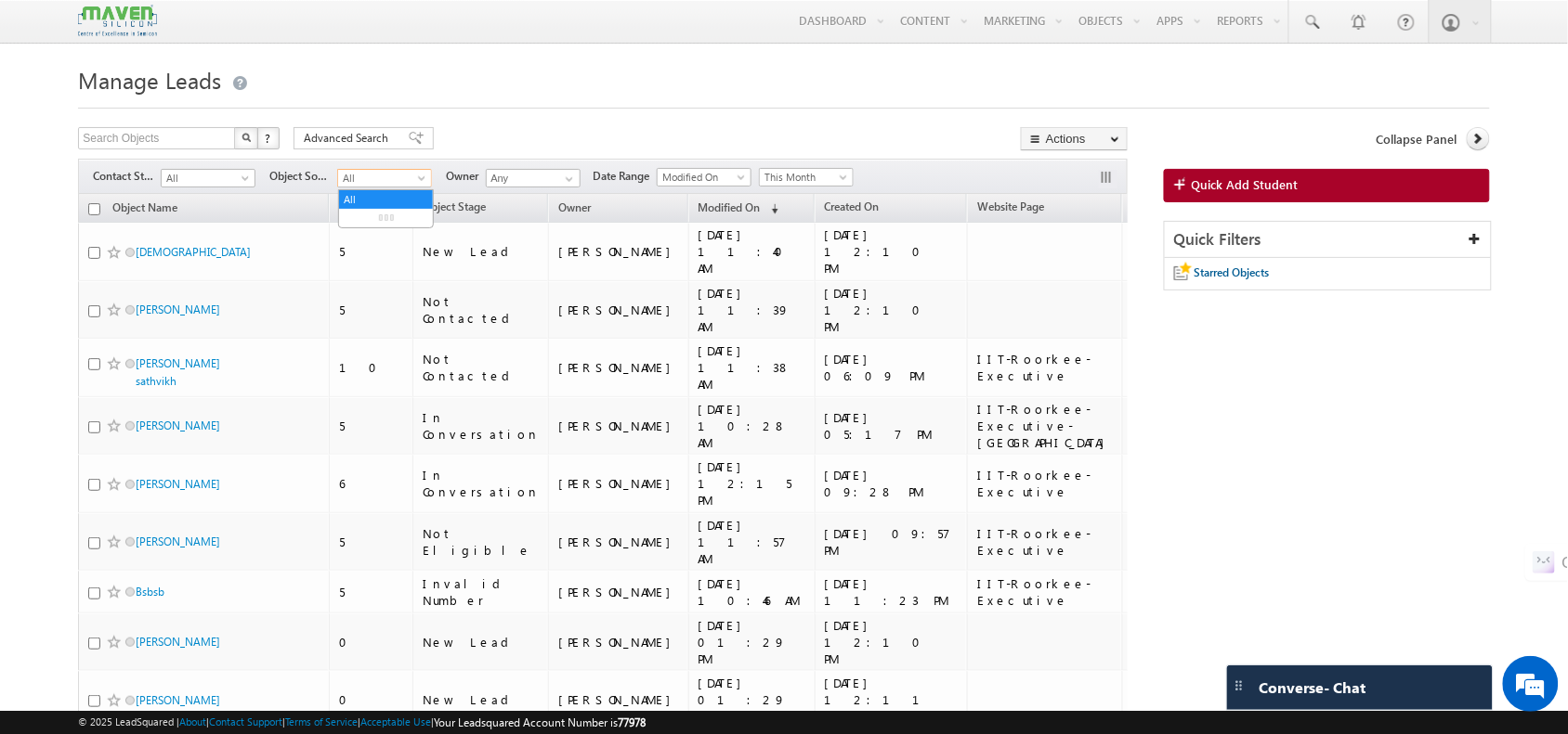
click at [405, 186] on span "All" at bounding box center [383, 178] width 88 height 17
click at [499, 70] on h1 "Manage Leads" at bounding box center [783, 78] width 1410 height 37
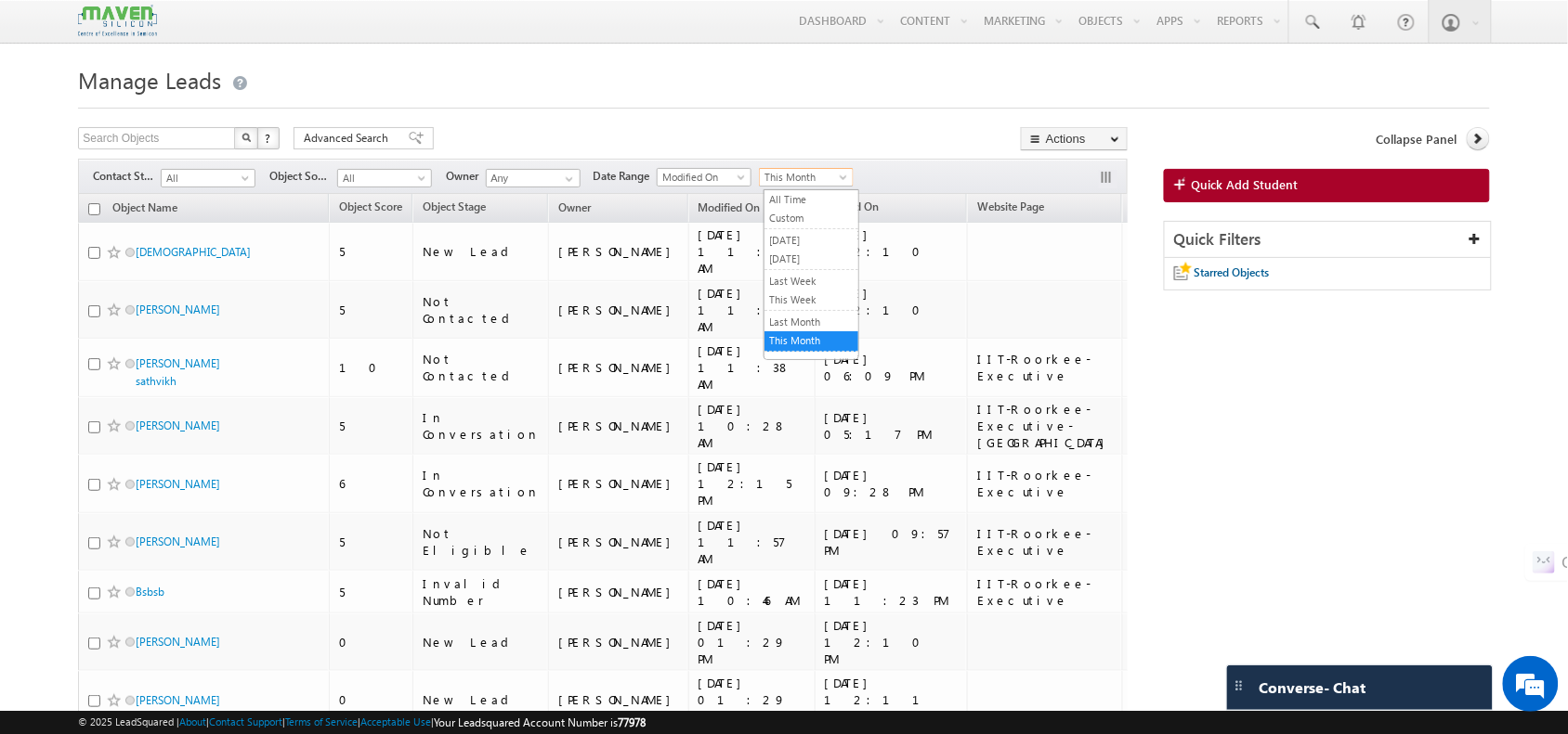
click at [841, 174] on span "This Month" at bounding box center [804, 177] width 88 height 17
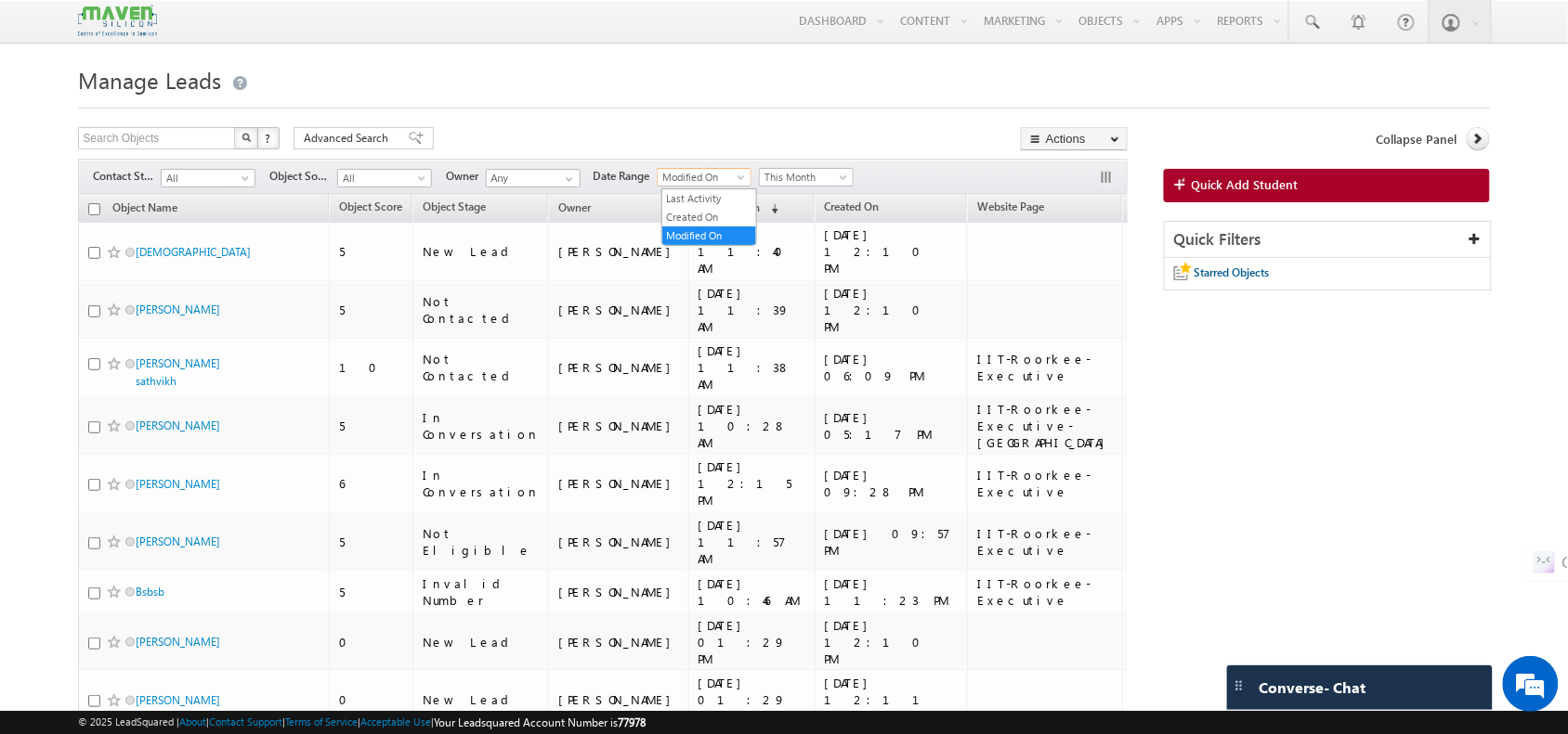
click at [721, 173] on span "Modified On" at bounding box center [701, 177] width 88 height 17
click at [713, 218] on link "Created On" at bounding box center [709, 217] width 94 height 17
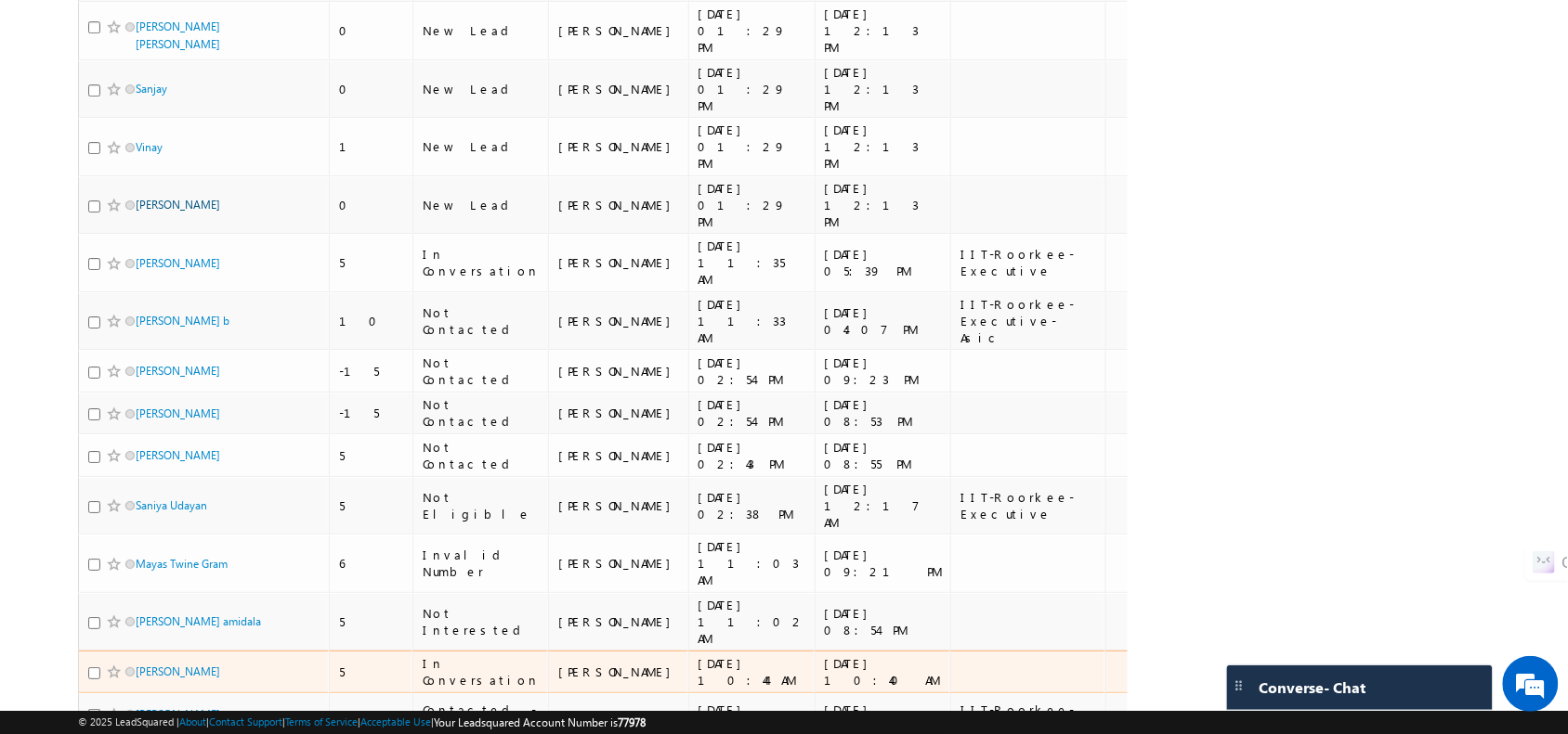
scroll to position [1783, 0]
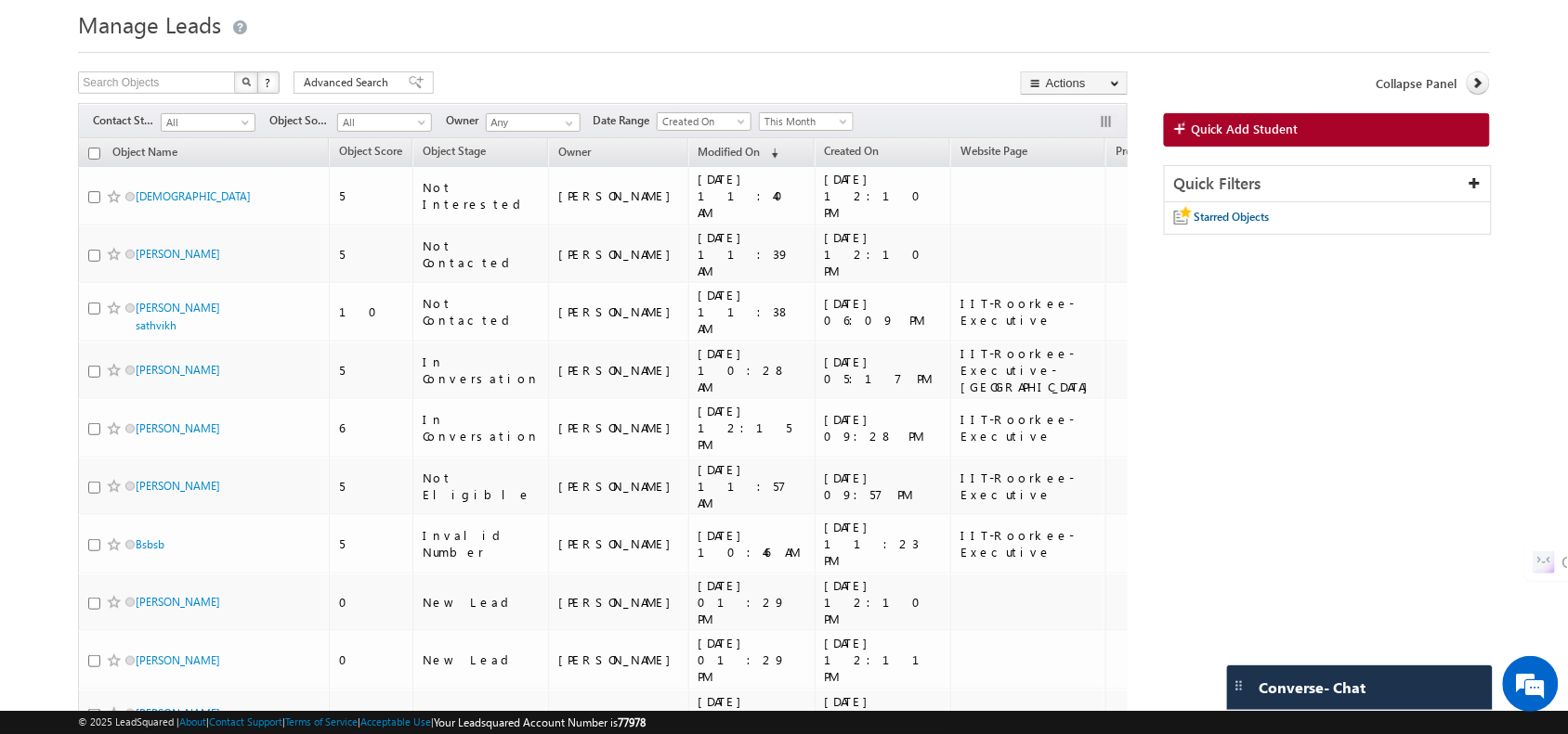
scroll to position [0, 0]
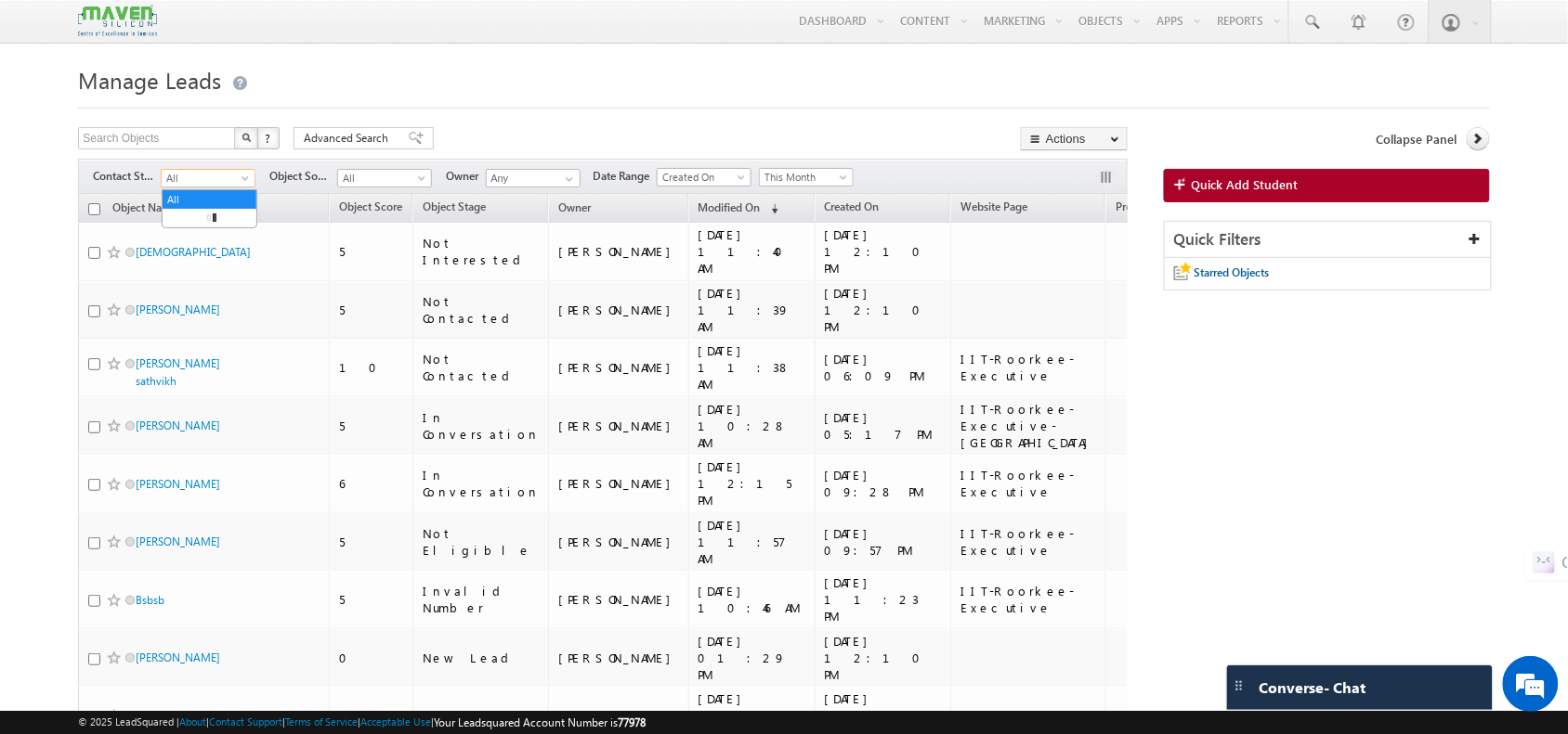
click at [204, 187] on span "All" at bounding box center [205, 178] width 88 height 17
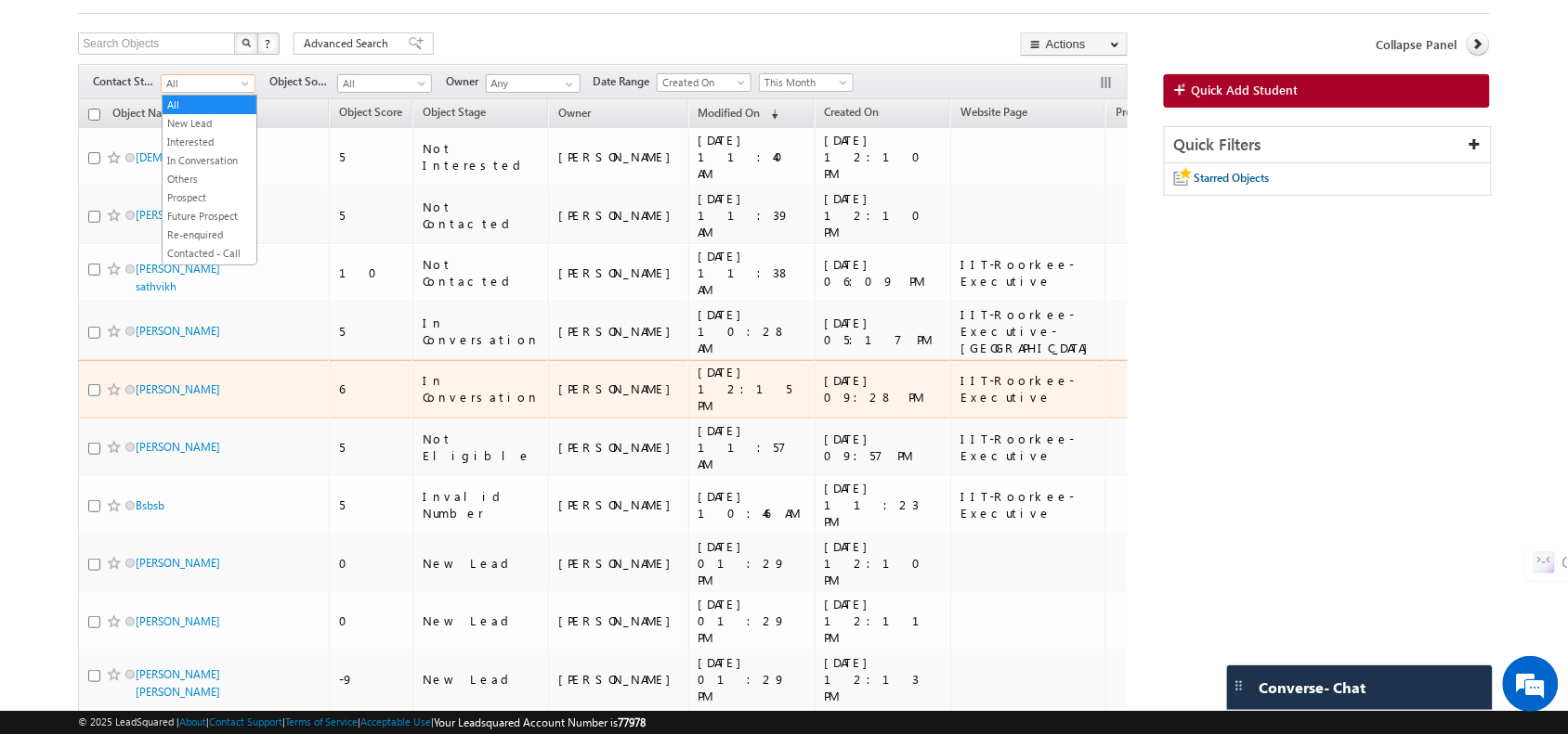
scroll to position [96, 0]
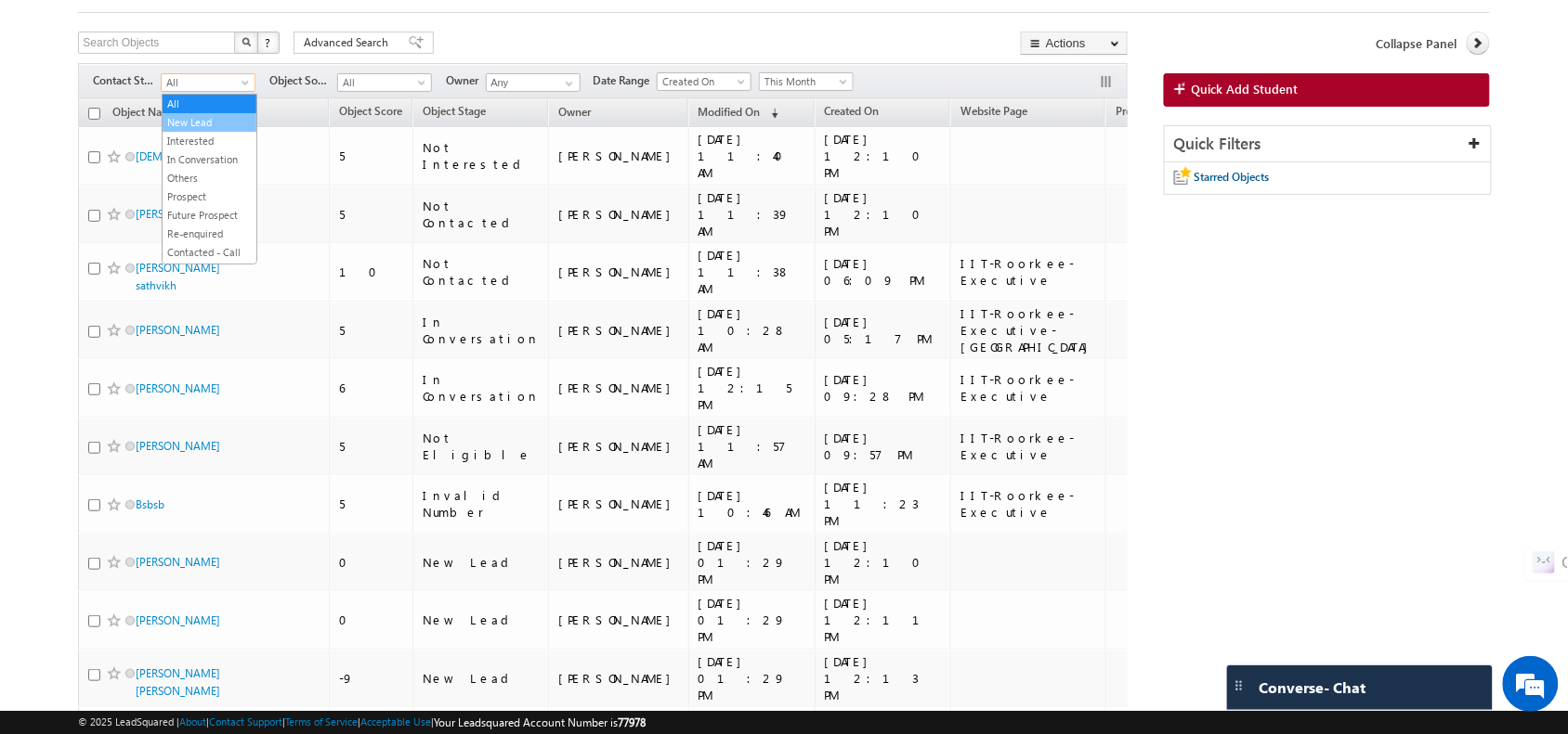
click at [205, 127] on link "New Lead" at bounding box center [209, 123] width 94 height 17
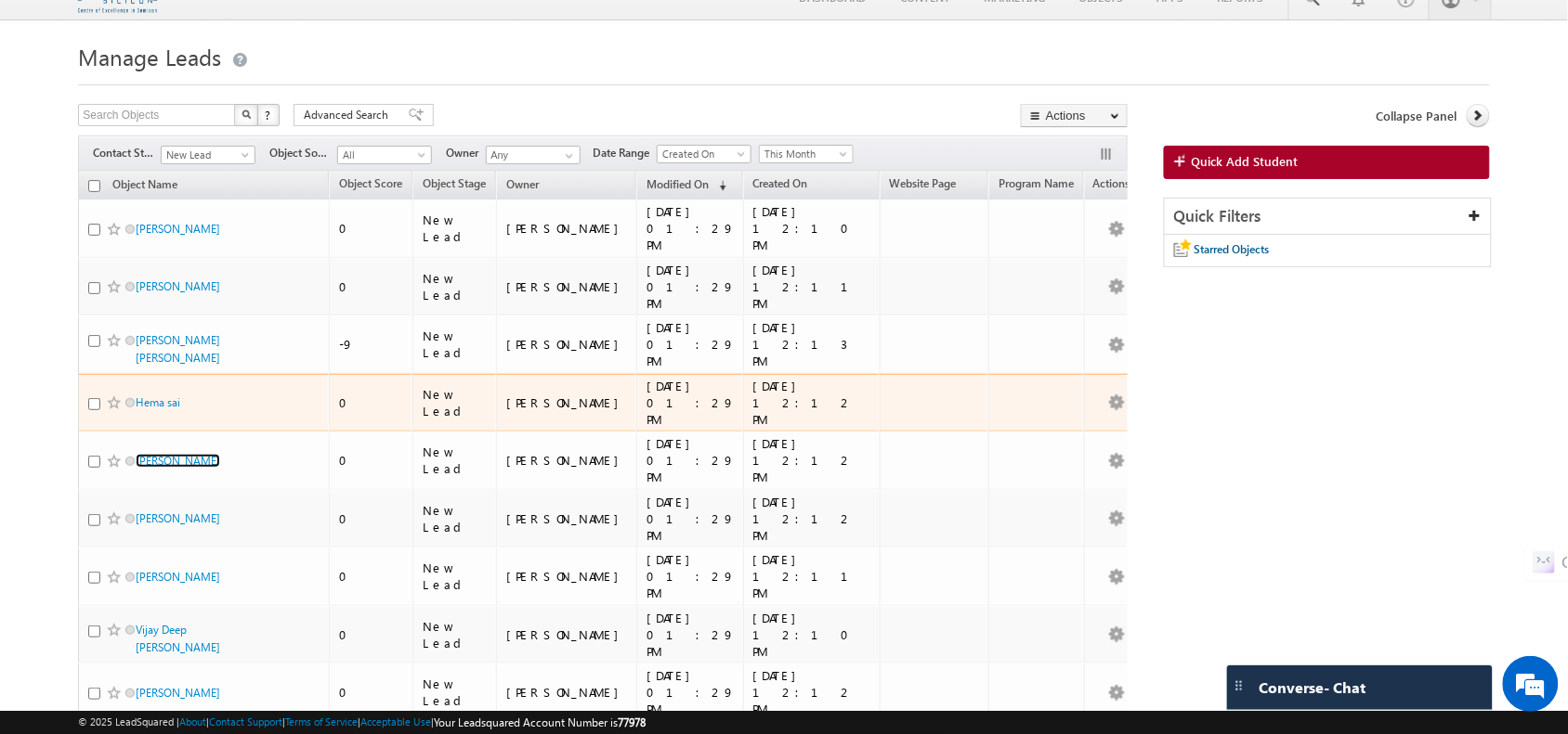
scroll to position [26, 0]
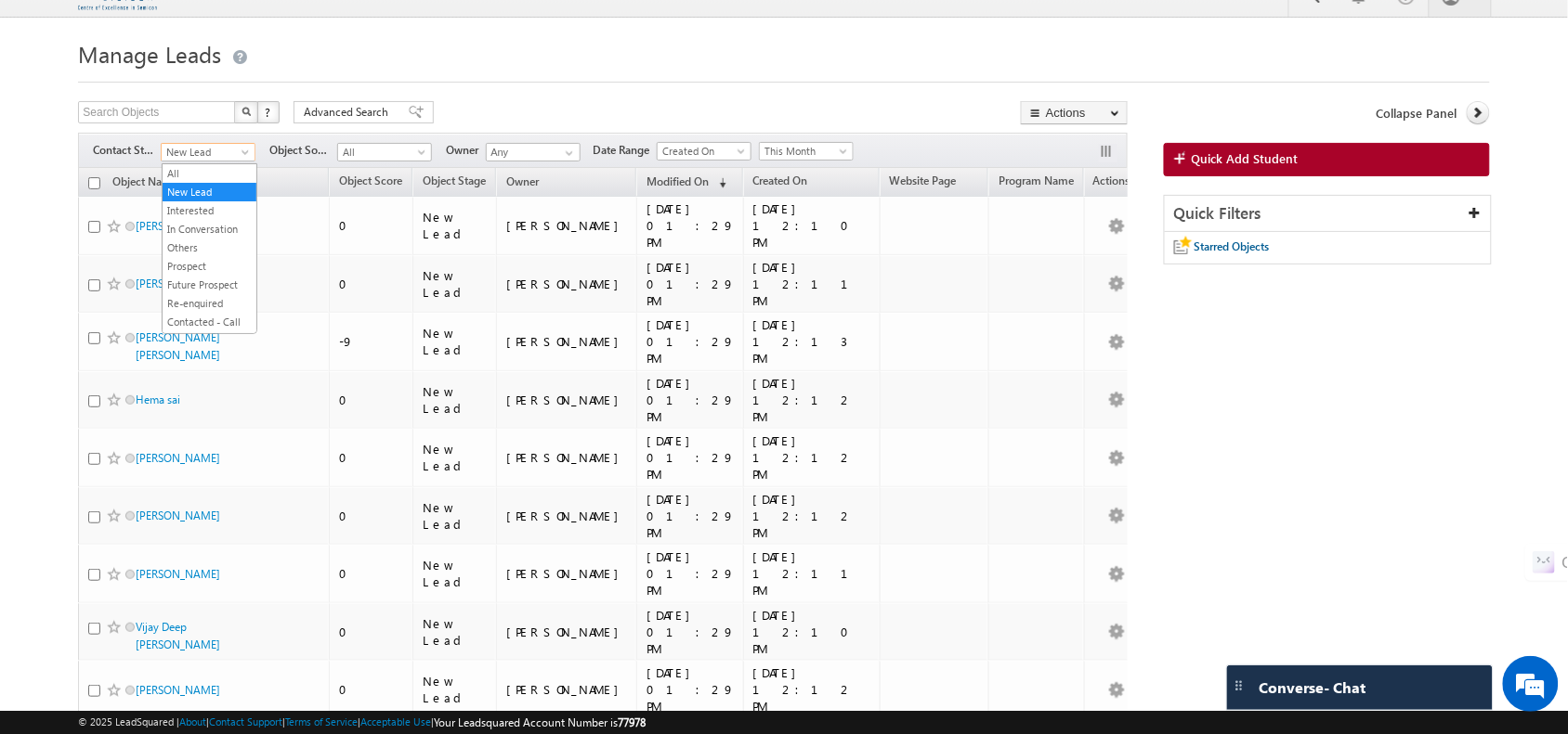
click at [239, 151] on span "New Lead" at bounding box center [205, 153] width 88 height 17
click at [234, 170] on link "All" at bounding box center [209, 173] width 94 height 17
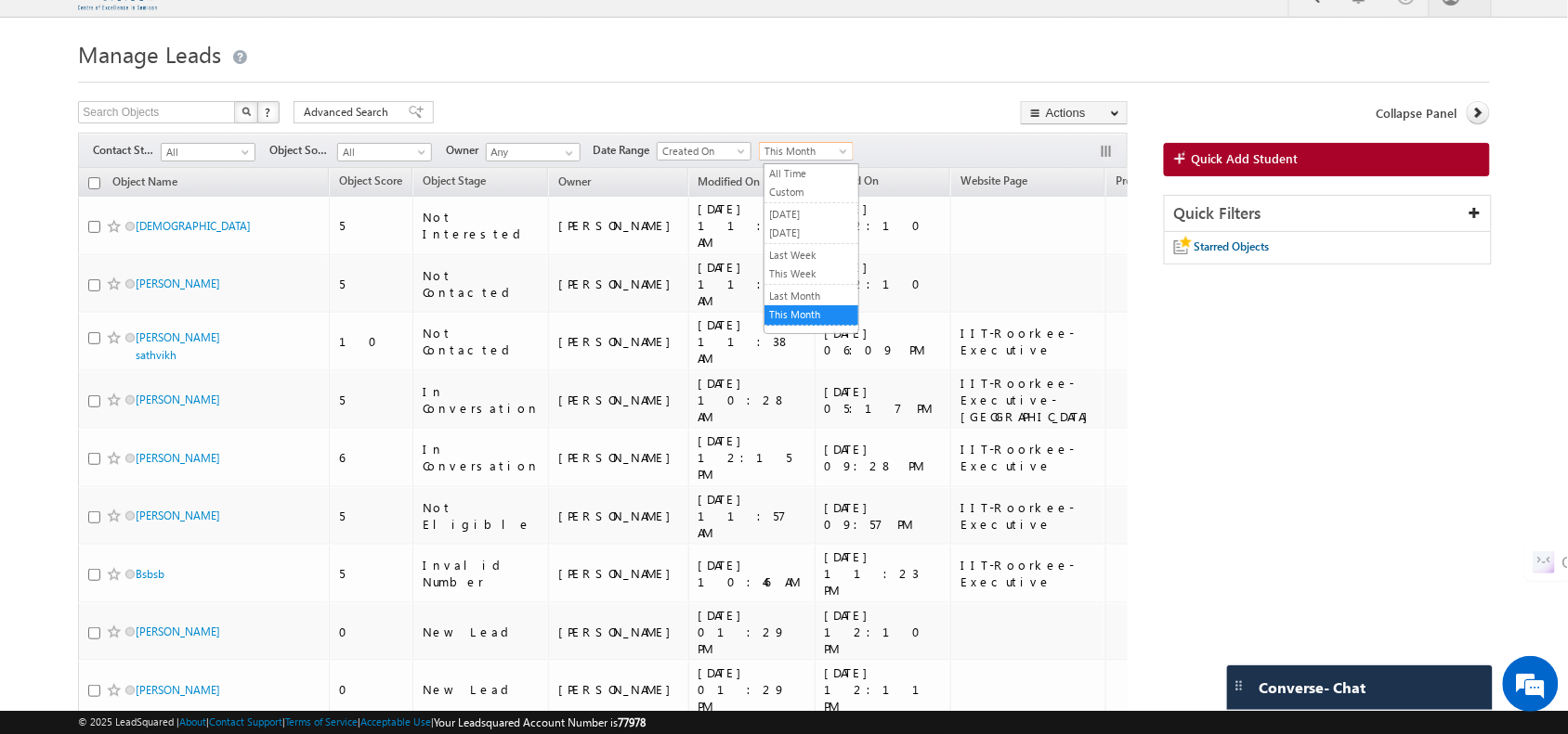
click at [823, 150] on span "This Month" at bounding box center [804, 152] width 88 height 17
click at [816, 255] on link "Last Week" at bounding box center [811, 255] width 94 height 17
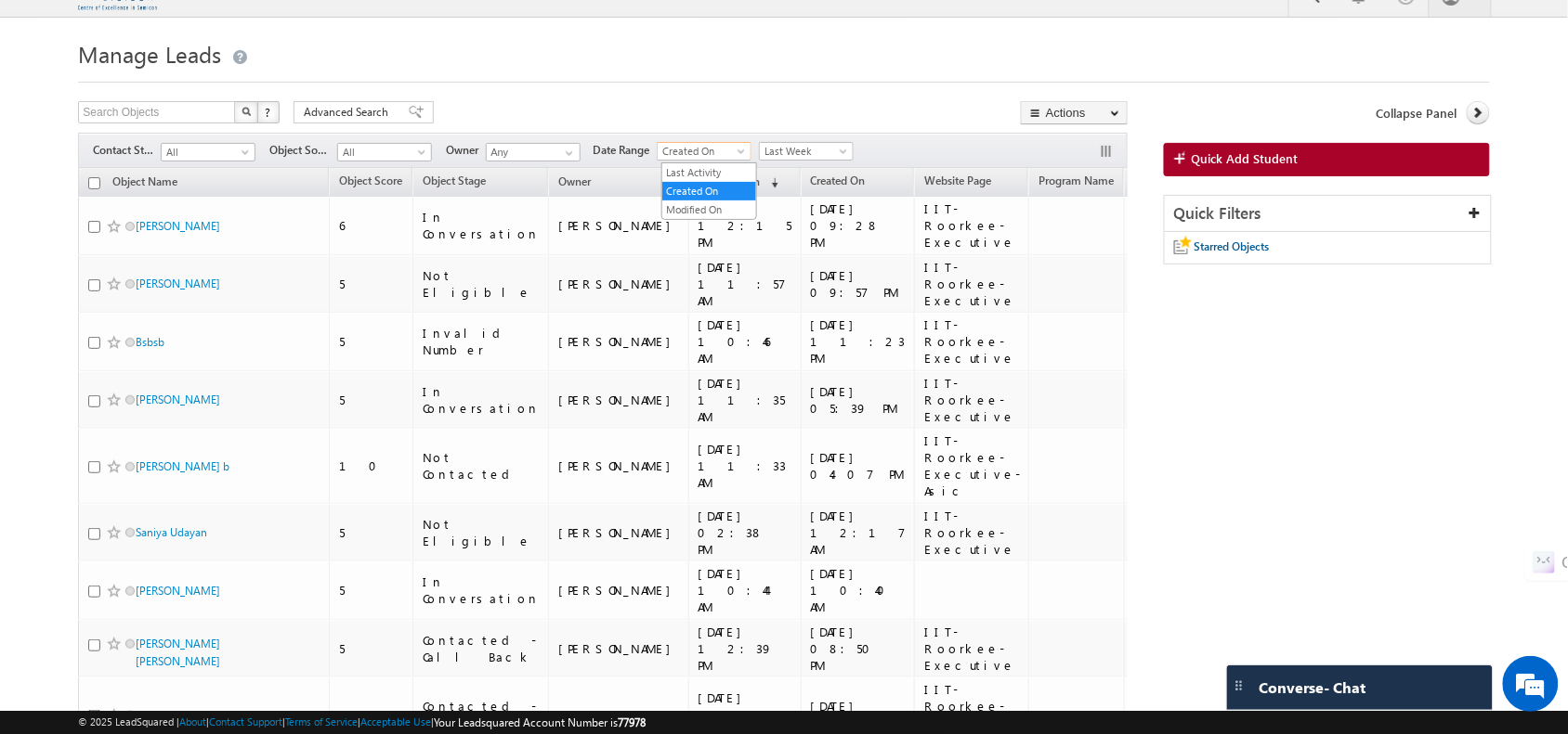
click at [689, 151] on span "Created On" at bounding box center [701, 152] width 88 height 17
click at [718, 204] on link "Modified On" at bounding box center [709, 210] width 94 height 17
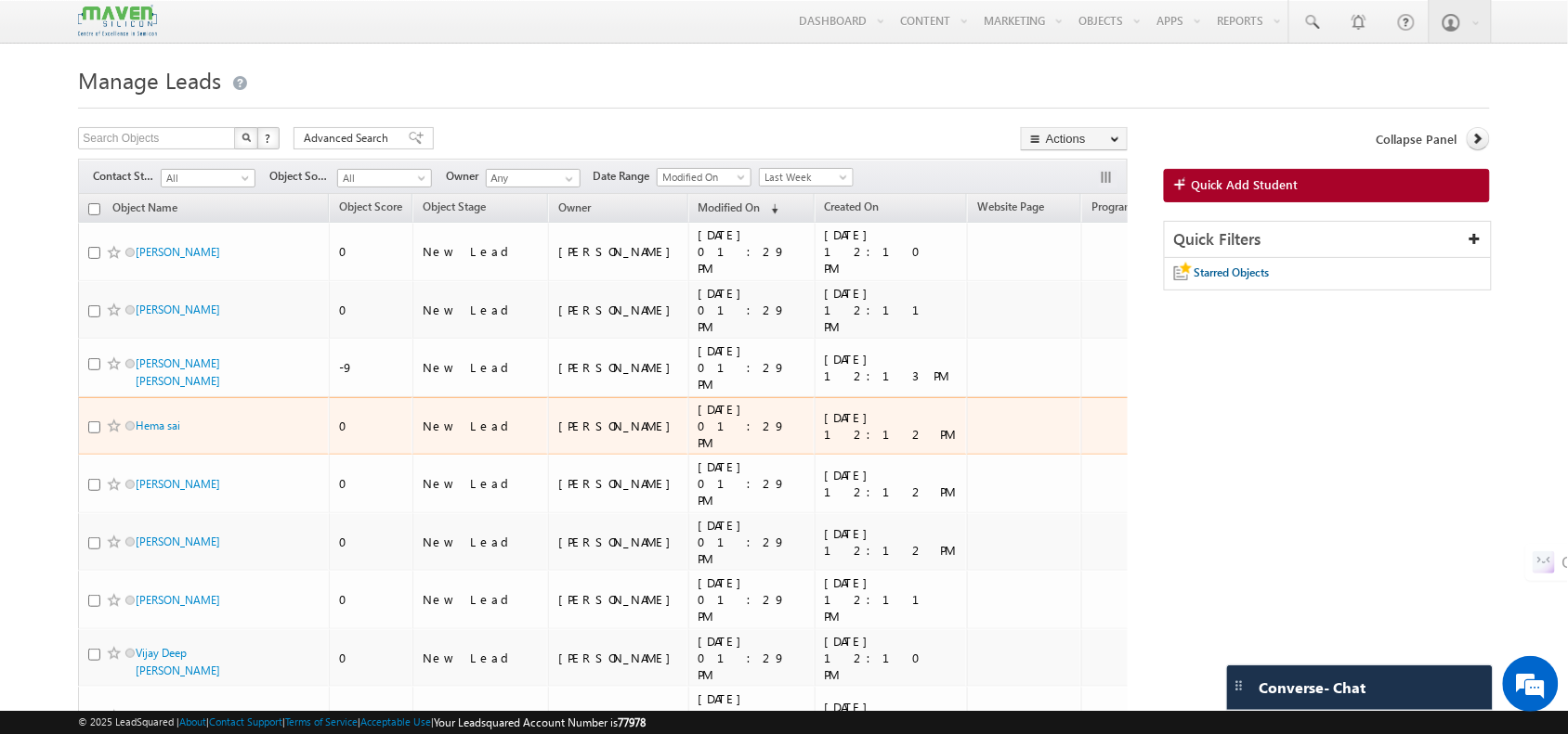
scroll to position [5, 0]
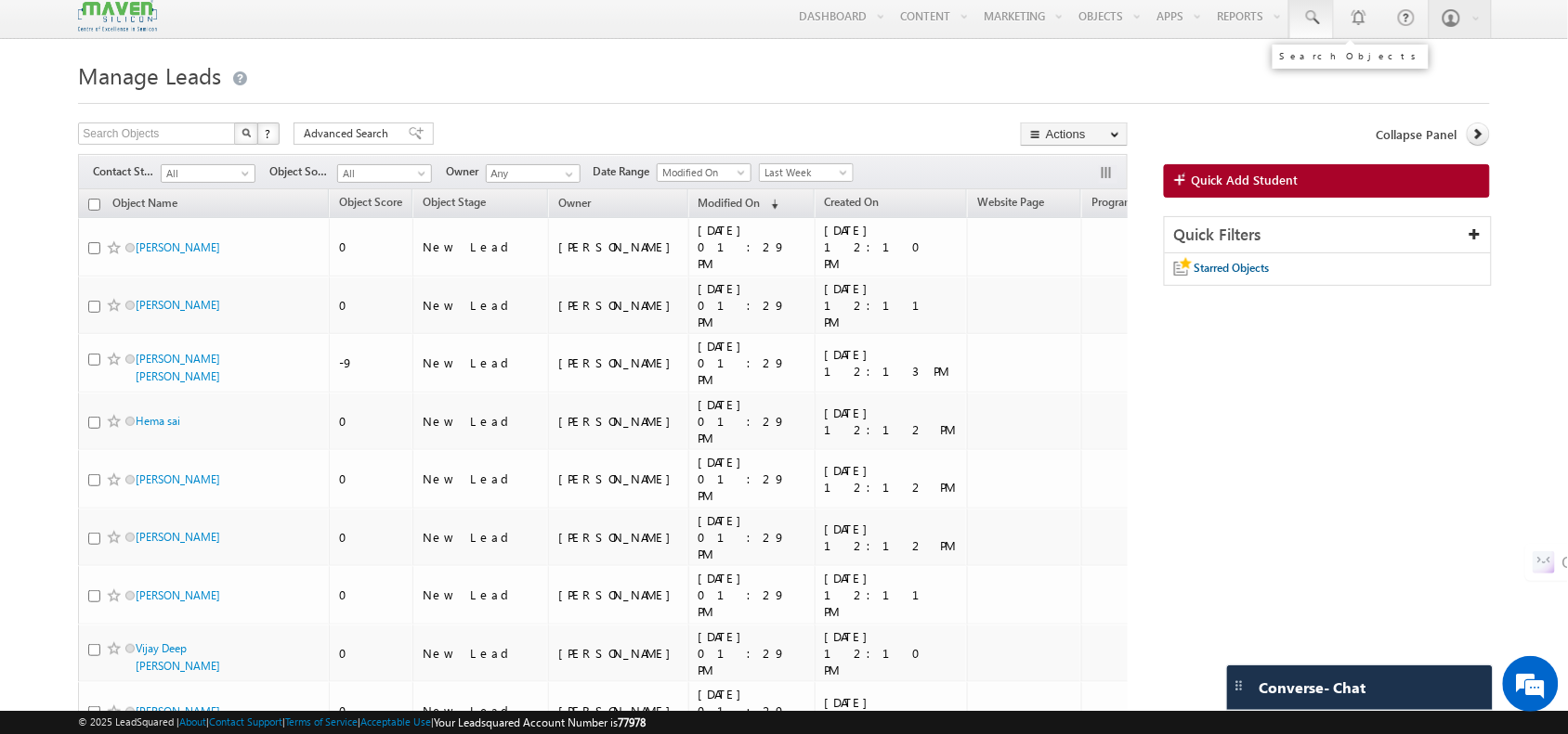
click at [1321, 21] on link at bounding box center [1312, 17] width 45 height 43
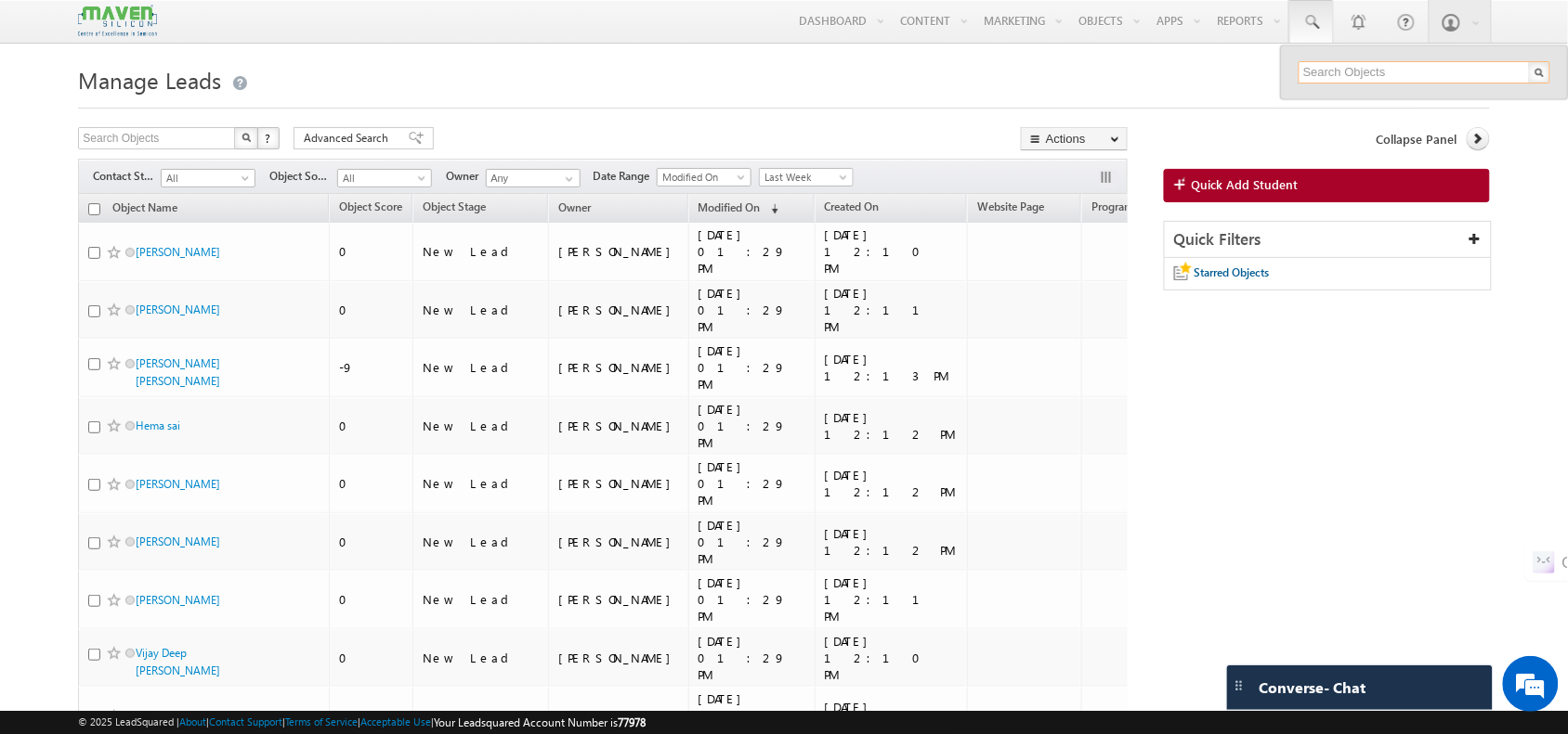
paste input "praveen.aryan1279@gmail.com"
type input "praveen.aryan1279@gmail.com"
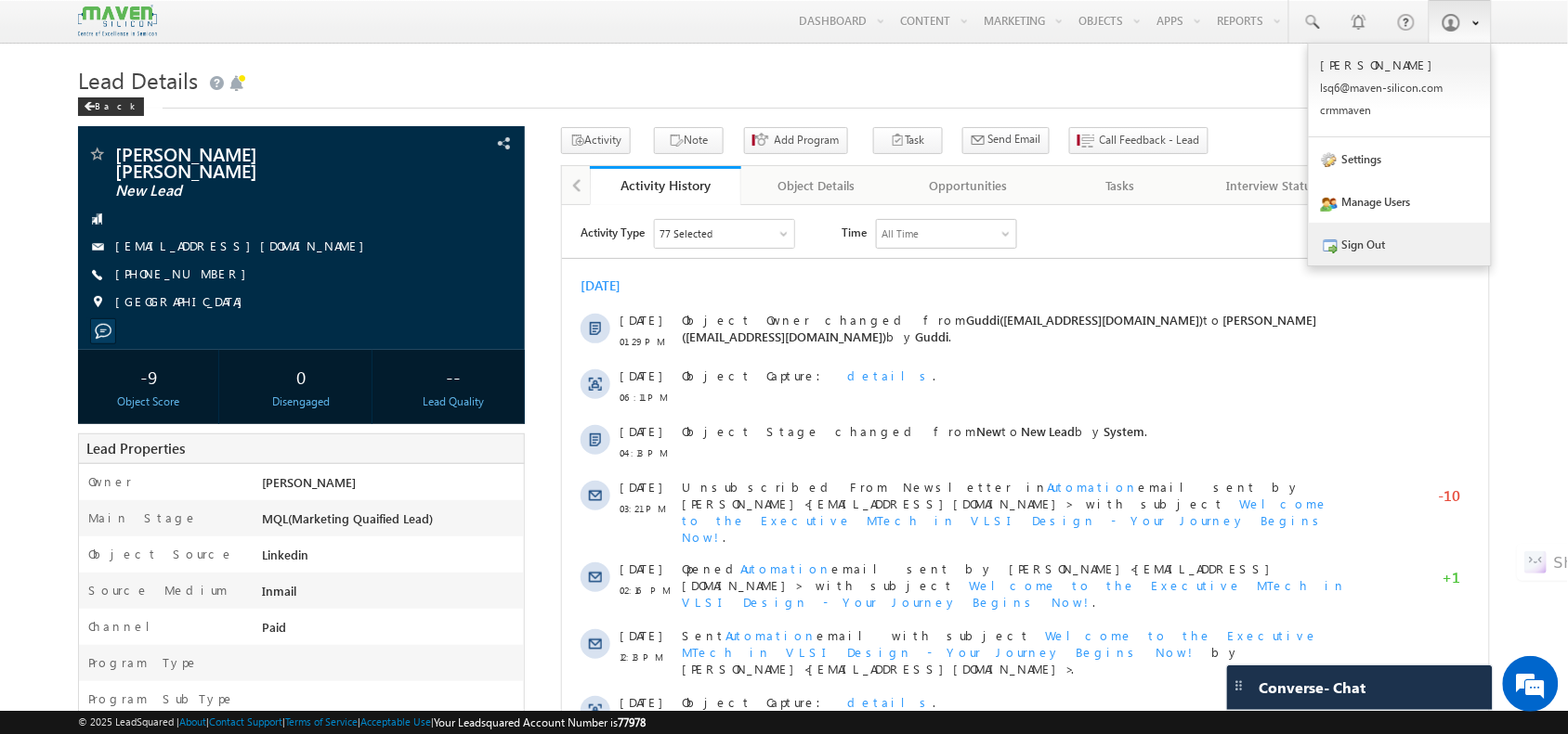
click at [1419, 234] on link "Sign Out" at bounding box center [1399, 245] width 182 height 43
